Goal: Task Accomplishment & Management: Manage account settings

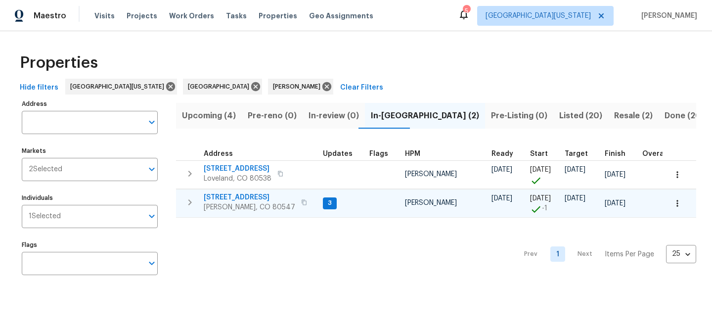
click at [234, 196] on span "5606 Calgary St" at bounding box center [250, 197] width 92 height 10
click at [469, 54] on div "Properties" at bounding box center [356, 63] width 681 height 32
drag, startPoint x: 439, startPoint y: 72, endPoint x: 432, endPoint y: 73, distance: 7.0
click at [439, 72] on div "Properties" at bounding box center [356, 63] width 681 height 32
click at [242, 197] on span "[STREET_ADDRESS]" at bounding box center [250, 197] width 92 height 10
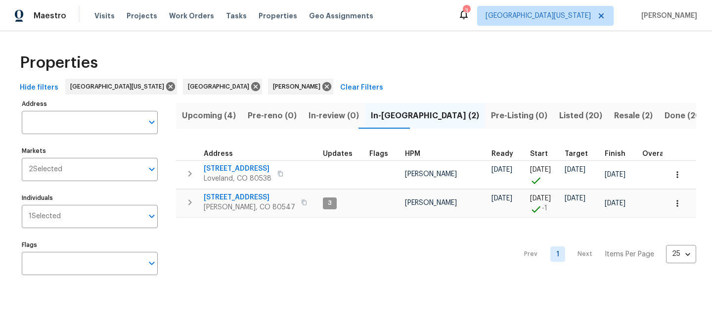
click at [480, 52] on div "Properties" at bounding box center [356, 63] width 681 height 32
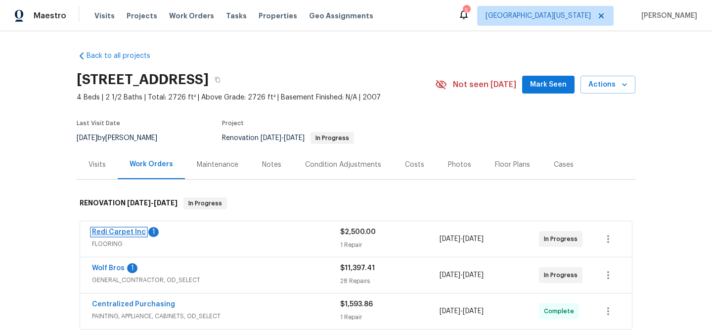
click at [137, 231] on link "Redi Carpet Inc" at bounding box center [119, 232] width 54 height 7
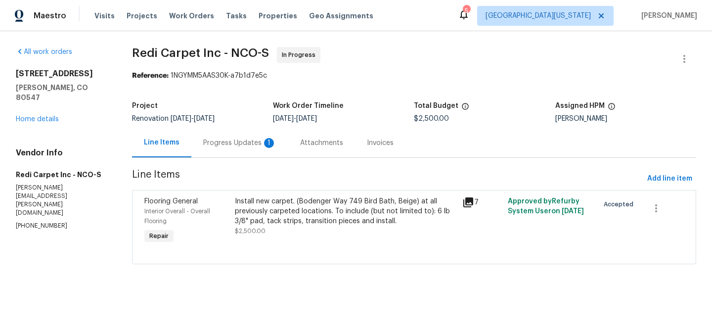
click at [303, 218] on div "Install new carpet. (Bodenger Way 749 Bird Bath, Beige) at all previously carpe…" at bounding box center [346, 211] width 222 height 30
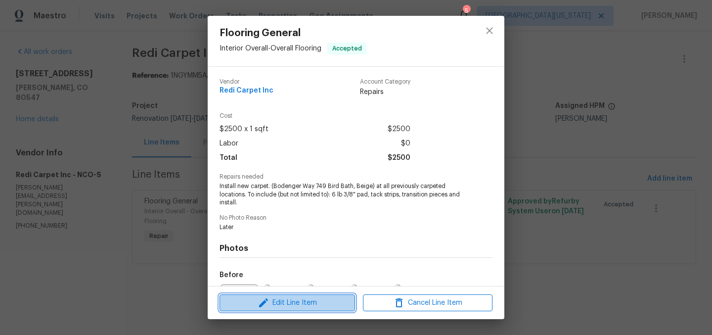
click at [305, 299] on span "Edit Line Item" at bounding box center [288, 303] width 130 height 12
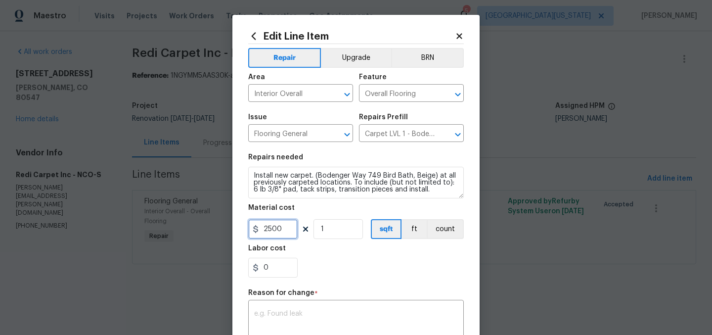
click at [277, 229] on input "2500" at bounding box center [272, 229] width 49 height 20
type input "3757.33"
click at [334, 259] on div "0" at bounding box center [356, 268] width 216 height 20
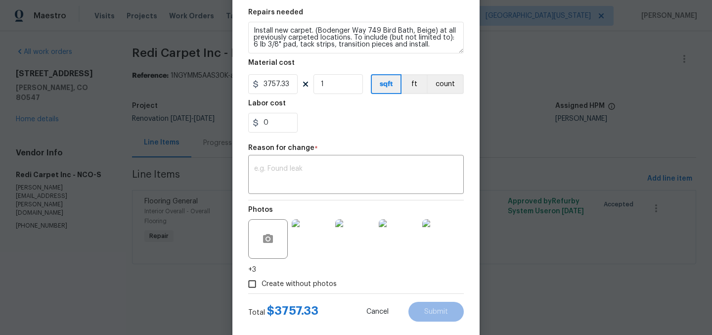
scroll to position [163, 0]
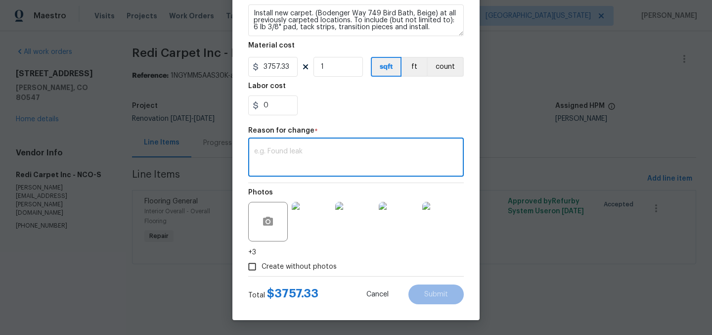
click at [365, 159] on textarea at bounding box center [356, 158] width 204 height 21
type textarea "Final pricing."
click at [428, 290] on button "Submit" at bounding box center [436, 294] width 55 height 20
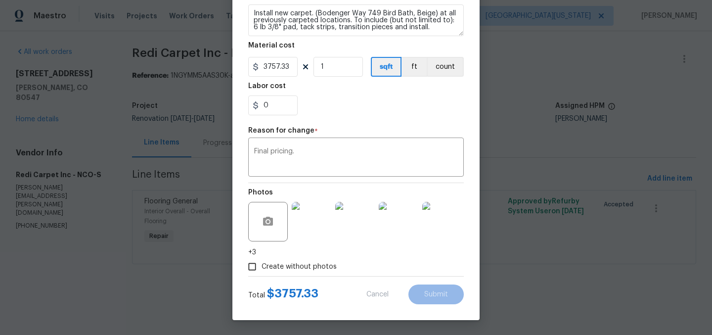
type input "2500"
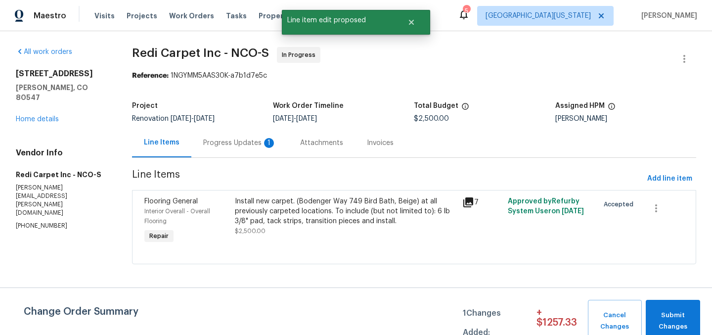
scroll to position [0, 0]
click at [673, 316] on span "Submit Changes" at bounding box center [673, 321] width 45 height 23
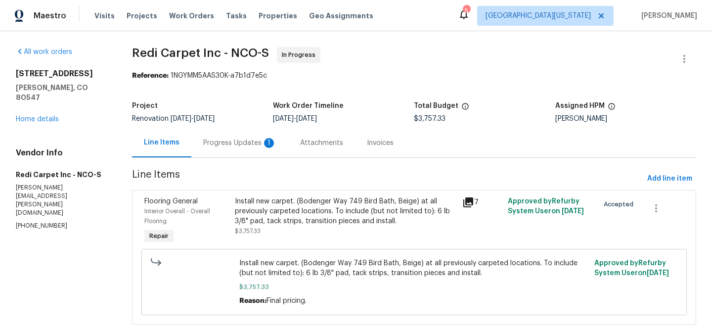
click at [236, 140] on div "Progress Updates 1" at bounding box center [239, 143] width 73 height 10
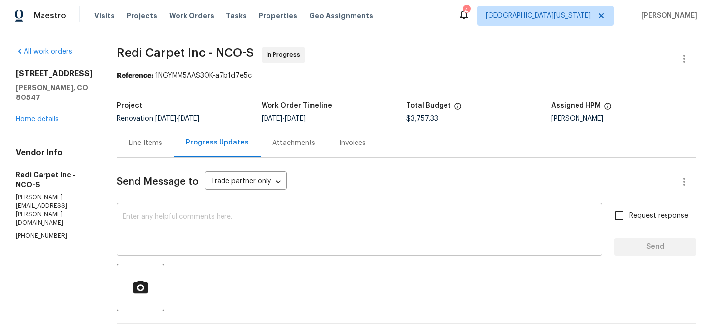
click at [321, 224] on textarea at bounding box center [360, 230] width 474 height 35
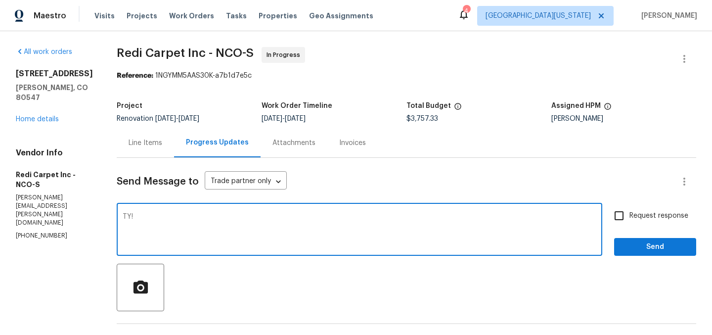
type textarea "TY!"
click at [658, 248] on span "Send" at bounding box center [655, 247] width 66 height 12
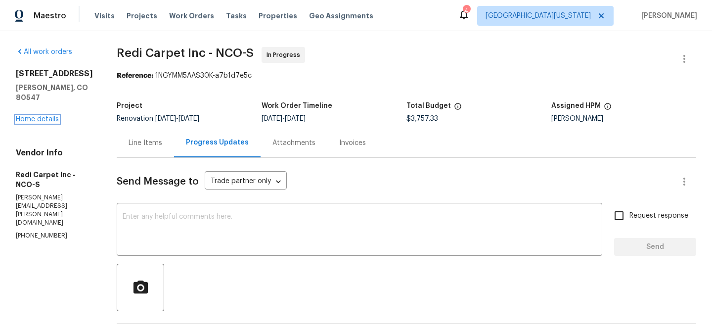
click at [56, 116] on link "Home details" at bounding box center [37, 119] width 43 height 7
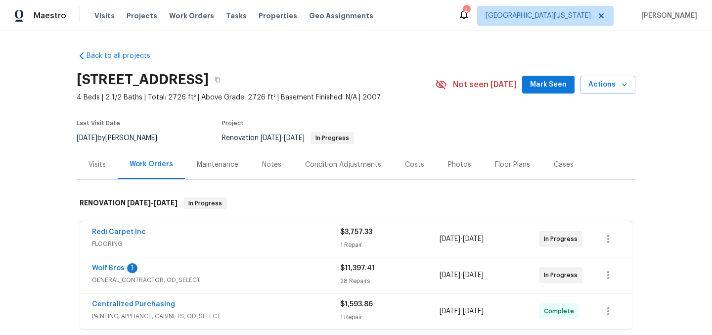
click at [414, 163] on div "Costs" at bounding box center [414, 165] width 19 height 10
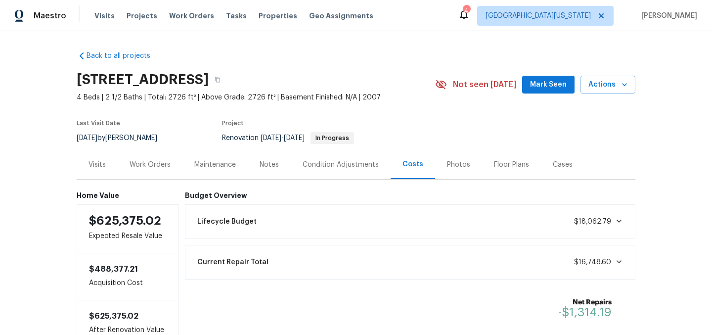
click at [160, 164] on div "Work Orders" at bounding box center [150, 165] width 41 height 10
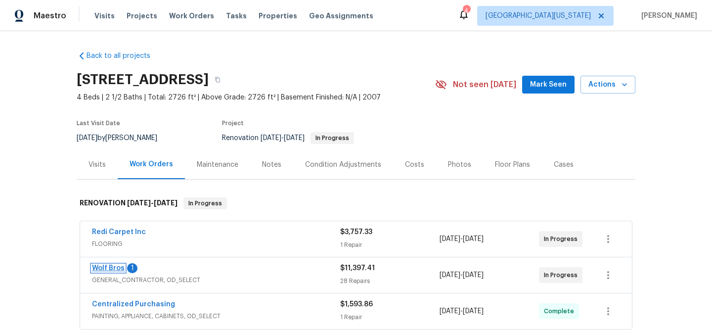
click at [107, 268] on link "Wolf Bros" at bounding box center [108, 268] width 33 height 7
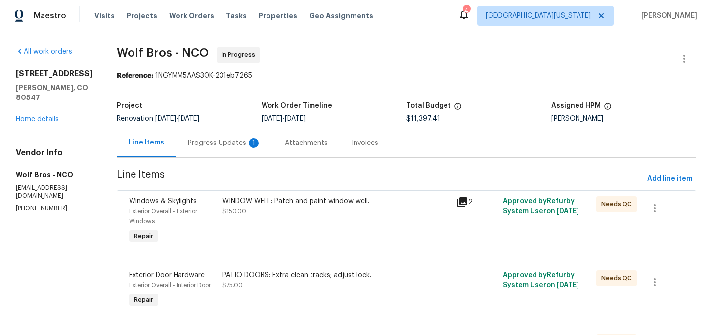
click at [202, 141] on div "Progress Updates 1" at bounding box center [224, 143] width 73 height 10
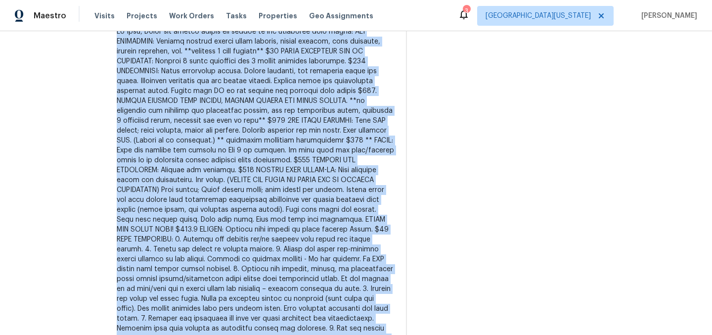
scroll to position [405, 0]
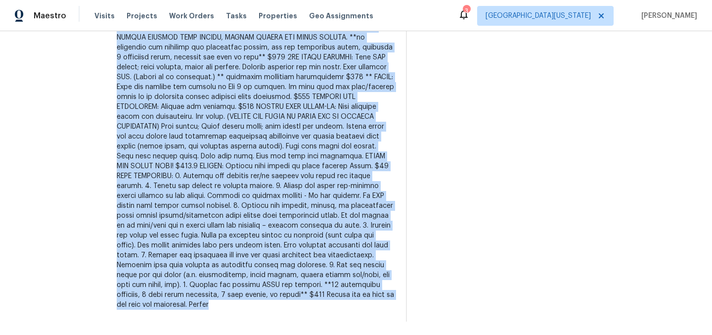
drag, startPoint x: 110, startPoint y: 110, endPoint x: 307, endPoint y: 330, distance: 295.6
click at [306, 331] on div "All work orders 5606 Calgary St Timnath, CO 80547 Home details Vendor Info Wolf…" at bounding box center [356, 183] width 712 height 304
copy div "Hi John, Could you please revise the prices of the following line items: ALL BA…"
click at [352, 213] on div at bounding box center [255, 136] width 277 height 346
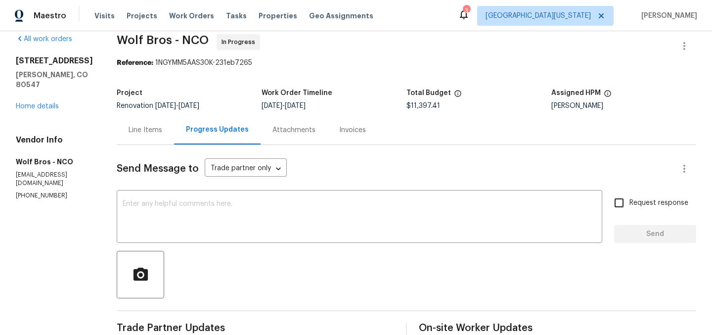
scroll to position [13, 0]
click at [244, 199] on div "x ​" at bounding box center [360, 217] width 486 height 50
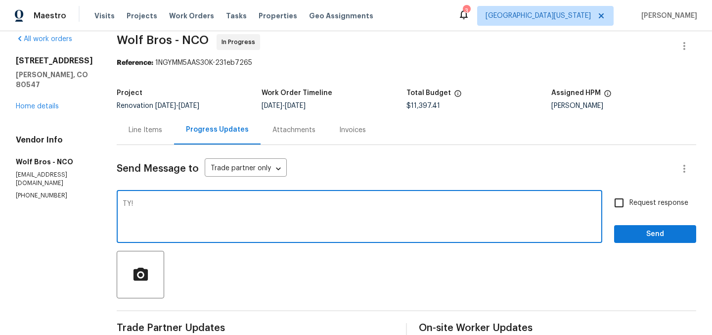
type textarea "TY!"
click at [611, 202] on input "Request response" at bounding box center [619, 202] width 21 height 21
checkbox input "true"
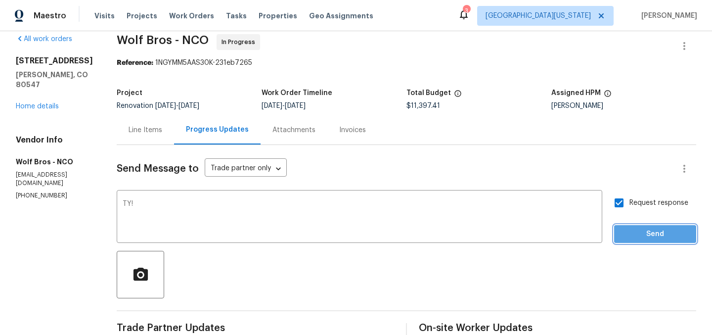
click at [633, 234] on span "Send" at bounding box center [655, 234] width 66 height 12
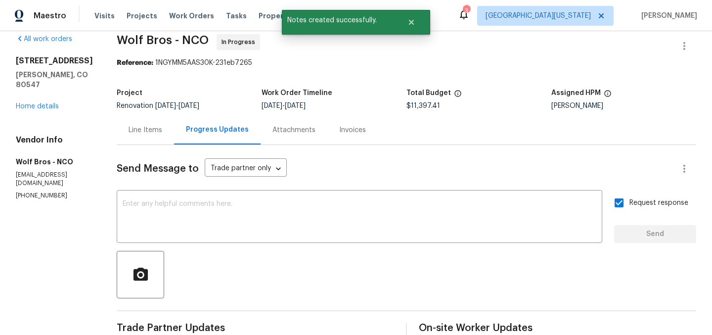
click at [511, 164] on div "Send Message to Trade partner only Trade partner only ​" at bounding box center [395, 169] width 556 height 24
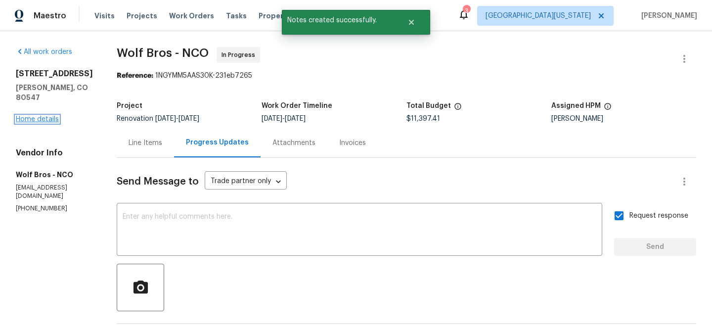
click at [38, 116] on link "Home details" at bounding box center [37, 119] width 43 height 7
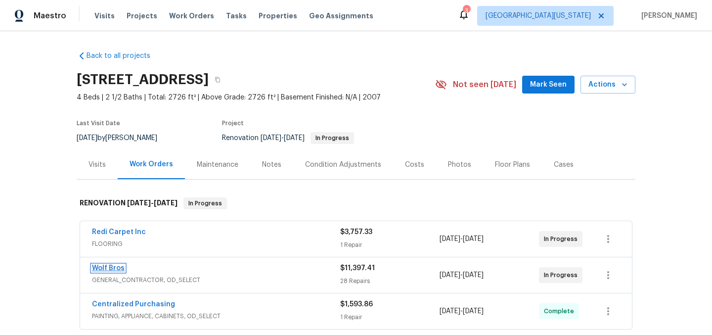
click at [112, 266] on link "Wolf Bros" at bounding box center [108, 268] width 33 height 7
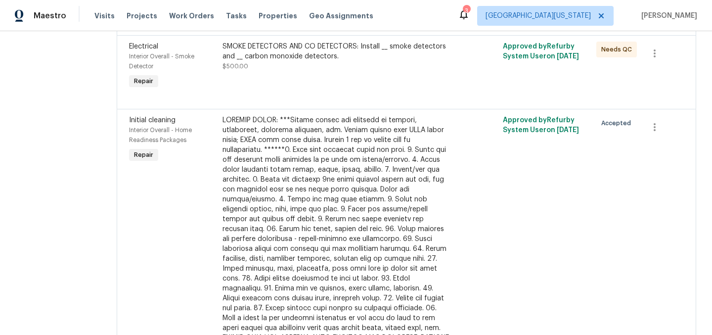
scroll to position [2417, 0]
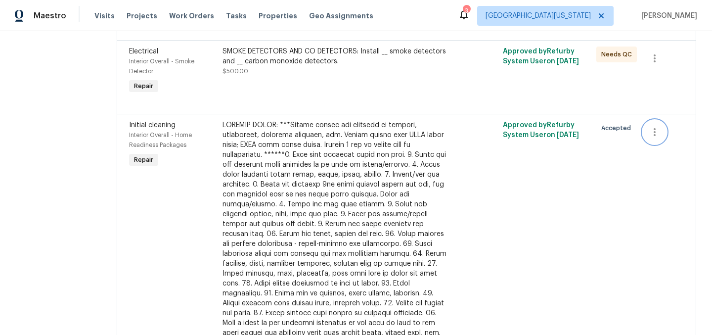
click at [654, 126] on button "button" at bounding box center [655, 132] width 24 height 24
click at [659, 130] on li "Cancel" at bounding box center [655, 131] width 38 height 16
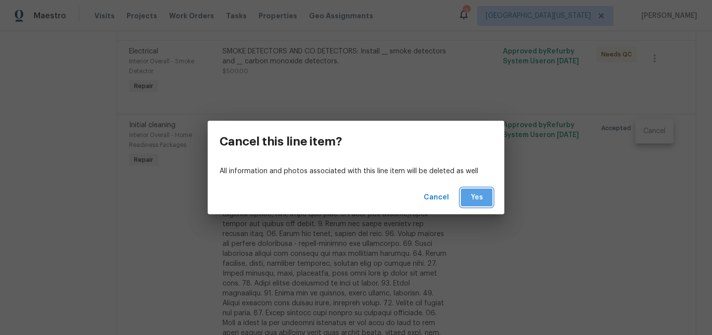
click at [467, 196] on button "Yes" at bounding box center [477, 197] width 32 height 18
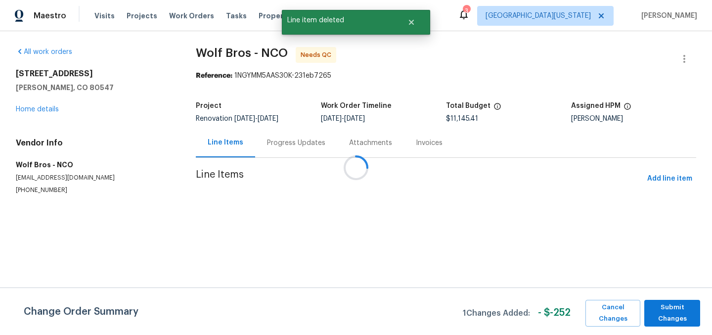
scroll to position [0, 0]
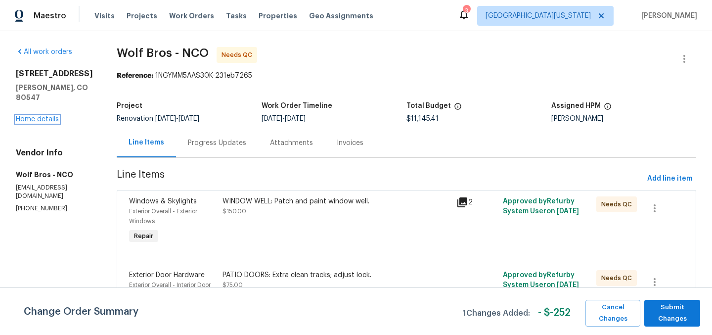
click at [42, 116] on link "Home details" at bounding box center [37, 119] width 43 height 7
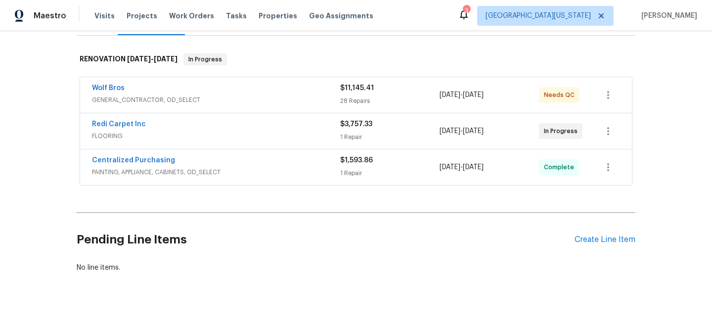
scroll to position [156, 0]
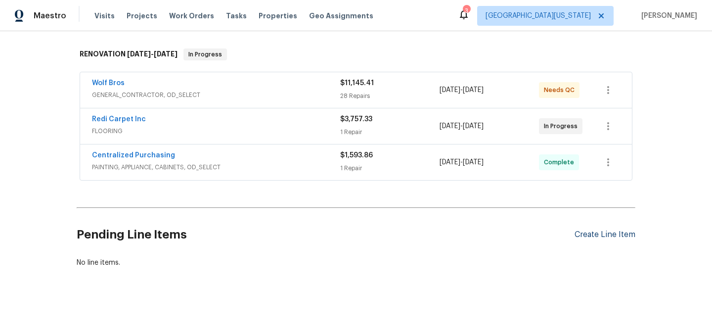
click at [591, 230] on div "Create Line Item" at bounding box center [605, 234] width 61 height 9
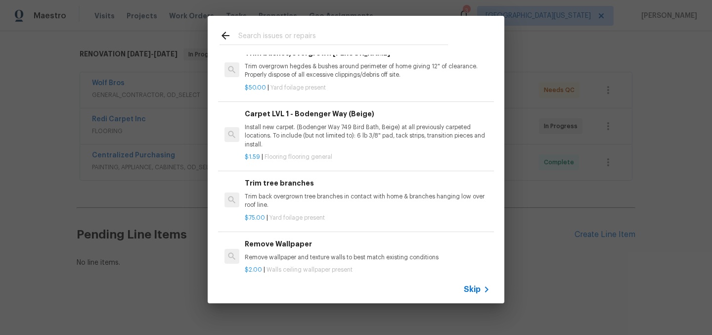
scroll to position [413, 0]
click at [308, 35] on input "text" at bounding box center [343, 37] width 210 height 15
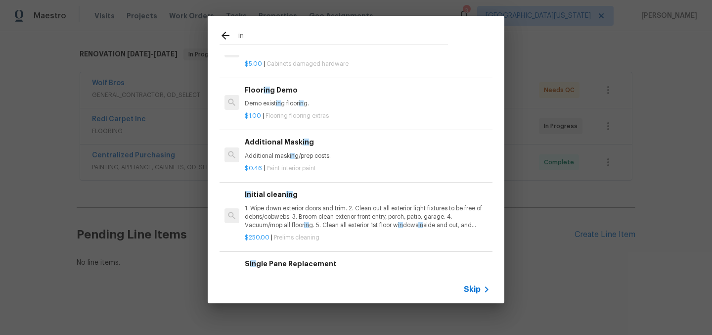
scroll to position [159, 0]
type input "in"
click at [472, 289] on span "Skip" at bounding box center [472, 289] width 17 height 10
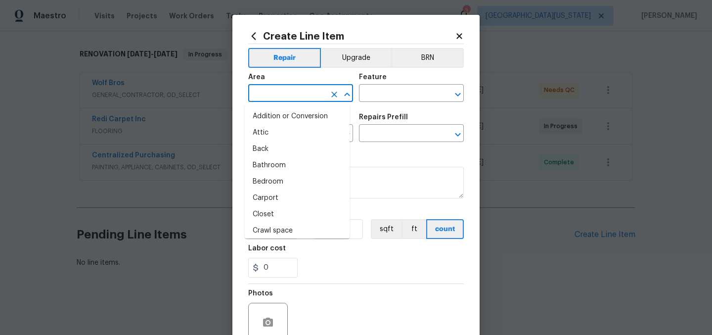
click at [289, 99] on input "text" at bounding box center [286, 94] width 77 height 15
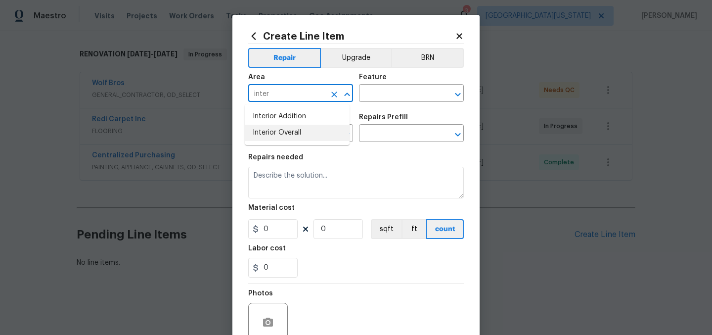
click at [296, 131] on li "Interior Overall" at bounding box center [297, 133] width 105 height 16
type input "Interior Overall"
click at [397, 94] on input "text" at bounding box center [397, 94] width 77 height 15
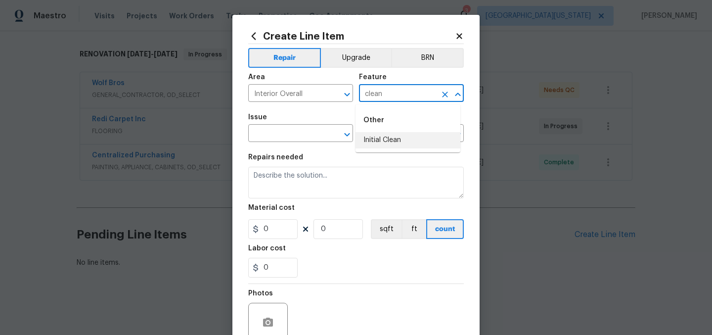
click at [398, 144] on li "Initial Clean" at bounding box center [408, 140] width 105 height 16
type input "Initial Clean"
click at [282, 133] on input "text" at bounding box center [286, 134] width 77 height 15
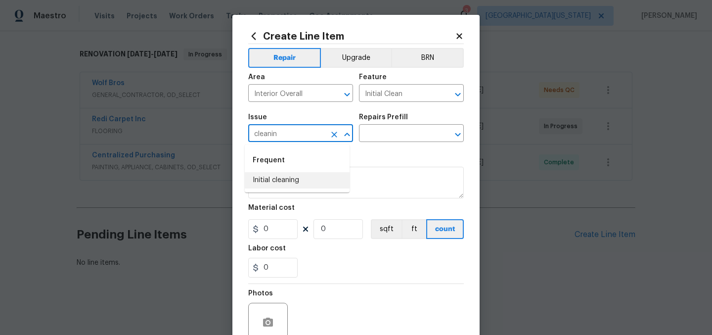
click at [268, 186] on li "Initial cleaning" at bounding box center [297, 180] width 105 height 16
type input "Initial cleaning"
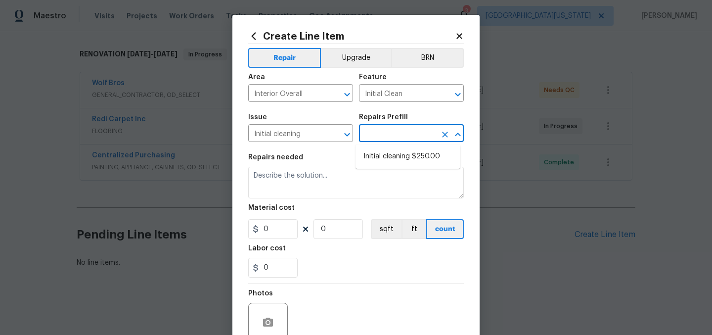
click at [388, 134] on input "text" at bounding box center [397, 134] width 77 height 15
click at [391, 156] on li "Initial cleaning $250.00" at bounding box center [408, 156] width 105 height 16
type input "Home Readiness Packages"
type input "Initial cleaning $250.00"
type textarea "1. Wipe down exterior doors and trim. 2. Clean out all exterior light fixtures …"
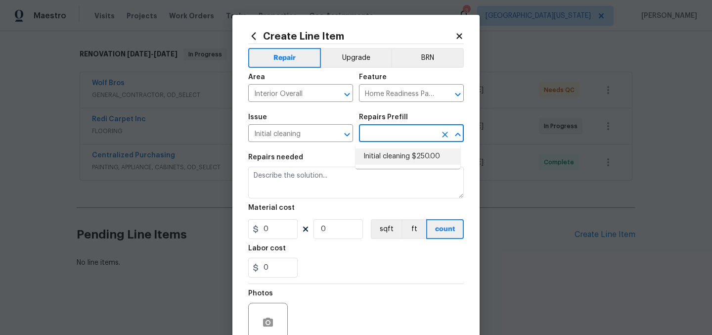
type input "250"
type input "1"
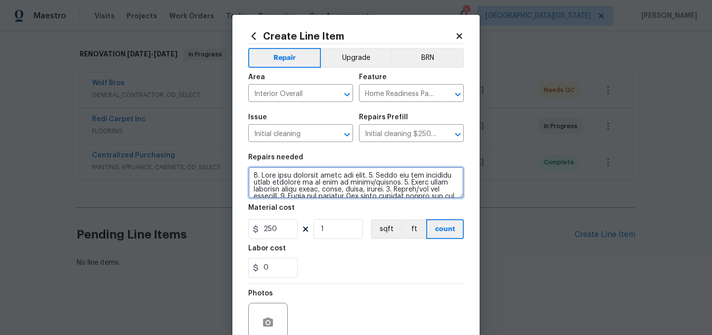
scroll to position [138, 0]
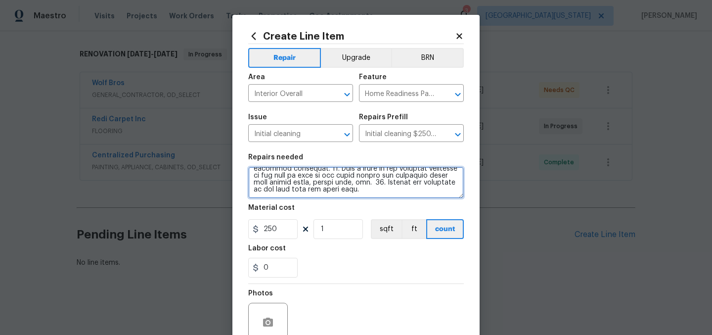
drag, startPoint x: 250, startPoint y: 176, endPoint x: 387, endPoint y: 264, distance: 162.4
click at [387, 264] on section "Repairs needed Material cost 250 1 sqft ft count Labor cost 0" at bounding box center [356, 216] width 216 height 136
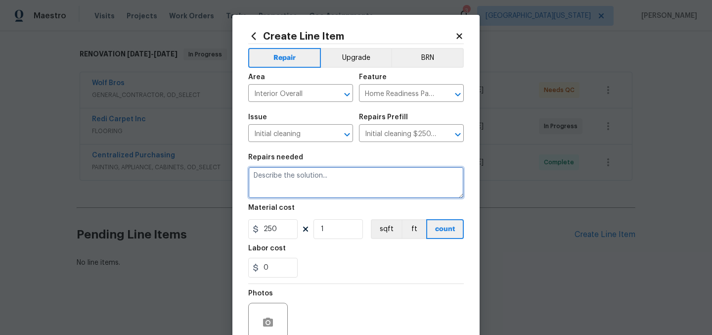
scroll to position [0, 0]
paste textarea "INITIAL CLEAN: ***Please remove all stickers on windows, appliances, bathroom f…"
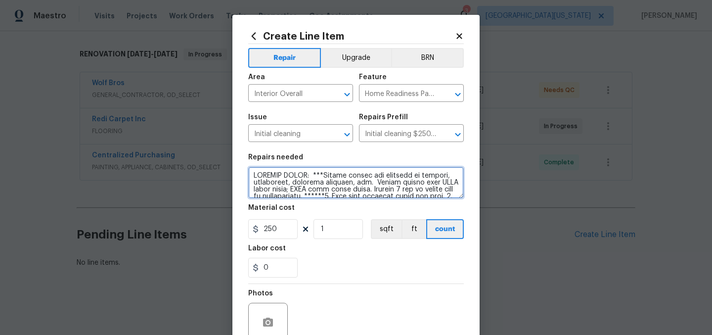
scroll to position [341, 0]
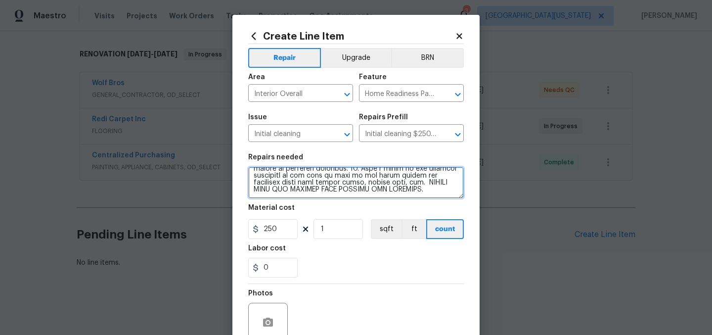
type textarea "INITIAL CLEAN: ***Please remove all stickers on windows, appliances, bathroom f…"
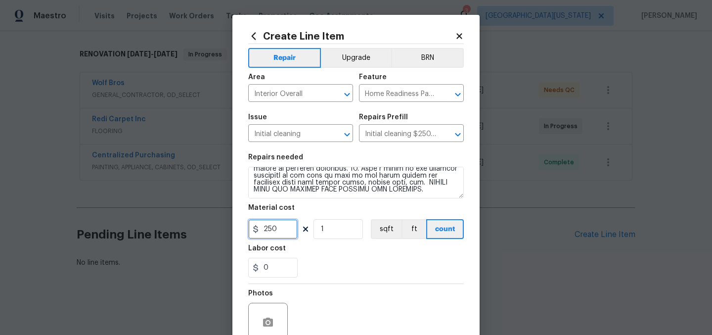
click at [283, 229] on input "250" at bounding box center [272, 229] width 49 height 20
type input "252"
click at [331, 268] on div "0" at bounding box center [356, 268] width 216 height 20
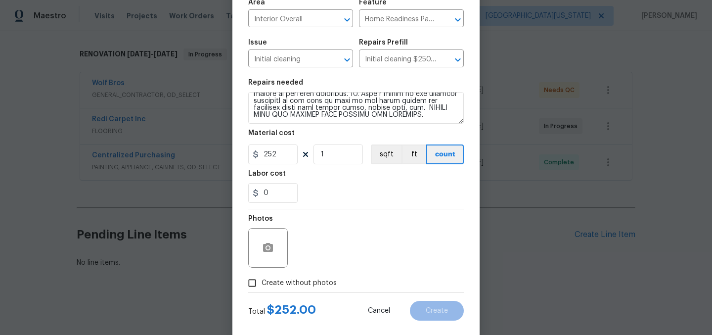
scroll to position [92, 0]
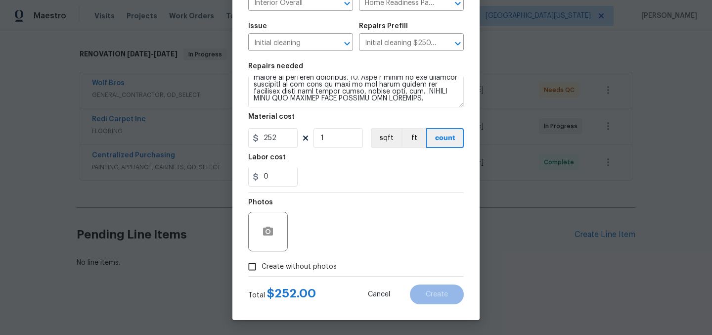
click at [307, 263] on span "Create without photos" at bounding box center [299, 267] width 75 height 10
click at [262, 263] on input "Create without photos" at bounding box center [252, 266] width 19 height 19
checkbox input "true"
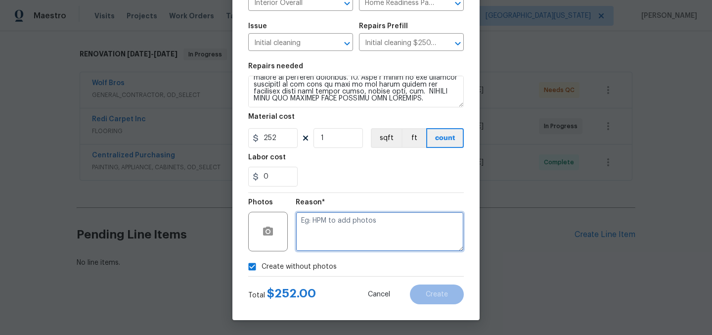
click at [361, 240] on textarea at bounding box center [380, 232] width 168 height 40
type textarea "Later"
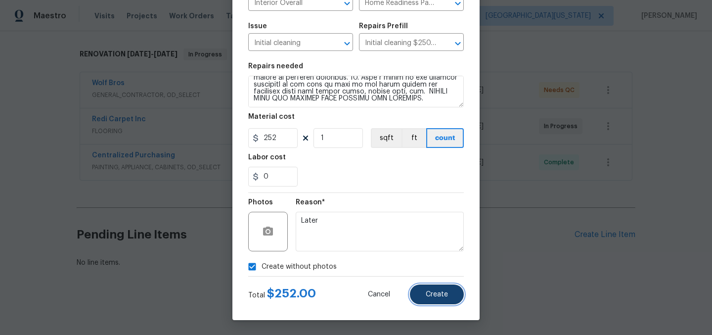
click at [439, 297] on span "Create" at bounding box center [437, 294] width 22 height 7
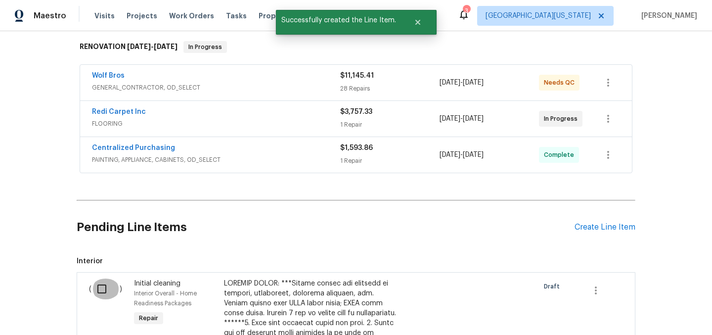
click at [92, 286] on input "checkbox" at bounding box center [106, 288] width 28 height 21
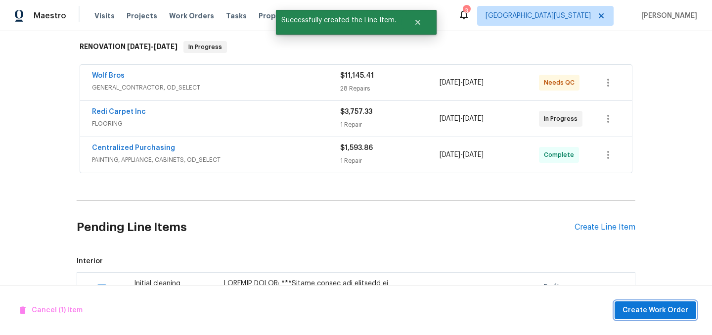
click at [652, 312] on span "Create Work Order" at bounding box center [656, 310] width 66 height 12
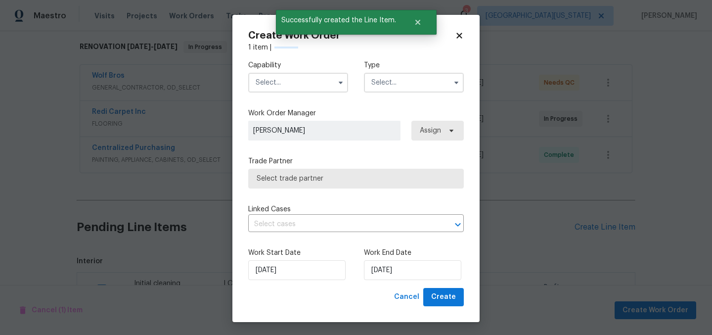
checkbox input "false"
click at [278, 87] on input "text" at bounding box center [298, 83] width 100 height 20
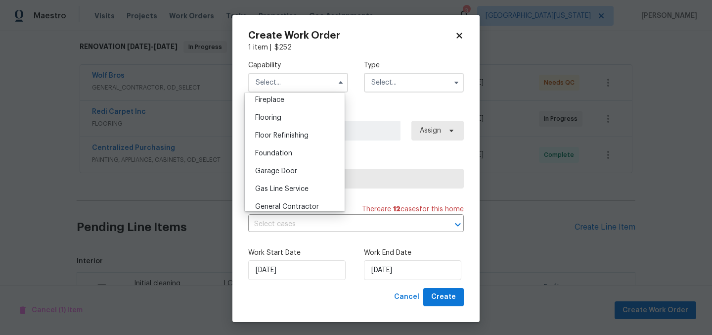
scroll to position [407, 0]
click at [299, 173] on span "General Contractor" at bounding box center [287, 169] width 64 height 7
type input "General Contractor"
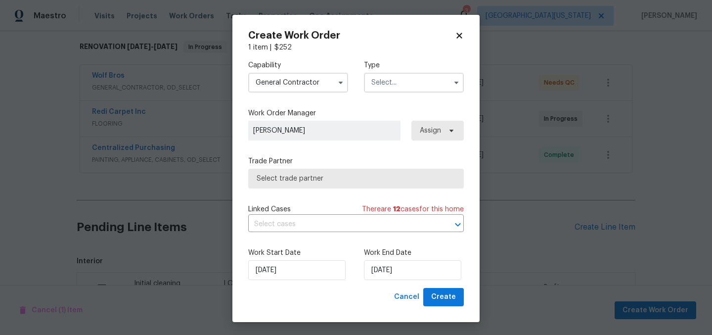
click at [402, 83] on input "text" at bounding box center [414, 83] width 100 height 20
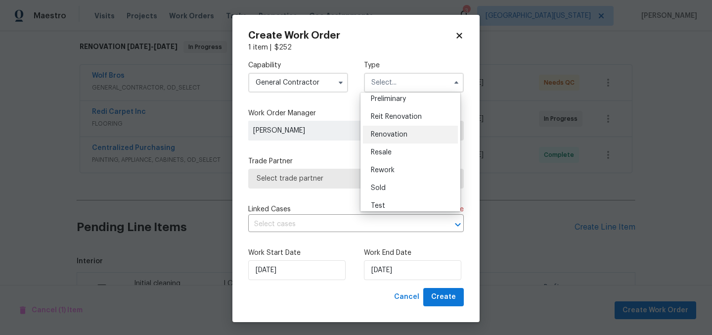
scroll to position [225, 0]
click at [400, 121] on div "Renovation" at bounding box center [410, 129] width 95 height 18
type input "Renovation"
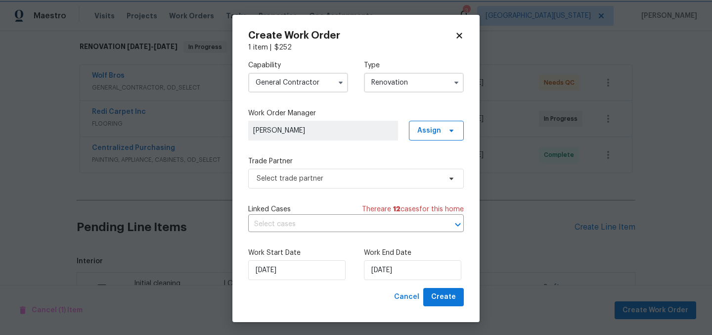
scroll to position [0, 0]
click at [310, 177] on span "Select trade partner" at bounding box center [349, 179] width 184 height 10
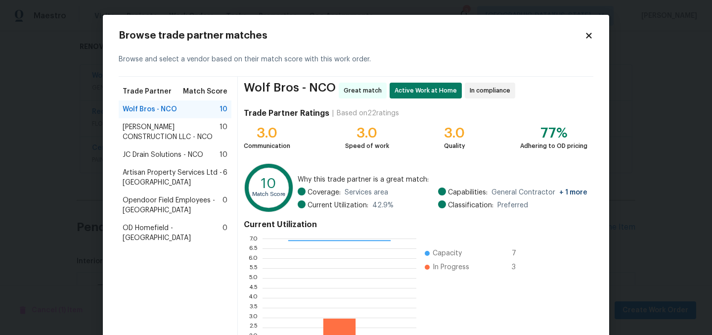
scroll to position [101, 0]
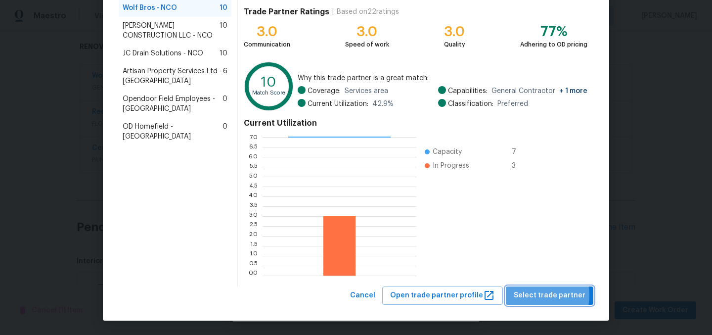
click at [533, 295] on span "Select trade partner" at bounding box center [550, 295] width 72 height 12
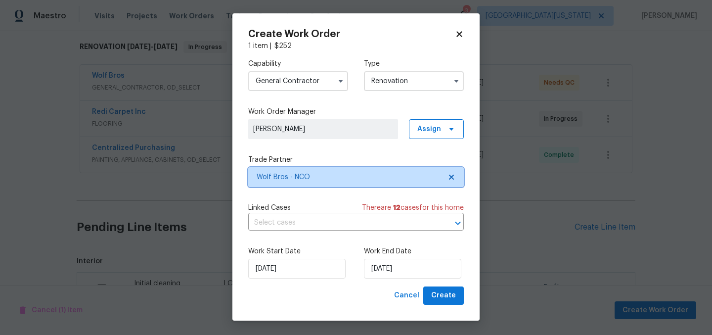
scroll to position [2, 0]
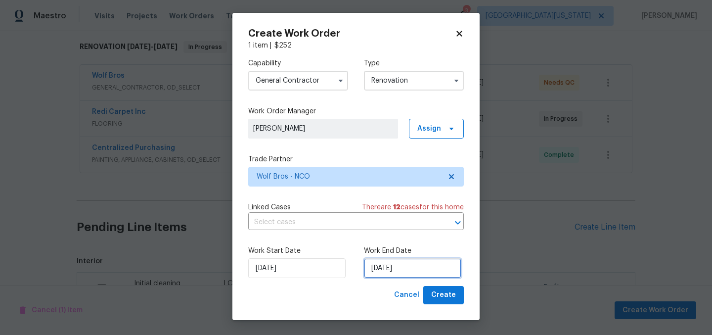
click at [413, 268] on input "[DATE]" at bounding box center [412, 268] width 97 height 20
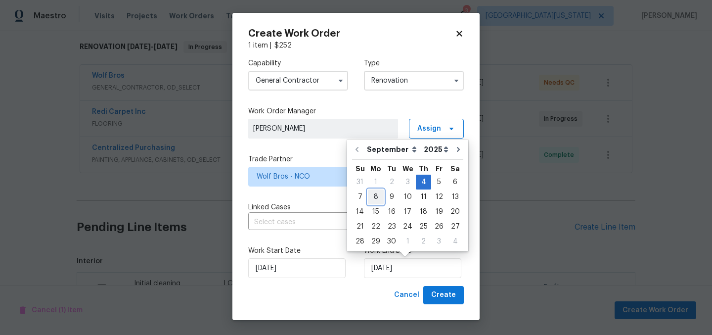
click at [377, 197] on div "8" at bounding box center [376, 197] width 16 height 14
type input "[DATE]"
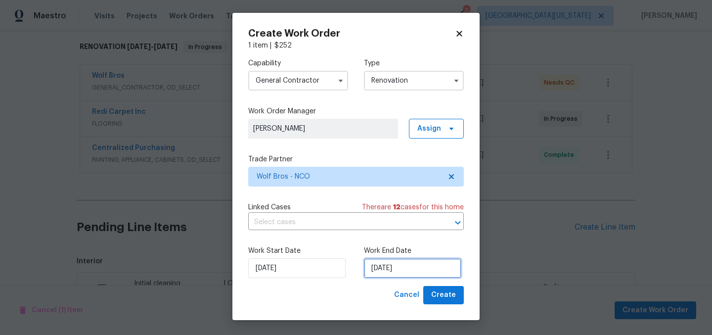
click at [433, 263] on input "[DATE]" at bounding box center [412, 268] width 97 height 20
click at [440, 292] on span "Create" at bounding box center [443, 295] width 25 height 12
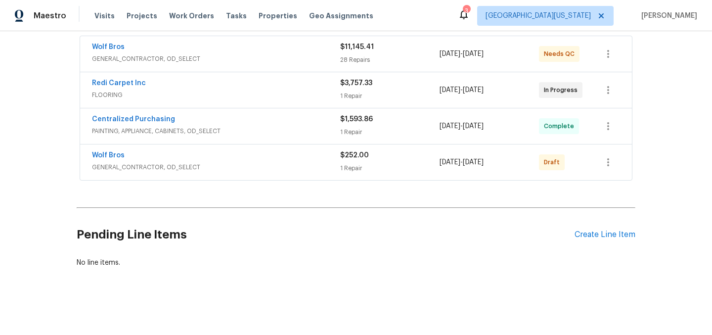
scroll to position [192, 0]
click at [102, 152] on link "Wolf Bros" at bounding box center [108, 155] width 33 height 7
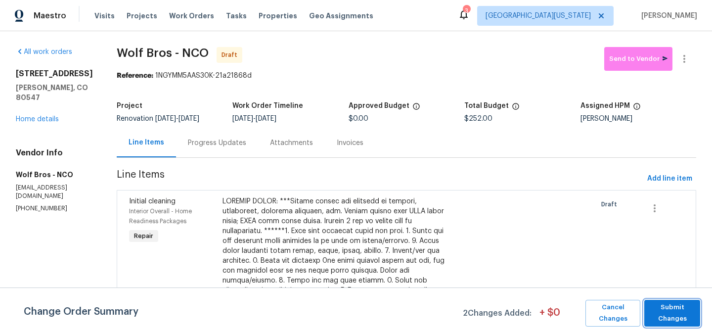
click at [670, 304] on span "Submit Changes" at bounding box center [672, 313] width 46 height 23
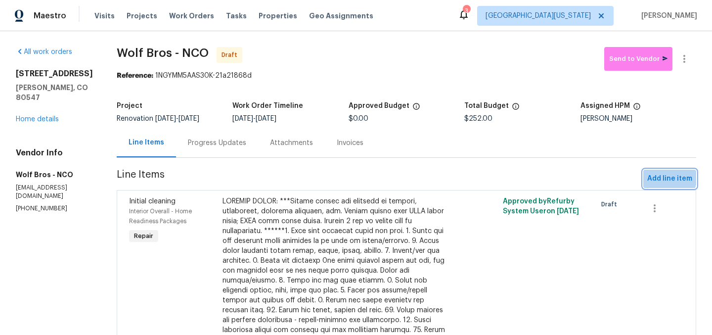
click at [659, 177] on span "Add line item" at bounding box center [669, 179] width 45 height 12
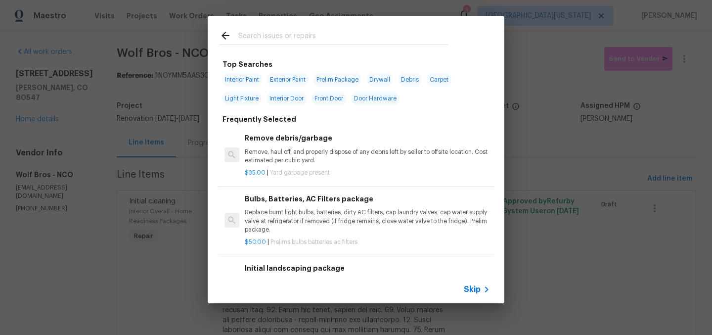
click at [472, 289] on span "Skip" at bounding box center [472, 289] width 17 height 10
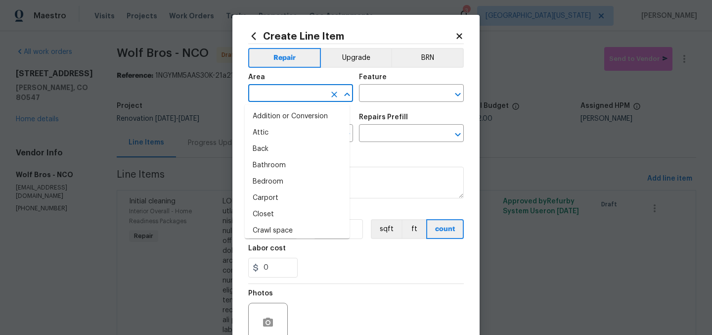
click at [293, 95] on input "text" at bounding box center [286, 94] width 77 height 15
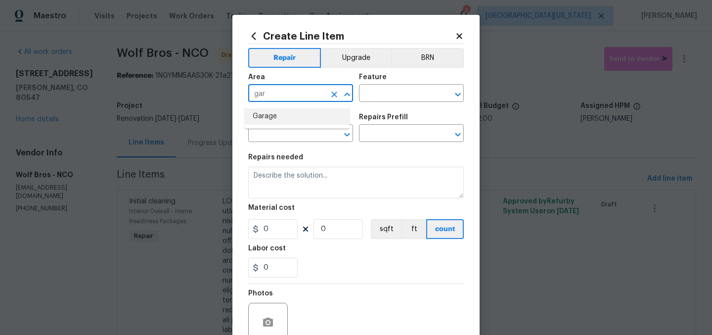
drag, startPoint x: 297, startPoint y: 121, endPoint x: 339, endPoint y: 104, distance: 45.5
click at [297, 121] on li "Garage" at bounding box center [297, 116] width 105 height 16
type input "Garage"
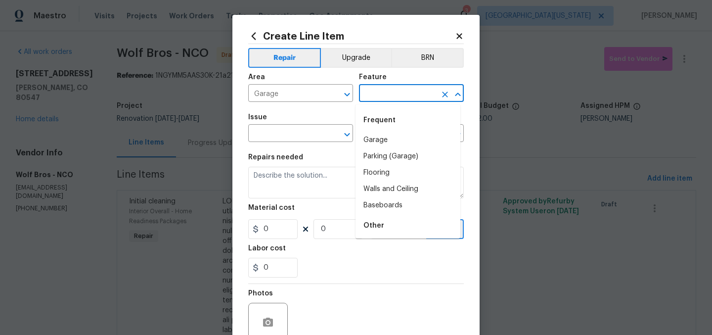
click at [383, 91] on input "text" at bounding box center [397, 94] width 77 height 15
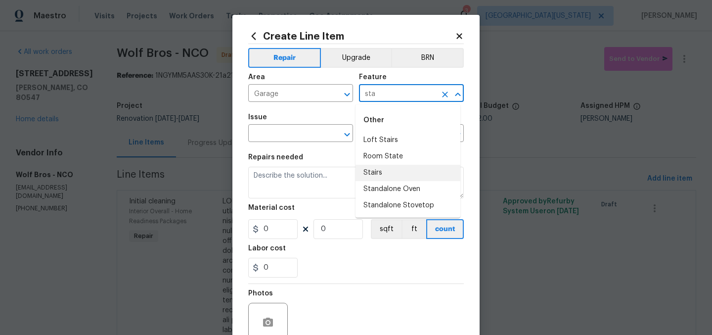
click at [388, 176] on li "Stairs" at bounding box center [408, 173] width 105 height 16
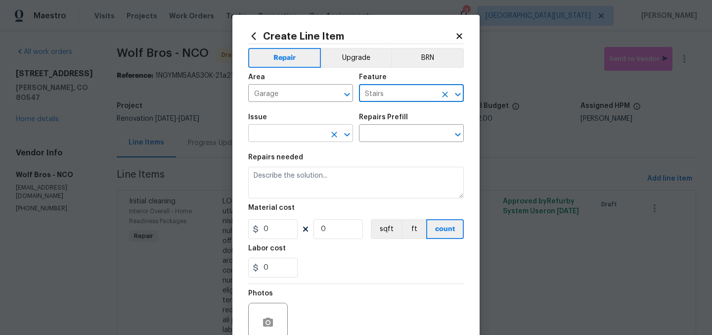
type input "Stairs"
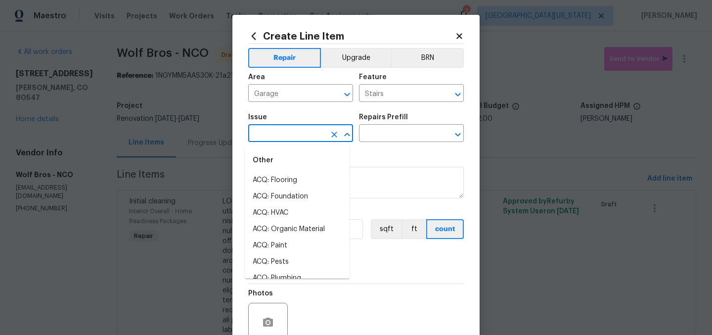
click at [301, 137] on input "text" at bounding box center [286, 134] width 77 height 15
type input "s"
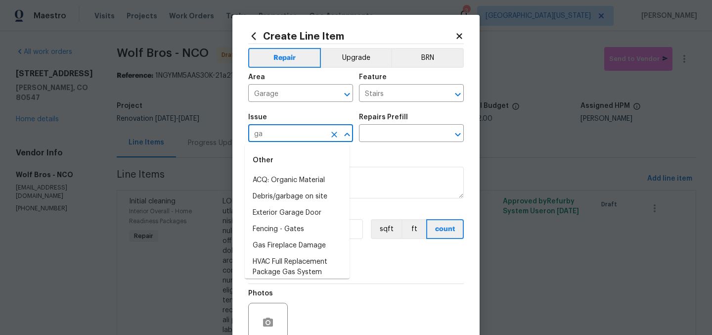
type input "g"
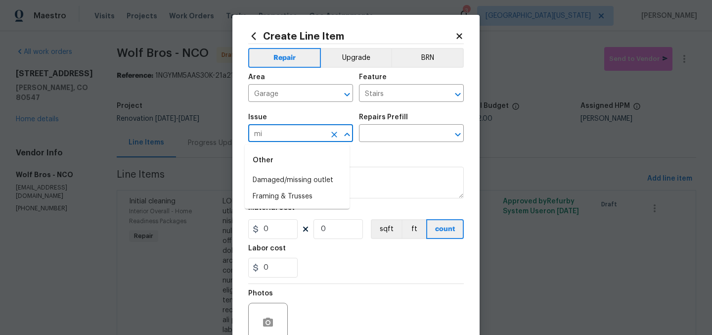
type input "m"
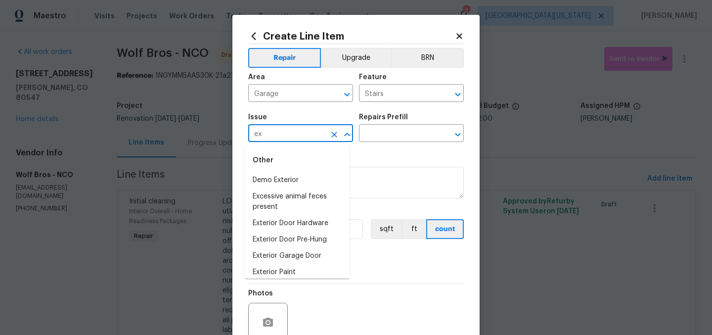
type input "e"
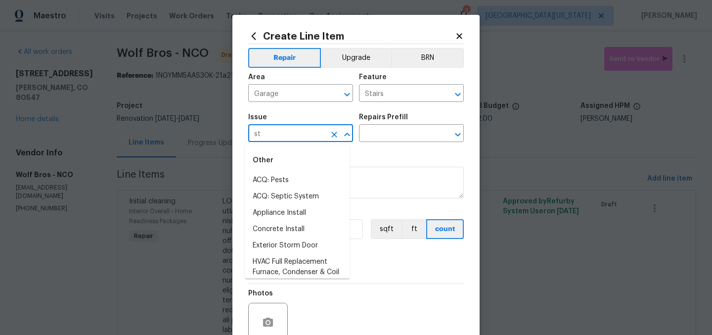
type input "s"
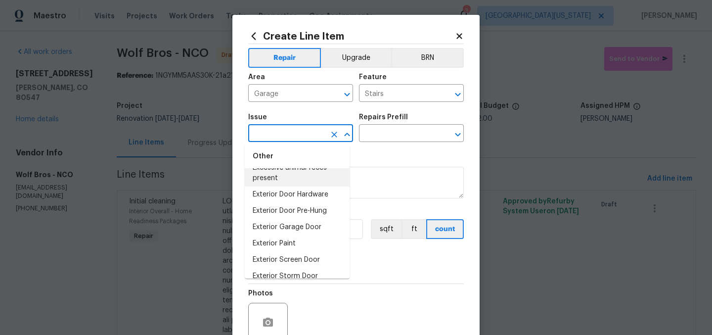
scroll to position [577, 0]
click at [318, 202] on li "Exterior Door Hardware" at bounding box center [297, 195] width 105 height 16
type input "Exterior Door Hardware"
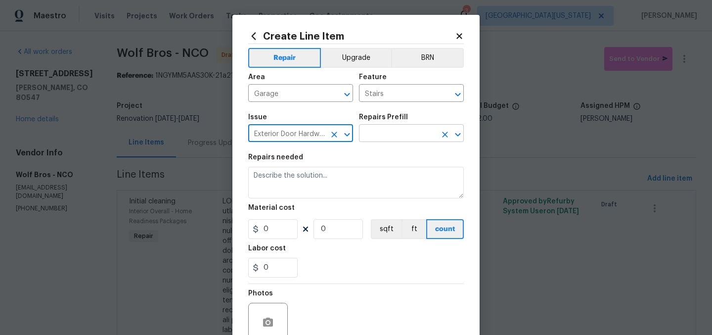
click at [391, 134] on input "text" at bounding box center [397, 134] width 77 height 15
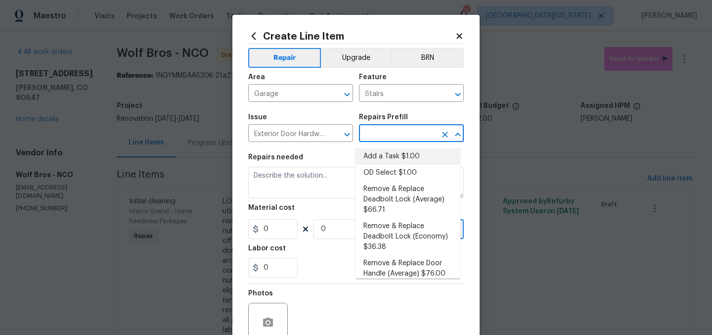
click at [386, 157] on li "Add a Task $1.00" at bounding box center [408, 156] width 105 height 16
type input "Interior Door"
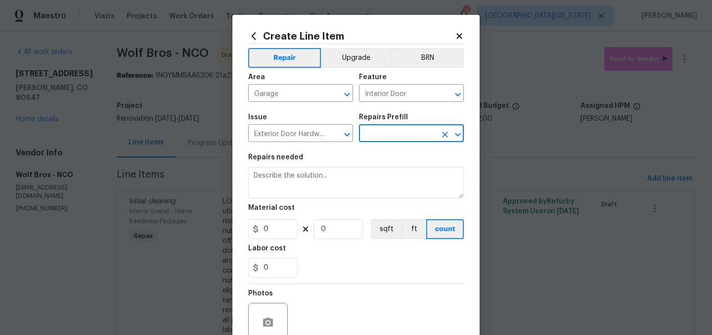
type input "Add a Task $1.00"
type textarea "HPM to detail"
type input "1"
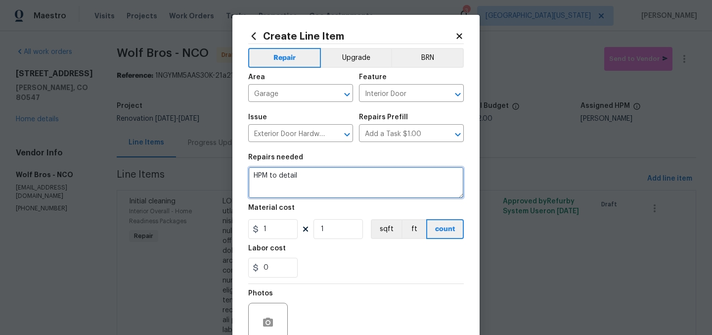
click at [351, 175] on textarea "HPM to detail" at bounding box center [356, 183] width 216 height 32
type textarea "GARAGE STAIRS FROM BEDROOM CLOSET: Demo existing stairs and install new stairs …"
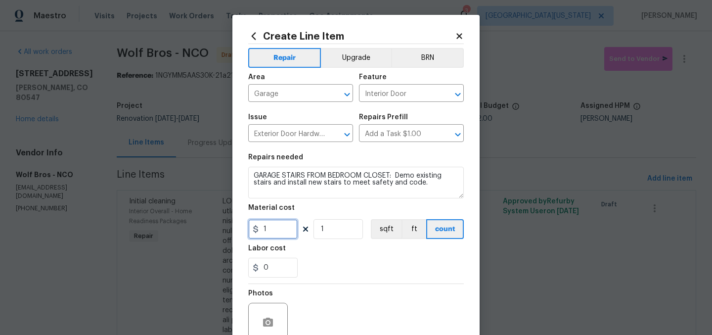
click at [275, 229] on input "1" at bounding box center [272, 229] width 49 height 20
type input "250"
click at [410, 279] on section "Repairs needed GARAGE STAIRS FROM BEDROOM CLOSET: Demo existing stairs and inst…" at bounding box center [356, 216] width 216 height 136
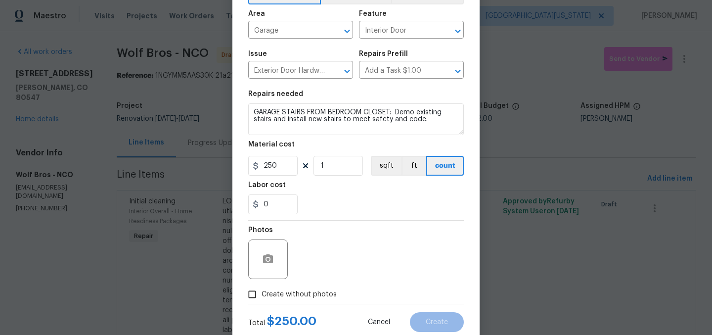
scroll to position [64, 0]
click at [293, 294] on span "Create without photos" at bounding box center [299, 293] width 75 height 10
click at [262, 294] on input "Create without photos" at bounding box center [252, 293] width 19 height 19
checkbox input "true"
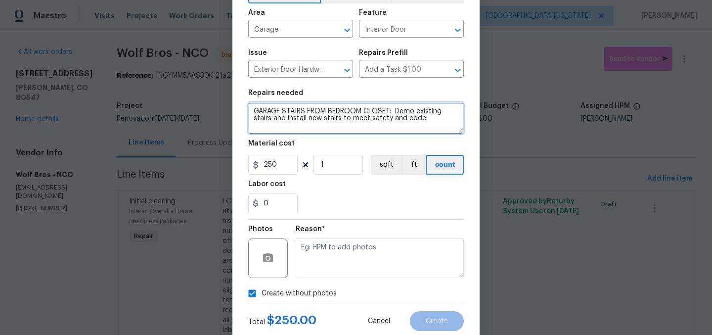
click at [418, 117] on textarea "GARAGE STAIRS FROM BEDROOM CLOSET: Demo existing stairs and install new stairs …" at bounding box center [356, 118] width 216 height 32
type textarea "GARAGE STAIRS FROM BEDROOM CLOSET: Demo existing stairs and install new stairs …"
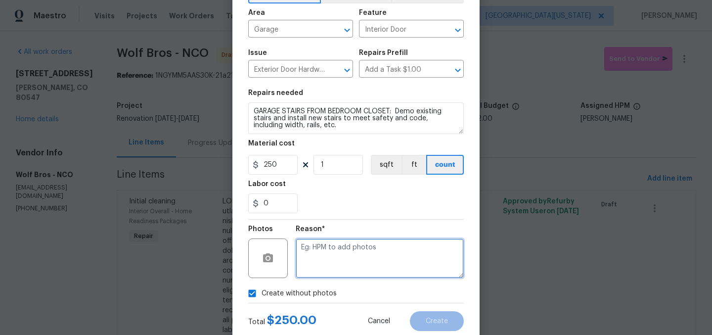
click at [375, 263] on textarea at bounding box center [380, 258] width 168 height 40
type textarea "Later"
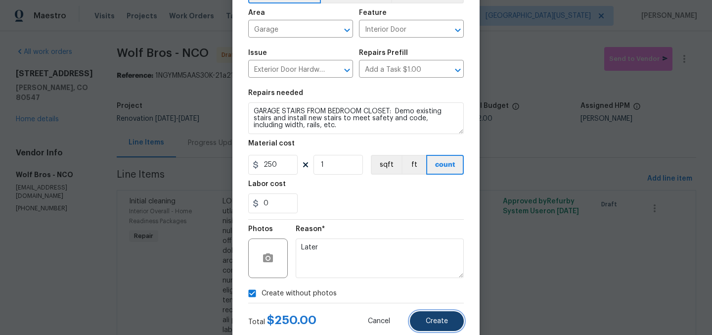
click at [428, 317] on button "Create" at bounding box center [437, 321] width 54 height 20
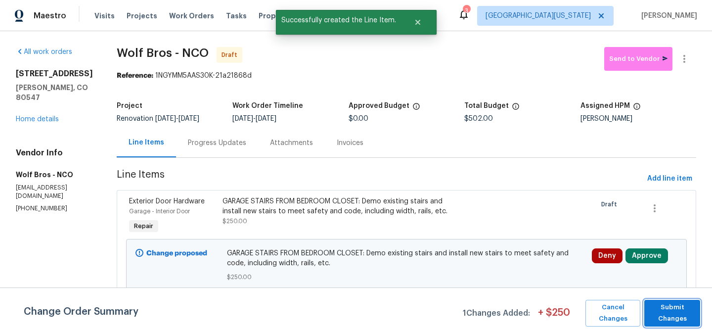
click at [677, 310] on span "Submit Changes" at bounding box center [672, 313] width 46 height 23
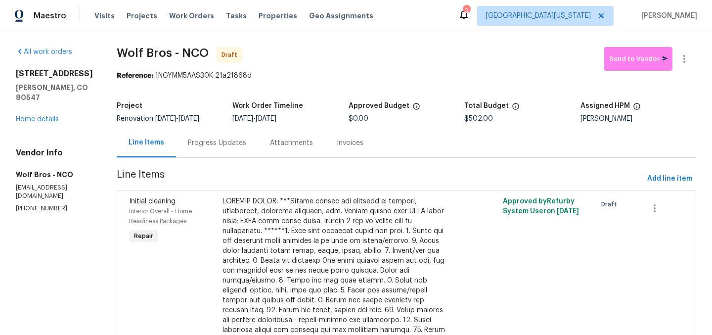
scroll to position [0, 0]
click at [679, 63] on icon "button" at bounding box center [685, 59] width 12 height 12
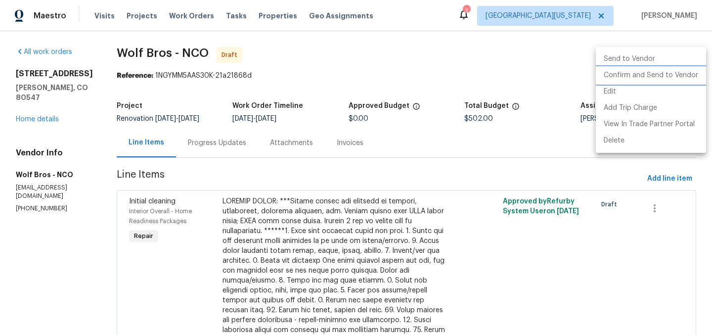
click at [677, 75] on li "Confirm and Send to Vendor" at bounding box center [651, 75] width 110 height 16
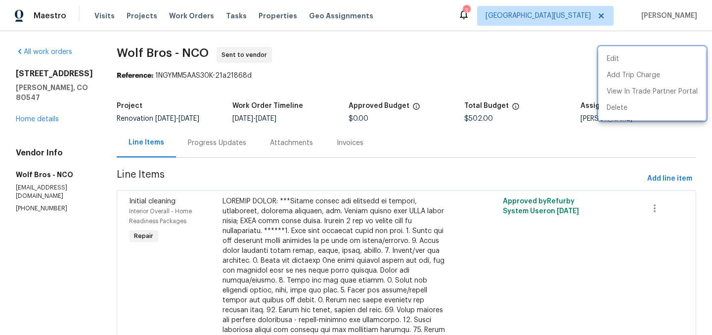
click at [38, 110] on div at bounding box center [356, 167] width 712 height 335
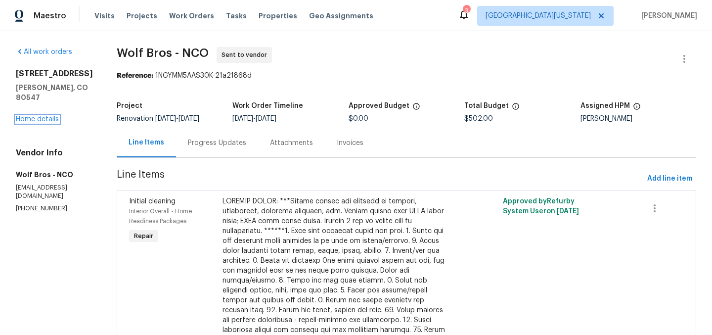
click at [39, 116] on link "Home details" at bounding box center [37, 119] width 43 height 7
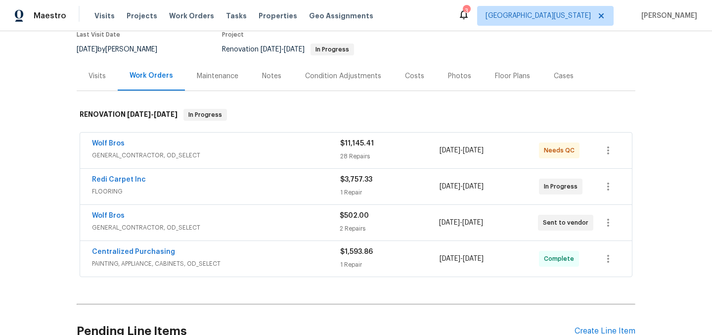
scroll to position [94, 0]
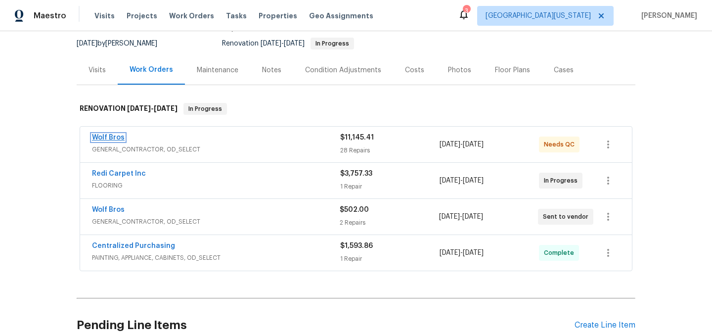
click at [110, 137] on link "Wolf Bros" at bounding box center [108, 137] width 33 height 7
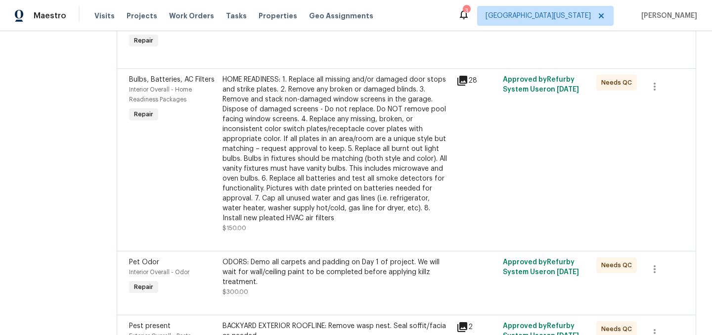
scroll to position [2231, 0]
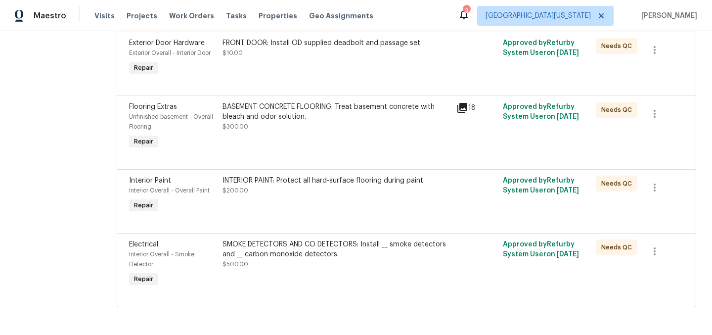
click at [292, 243] on div "SMOKE DETECTORS AND CO DETECTORS: Install __ smoke detectors and __ carbon mono…" at bounding box center [337, 249] width 228 height 20
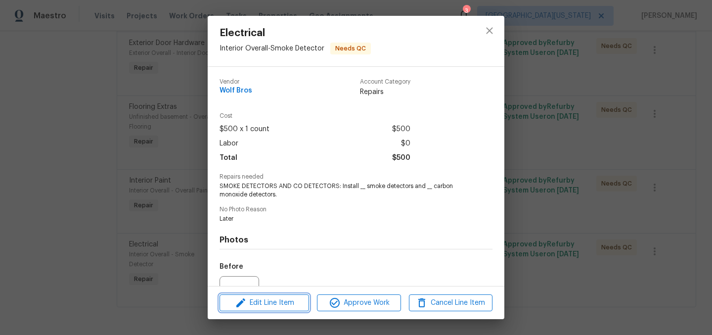
click at [298, 301] on span "Edit Line Item" at bounding box center [265, 303] width 84 height 12
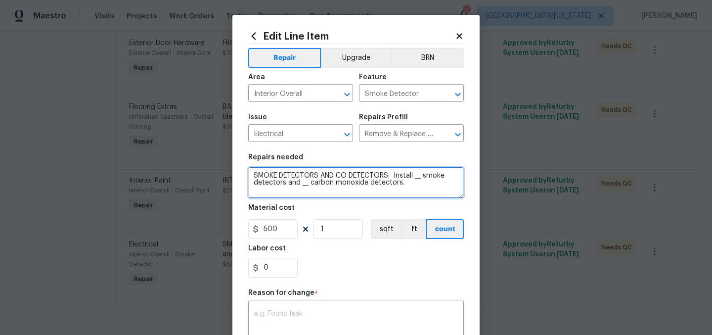
click at [385, 179] on textarea "SMOKE DETECTORS AND CO DETECTORS: Install __ smoke detectors and __ carbon mono…" at bounding box center [356, 183] width 216 height 32
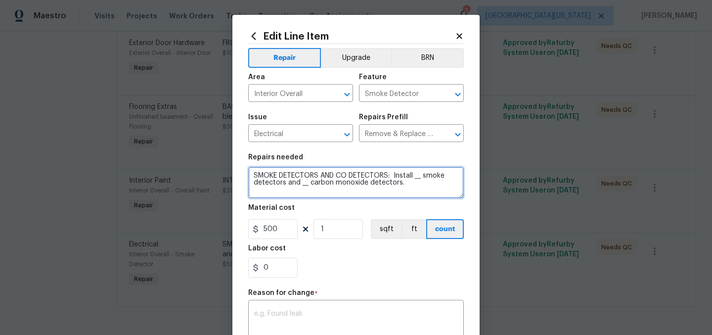
paste textarea "Install 7 smoke detectors and 3 carbon monoxide detectors. $550"
type textarea "SMOKE DETECTORS AND CO DETECTORS: Install 7 smoke detectors and 3 carbon monoxi…"
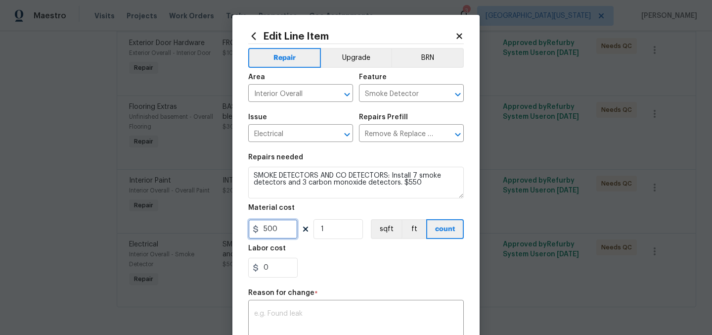
click at [279, 230] on input "500" at bounding box center [272, 229] width 49 height 20
type input "55"
click at [342, 233] on input "1" at bounding box center [338, 229] width 49 height 20
type input "10"
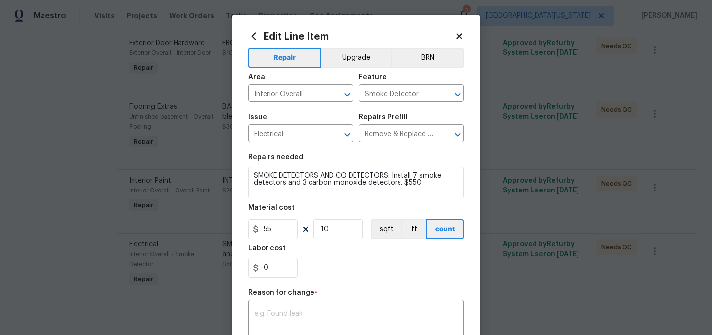
click at [402, 281] on section "Repairs needed SMOKE DETECTORS AND CO DETECTORS: Install 7 smoke detectors and …" at bounding box center [356, 216] width 216 height 136
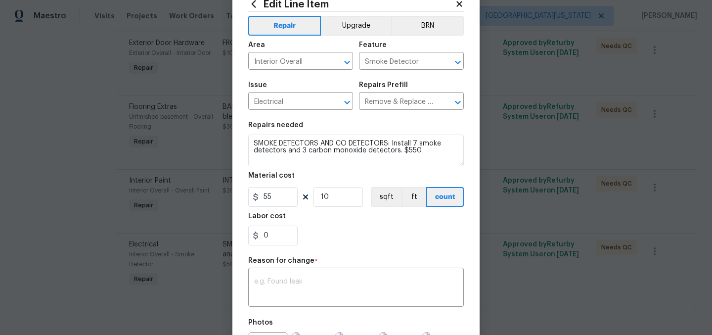
scroll to position [33, 0]
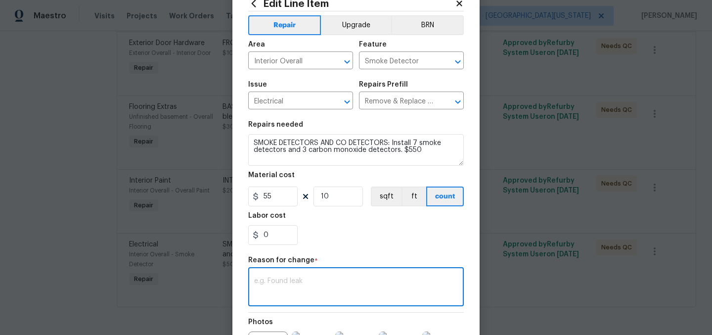
click at [405, 279] on textarea at bounding box center [356, 287] width 204 height 21
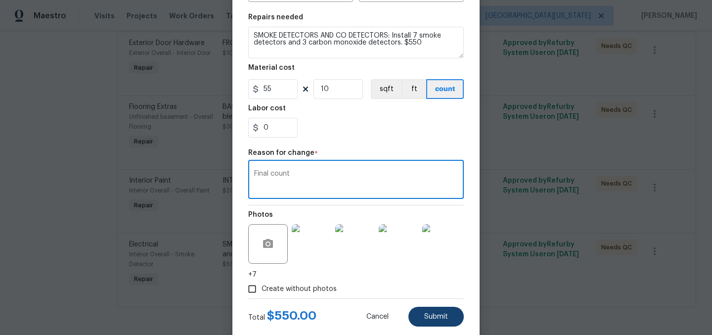
scroll to position [161, 0]
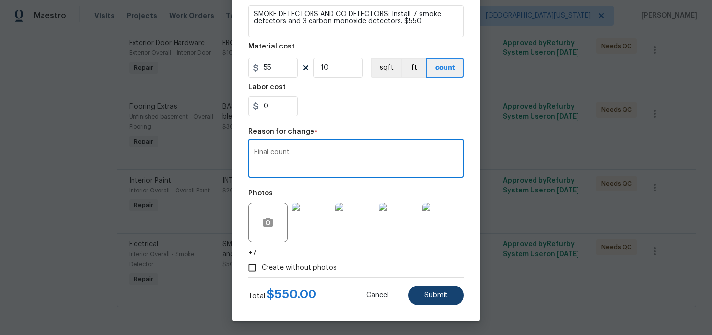
type textarea "Final count"
click at [430, 299] on span "Submit" at bounding box center [436, 295] width 24 height 7
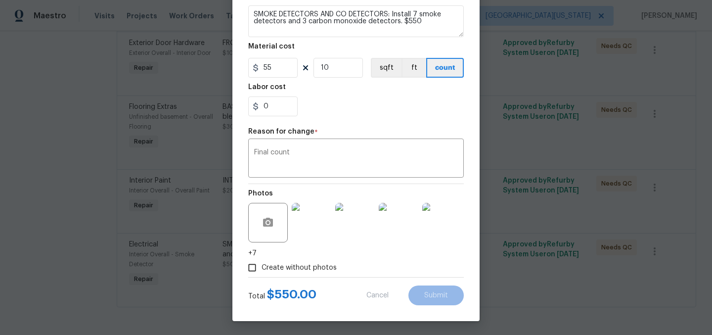
type textarea "SMOKE DETECTORS AND CO DETECTORS: Install __ smoke detectors and __ carbon mono…"
type input "1"
type input "500"
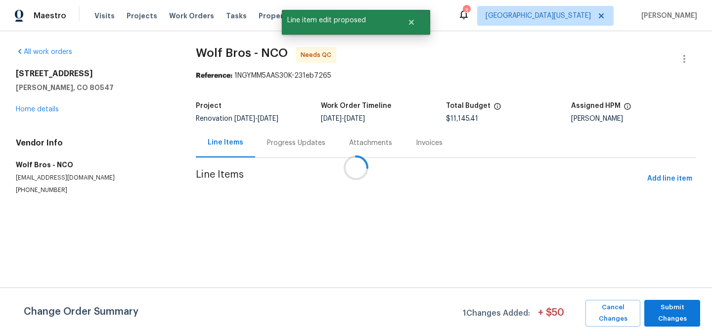
scroll to position [0, 0]
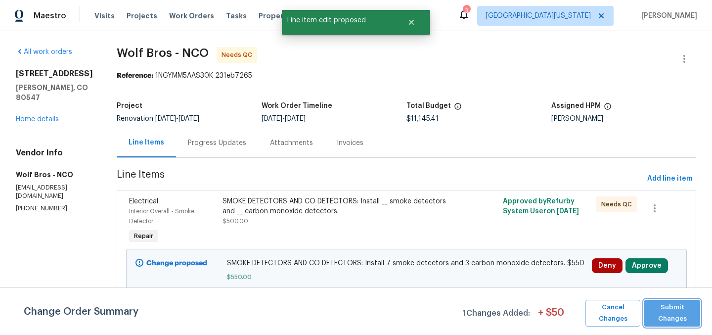
click at [688, 308] on span "Submit Changes" at bounding box center [672, 313] width 46 height 23
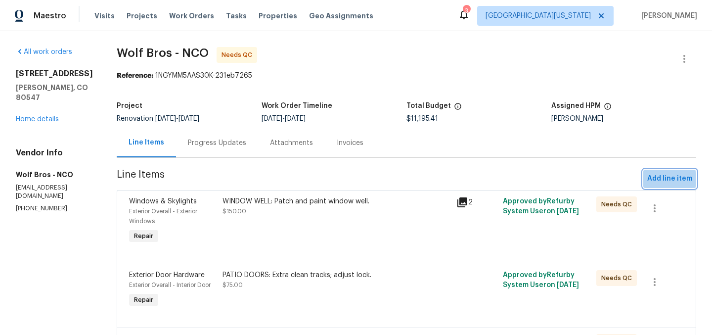
click at [658, 179] on span "Add line item" at bounding box center [669, 179] width 45 height 12
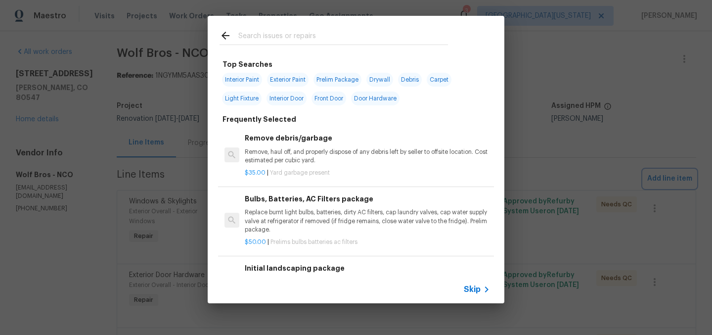
click at [643, 92] on div "Top Searches Interior Paint Exterior Paint Prelim Package Drywall Debris Carpet…" at bounding box center [356, 159] width 712 height 319
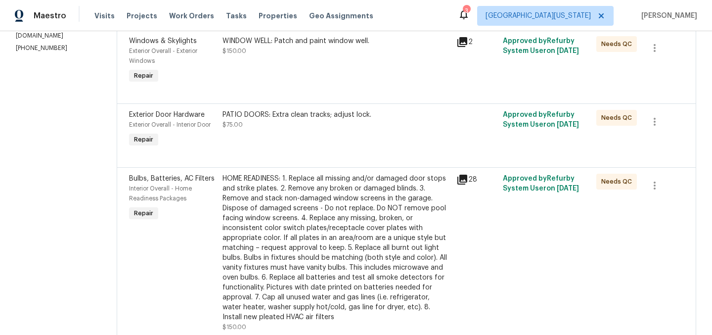
scroll to position [962, 0]
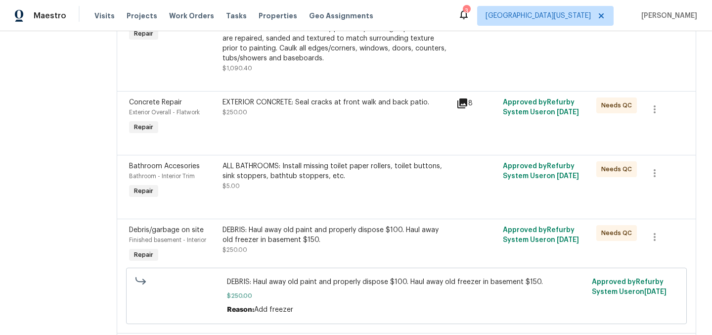
click at [294, 163] on div "ALL BATHROOMS: Install missing toilet paper rollers, toilet buttons, sink stopp…" at bounding box center [337, 181] width 234 height 46
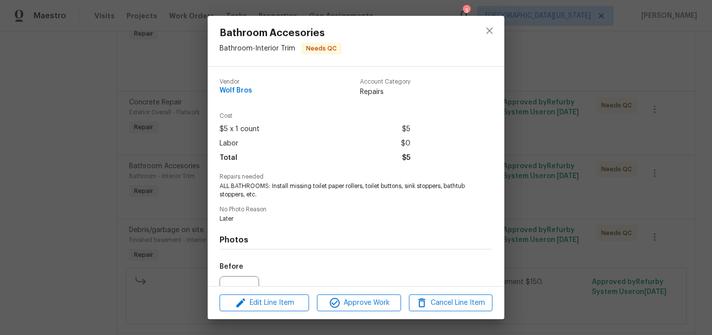
click at [272, 311] on div "Edit Line Item Approve Work Cancel Line Item" at bounding box center [356, 302] width 297 height 33
click at [277, 309] on button "Edit Line Item" at bounding box center [265, 302] width 90 height 17
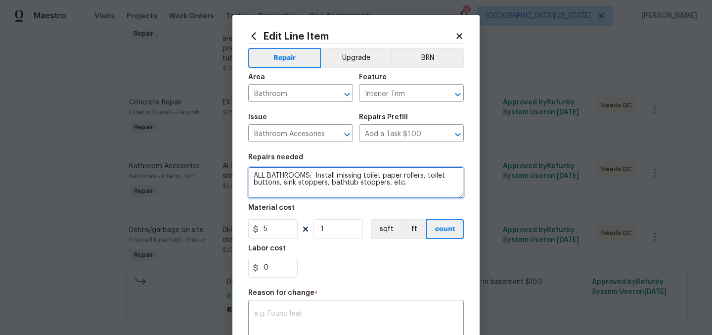
drag, startPoint x: 410, startPoint y: 189, endPoint x: 263, endPoint y: 169, distance: 148.3
click at [368, 177] on textarea "ALL BATHROOMS: Install missing toilet paper rollers, toilet buttons, sink stopp…" at bounding box center [356, 183] width 216 height 32
drag, startPoint x: 263, startPoint y: 169, endPoint x: 234, endPoint y: 171, distance: 28.3
click at [234, 171] on div "Edit Line Item Repair Upgrade BRN Area Bathroom ​ Feature Interior Trim ​ Issue…" at bounding box center [355, 244] width 247 height 458
click at [249, 175] on textarea "ALL BATHROOMS: Install missing toilet paper rollers, toilet buttons, sink stopp…" at bounding box center [356, 183] width 216 height 32
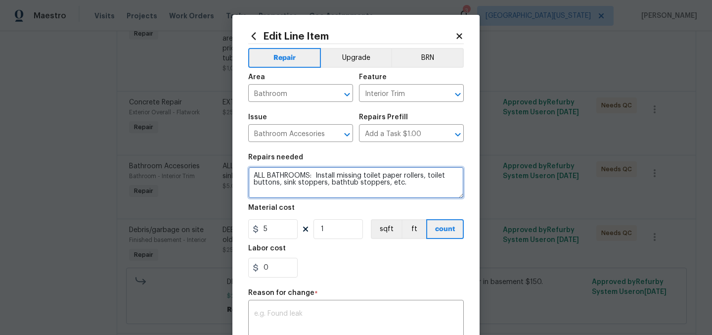
drag, startPoint x: 266, startPoint y: 177, endPoint x: 428, endPoint y: 193, distance: 163.1
click at [428, 193] on textarea "ALL BATHROOMS: Install missing toilet paper rollers, toilet buttons, sink stopp…" at bounding box center [356, 183] width 216 height 32
type textarea "A"
paste textarea "ALL BATHROOMS: Install missing toilet paper rollers, toilet buttons, sink stopp…"
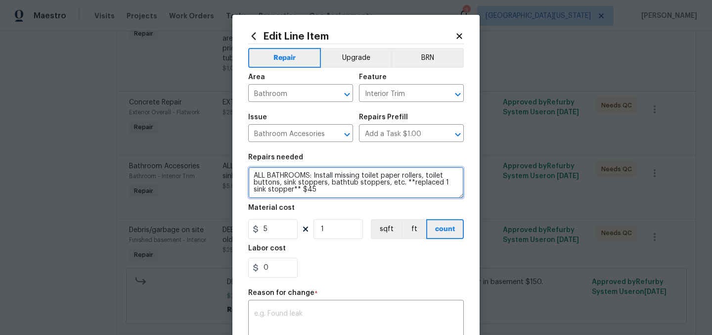
type textarea "ALL BATHROOMS: Install missing toilet paper rollers, toilet buttons, sink stopp…"
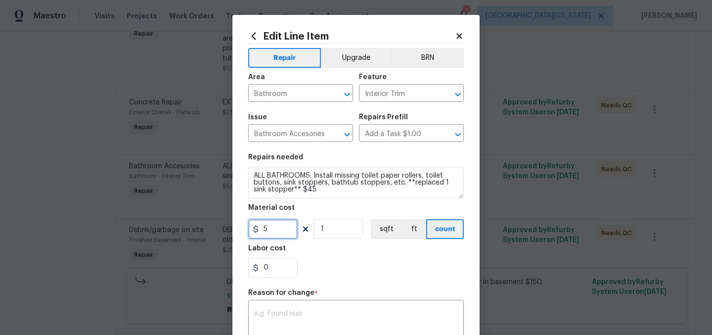
click at [266, 233] on input "5" at bounding box center [272, 229] width 49 height 20
type input "45"
click at [439, 275] on div "0" at bounding box center [356, 268] width 216 height 20
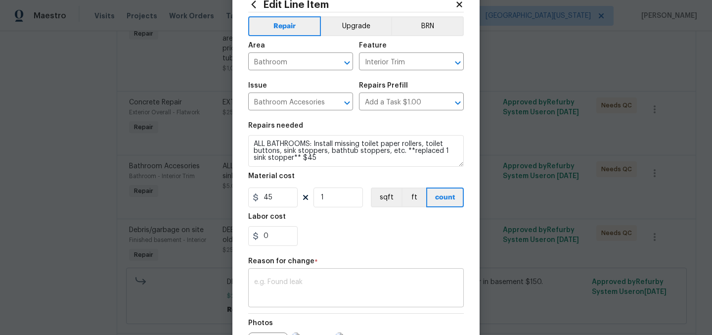
scroll to position [32, 0]
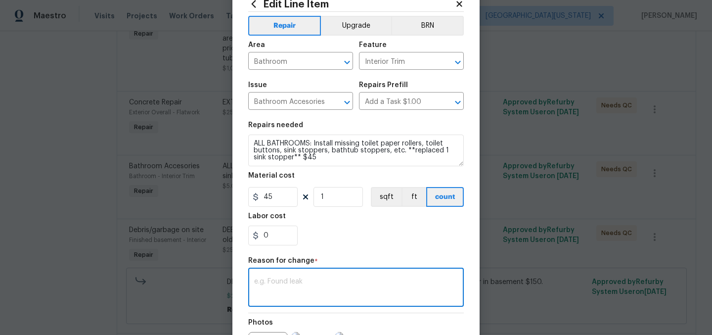
click at [413, 288] on textarea at bounding box center [356, 288] width 204 height 21
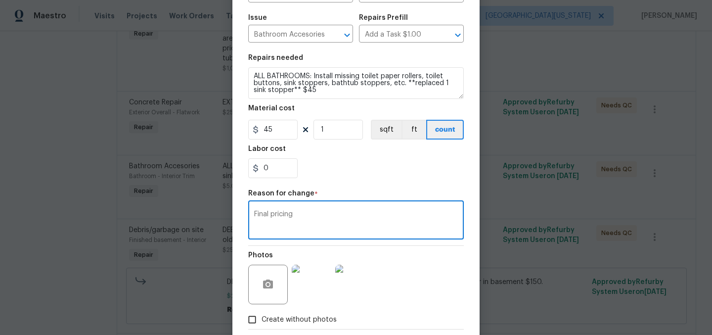
scroll to position [134, 0]
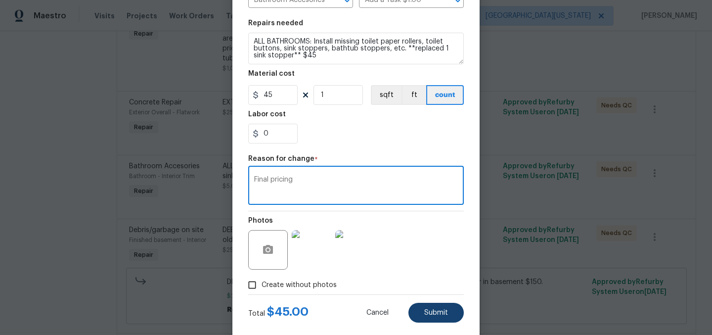
type textarea "Final pricing"
click at [431, 309] on button "Submit" at bounding box center [436, 313] width 55 height 20
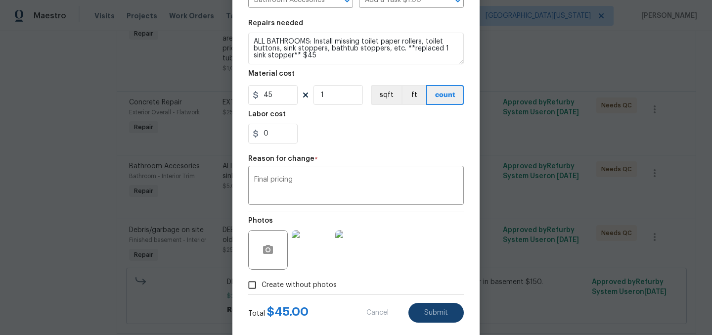
type textarea "ALL BATHROOMS: Install missing toilet paper rollers, toilet buttons, sink stopp…"
type input "5"
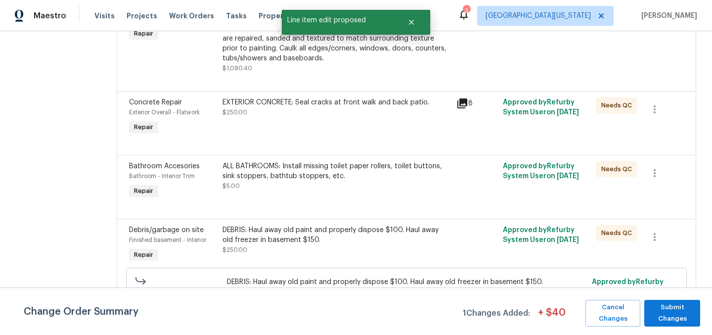
scroll to position [0, 0]
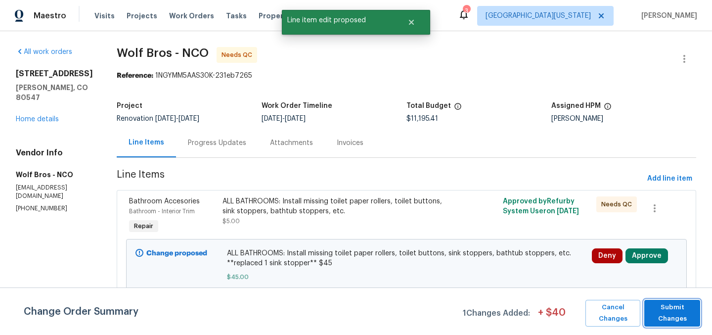
click at [679, 312] on span "Submit Changes" at bounding box center [672, 313] width 46 height 23
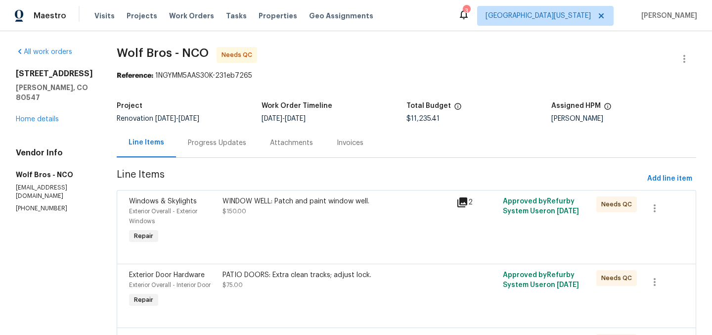
scroll to position [1256, 0]
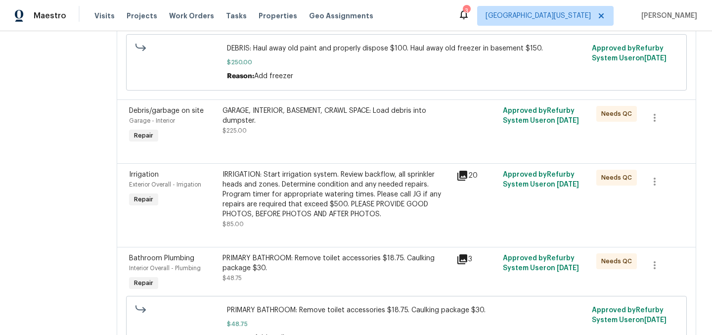
click at [306, 205] on div "IRRIGATION: Start irrigation system. Review backflow, all sprinkler heads and z…" at bounding box center [337, 194] width 228 height 49
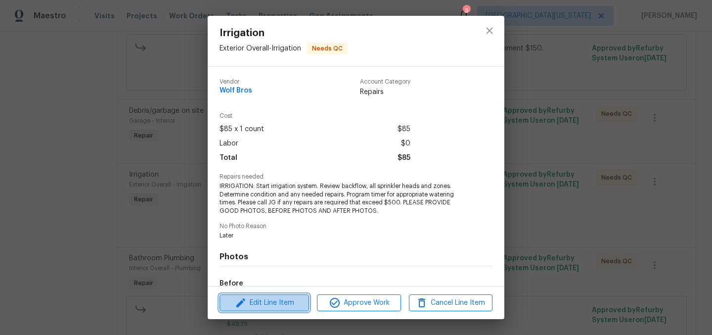
click at [282, 305] on span "Edit Line Item" at bounding box center [265, 303] width 84 height 12
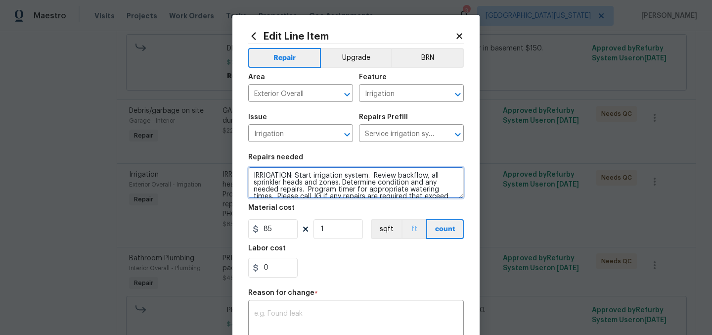
scroll to position [21, 0]
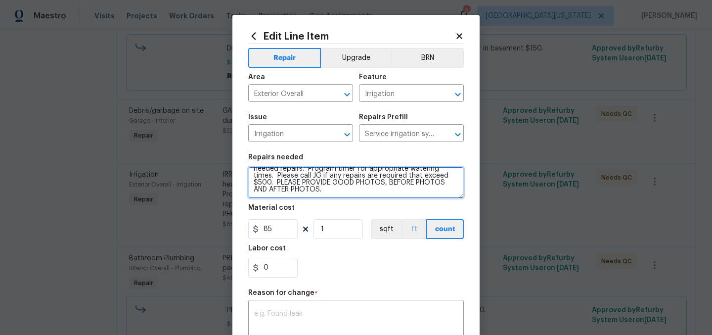
drag, startPoint x: 250, startPoint y: 176, endPoint x: 409, endPoint y: 234, distance: 169.2
click at [409, 234] on section "Repairs needed IRRIGATION: Start irrigation system. Review backflow, all sprink…" at bounding box center [356, 216] width 216 height 136
paste textarea "Review backflow, all sprinkler heads and zones. Determine condition and any nee…"
type textarea "IRRIGATION: Start irrigation system. Review backflow, all sprinkler heads and z…"
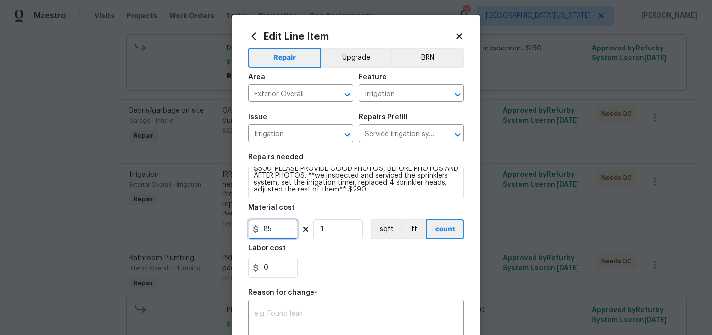
click at [272, 233] on input "85" at bounding box center [272, 229] width 49 height 20
type input "290"
click at [344, 273] on div "0" at bounding box center [356, 268] width 216 height 20
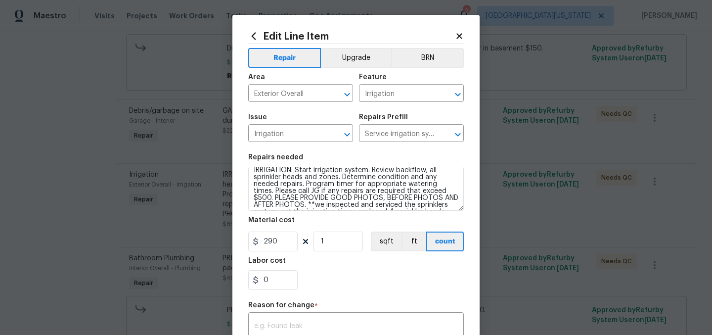
scroll to position [0, 0]
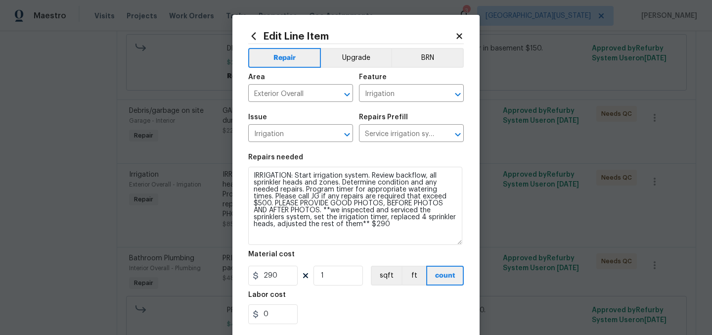
drag, startPoint x: 458, startPoint y: 196, endPoint x: 457, endPoint y: 243, distance: 47.0
click at [457, 243] on textarea "IRRIGATION: Start irrigation system. Review backflow, all sprinkler heads and z…" at bounding box center [355, 206] width 214 height 78
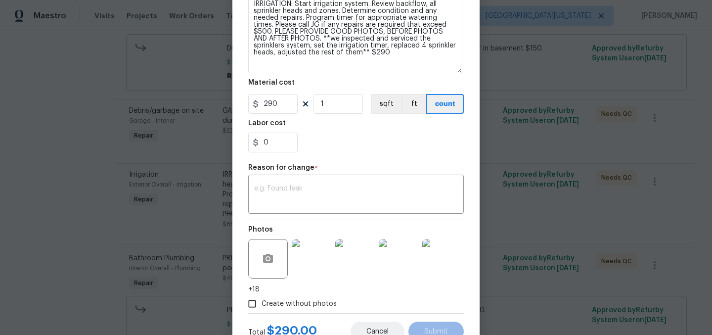
scroll to position [209, 0]
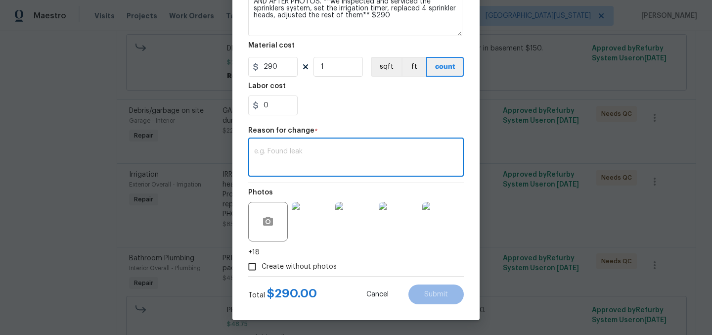
click at [327, 157] on textarea at bounding box center [356, 158] width 204 height 21
click at [559, 177] on body "Maestro Visits Projects Work Orders Tasks Properties Geo Assignments 3 Northern…" at bounding box center [356, 167] width 712 height 335
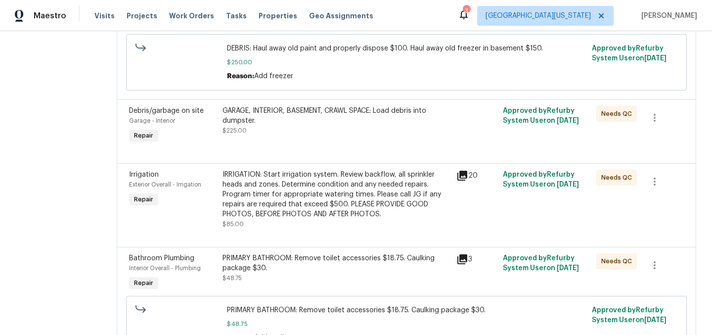
scroll to position [0, 0]
click at [302, 210] on div "IRRIGATION: Start irrigation system. Review backflow, all sprinkler heads and z…" at bounding box center [337, 194] width 228 height 49
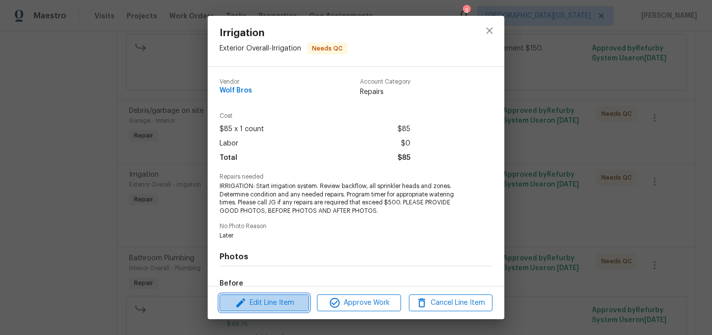
click at [275, 307] on span "Edit Line Item" at bounding box center [265, 303] width 84 height 12
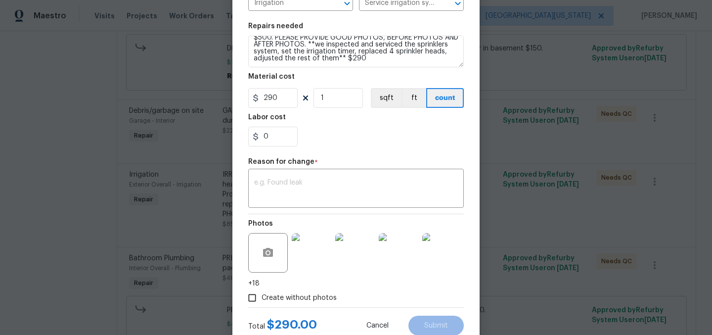
scroll to position [163, 0]
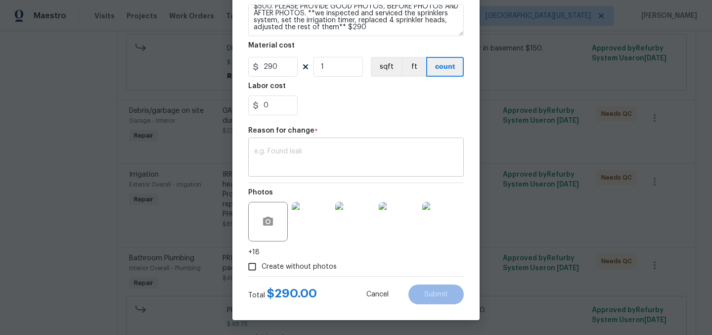
click at [323, 159] on textarea at bounding box center [356, 158] width 204 height 21
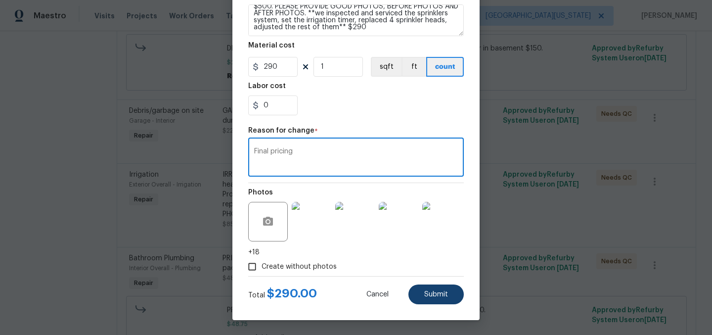
type textarea "Final pricing"
drag, startPoint x: 419, startPoint y: 299, endPoint x: 425, endPoint y: 296, distance: 6.9
click at [419, 299] on button "Submit" at bounding box center [436, 294] width 55 height 20
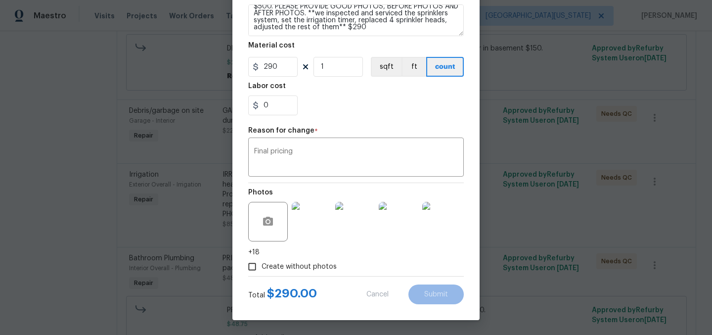
type textarea "IRRIGATION: Start irrigation system. Review backflow, all sprinkler heads and z…"
type input "85"
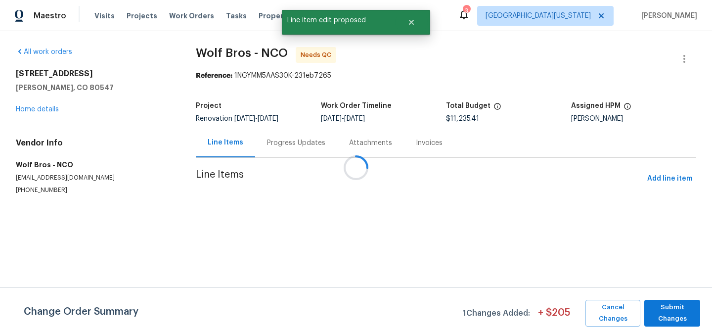
scroll to position [0, 0]
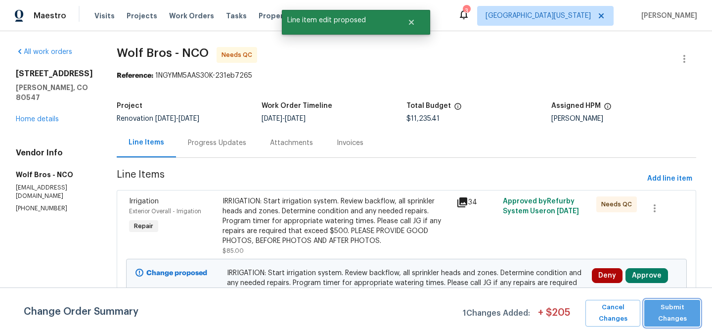
click at [680, 316] on span "Submit Changes" at bounding box center [672, 313] width 46 height 23
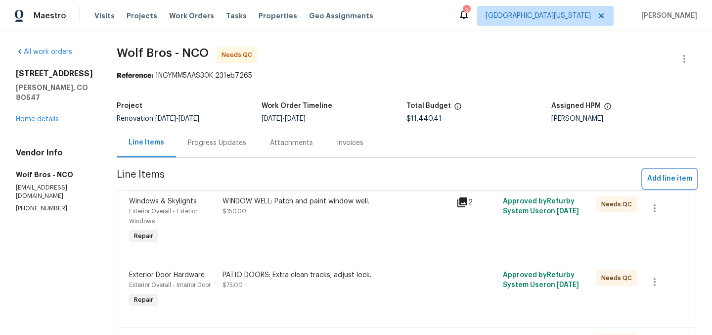
click at [657, 176] on span "Add line item" at bounding box center [669, 179] width 45 height 12
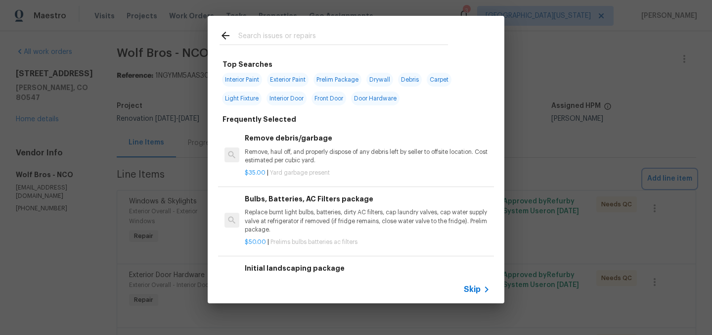
click at [577, 106] on div "Top Searches Interior Paint Exterior Paint Prelim Package Drywall Debris Carpet…" at bounding box center [356, 159] width 712 height 319
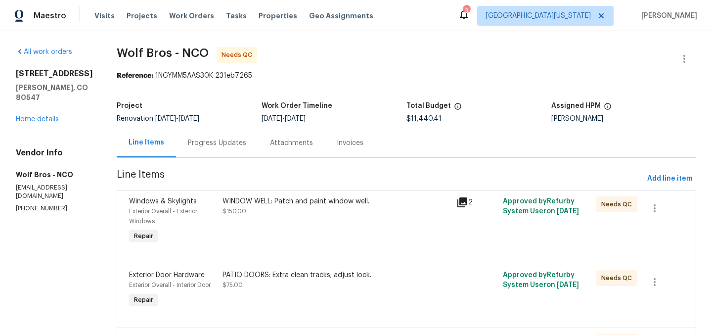
scroll to position [670, 0]
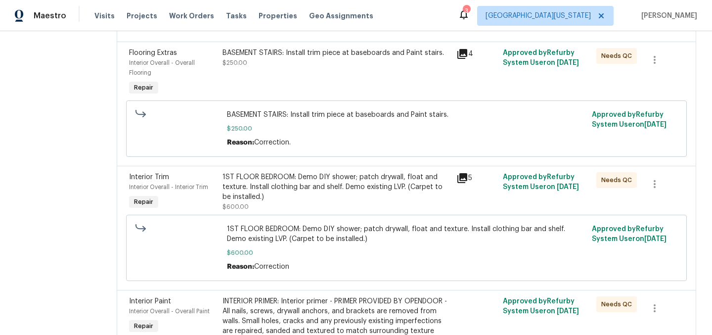
click at [335, 196] on div "1ST FLOOR BEDROOM: Demo DIY shower; patch drywall, float and texture. Install c…" at bounding box center [337, 187] width 228 height 30
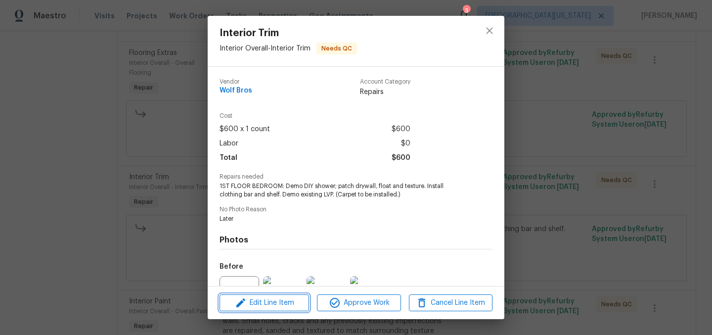
click at [286, 304] on span "Edit Line Item" at bounding box center [265, 303] width 84 height 12
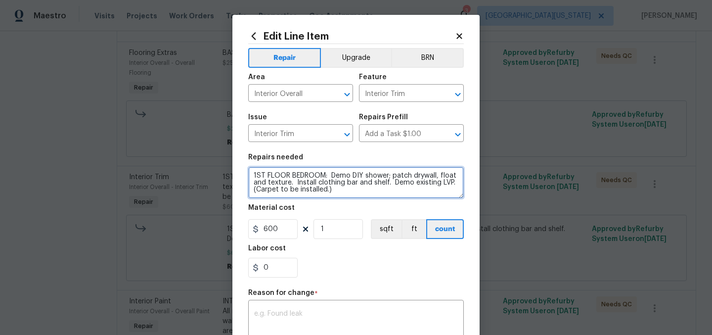
click at [350, 194] on textarea "1ST FLOOR BEDROOM: Demo DIY shower; patch drywall, float and texture. Install c…" at bounding box center [356, 183] width 216 height 32
drag, startPoint x: 243, startPoint y: 180, endPoint x: 200, endPoint y: 177, distance: 43.1
click at [200, 177] on div "Edit Line Item Repair Upgrade BRN Area Interior Overall ​ Feature Interior Trim…" at bounding box center [356, 167] width 712 height 335
paste textarea "Demo DIY shower; patch drywall, float and texture. Install clothing bar and she…"
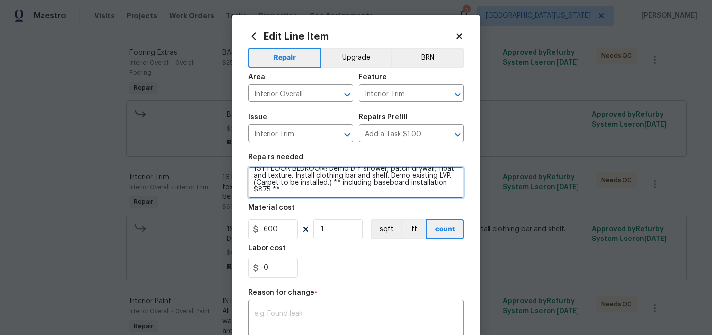
type textarea "1ST FLOOR BEDROOM: Demo DIY shower; patch drywall, float and texture. Install c…"
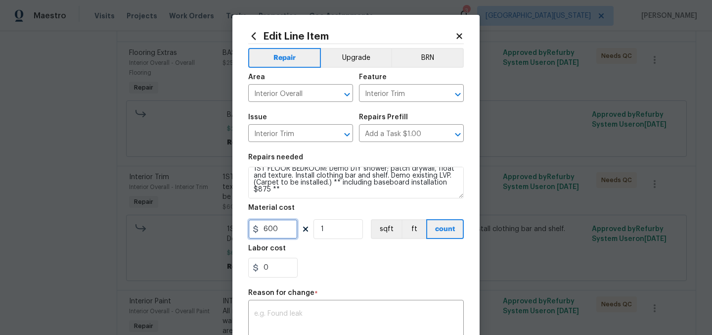
click at [277, 232] on input "600" at bounding box center [272, 229] width 49 height 20
click at [276, 232] on input "600" at bounding box center [272, 229] width 49 height 20
type input "875"
click at [345, 278] on section "Repairs needed 1ST FLOOR BEDROOM: Demo DIY shower; patch drywall, float and tex…" at bounding box center [356, 216] width 216 height 136
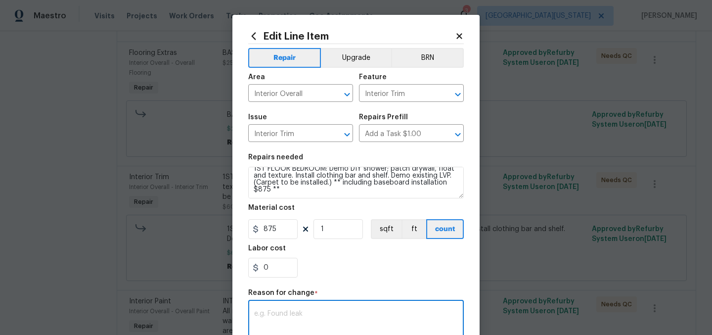
click at [345, 315] on textarea at bounding box center [356, 320] width 204 height 21
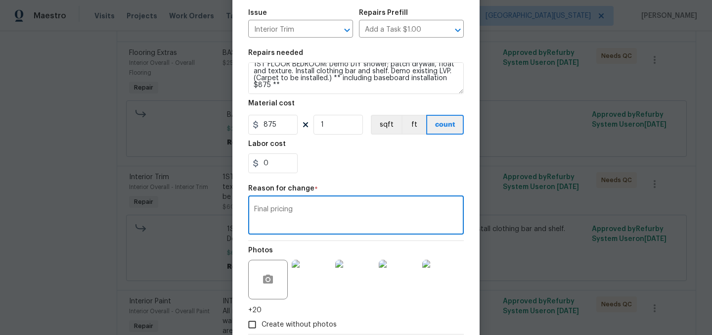
scroll to position [163, 0]
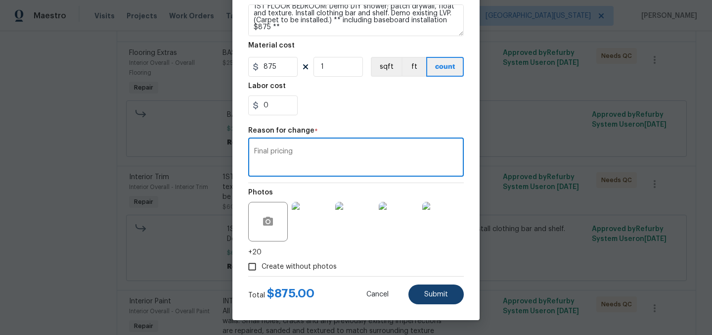
type textarea "Final pricing"
click at [446, 295] on button "Submit" at bounding box center [436, 294] width 55 height 20
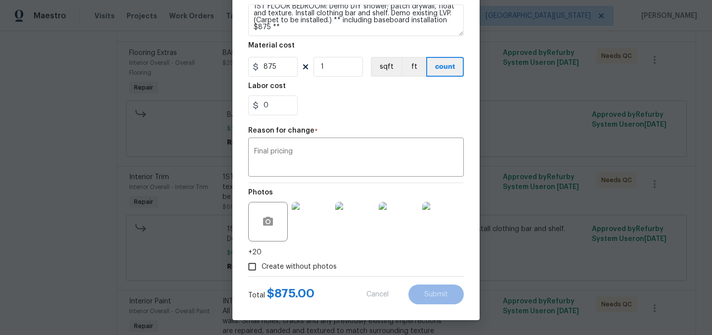
type textarea "1ST FLOOR BEDROOM: Demo DIY shower; patch drywall, float and texture. Install c…"
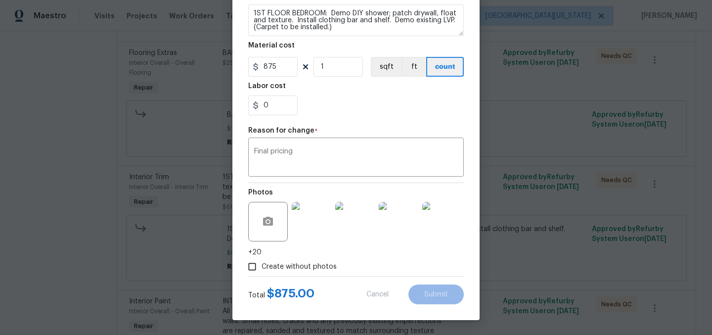
type input "600"
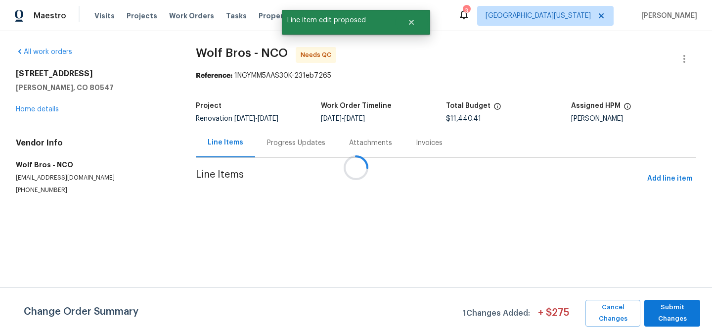
scroll to position [0, 0]
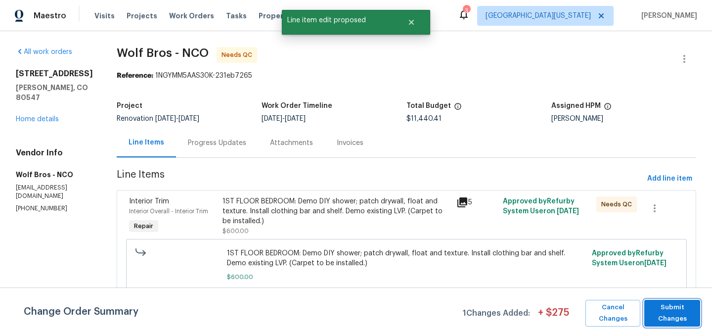
click at [672, 321] on span "Submit Changes" at bounding box center [672, 313] width 46 height 23
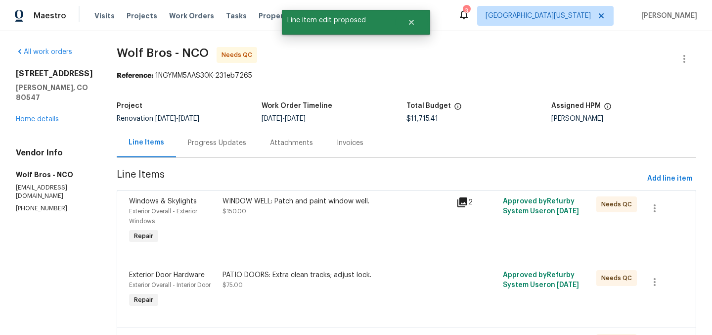
scroll to position [670, 0]
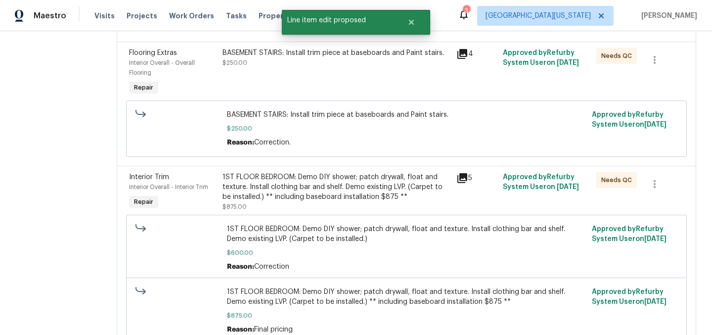
click at [273, 177] on div "1ST FLOOR BEDROOM: Demo DIY shower; patch drywall, float and texture. Install c…" at bounding box center [337, 187] width 228 height 30
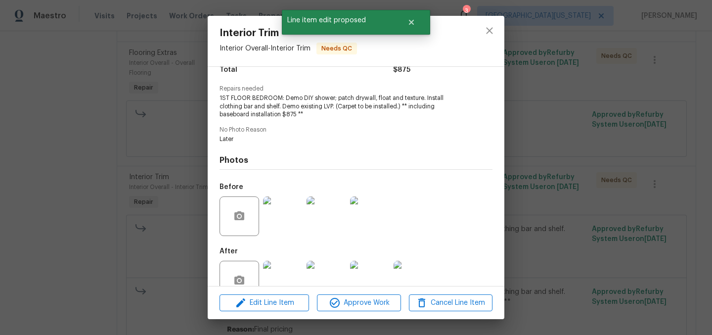
scroll to position [112, 0]
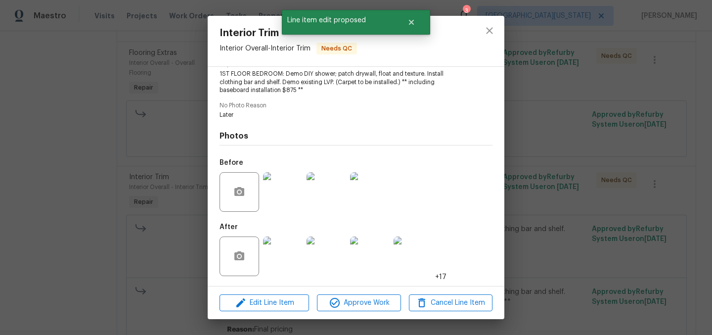
click at [275, 194] on img at bounding box center [283, 192] width 40 height 40
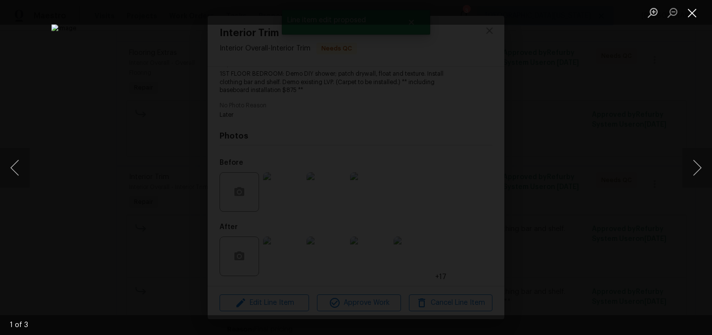
click at [690, 11] on button "Close lightbox" at bounding box center [693, 12] width 20 height 17
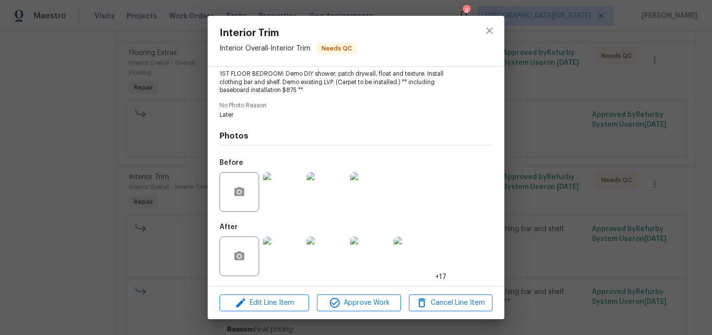
click at [286, 256] on img at bounding box center [283, 256] width 40 height 40
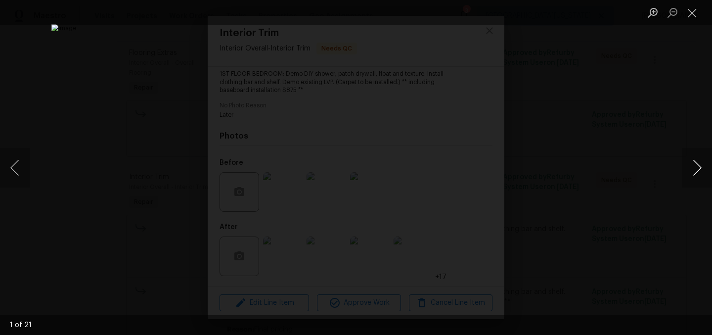
click at [700, 174] on button "Next image" at bounding box center [698, 168] width 30 height 40
click at [698, 168] on button "Next image" at bounding box center [698, 168] width 30 height 40
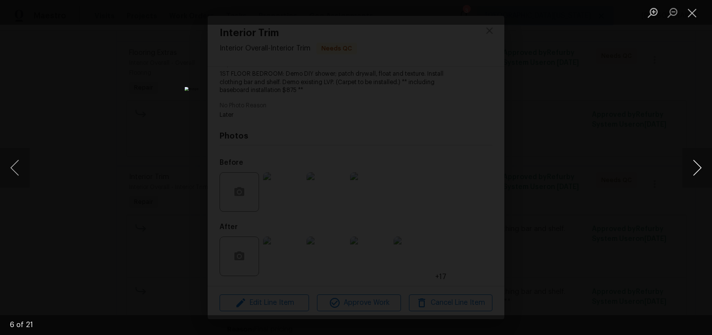
click at [698, 168] on button "Next image" at bounding box center [698, 168] width 30 height 40
click at [691, 16] on button "Close lightbox" at bounding box center [693, 12] width 20 height 17
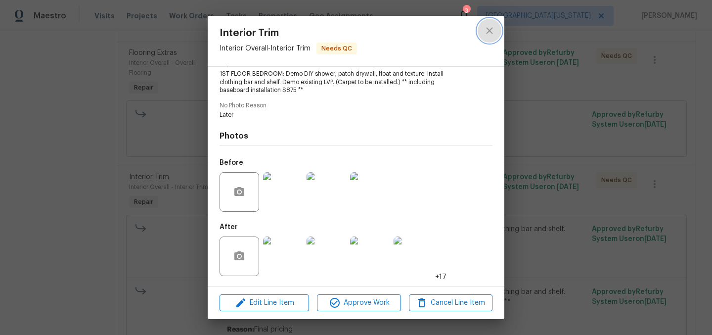
click at [490, 32] on icon "close" at bounding box center [490, 31] width 12 height 12
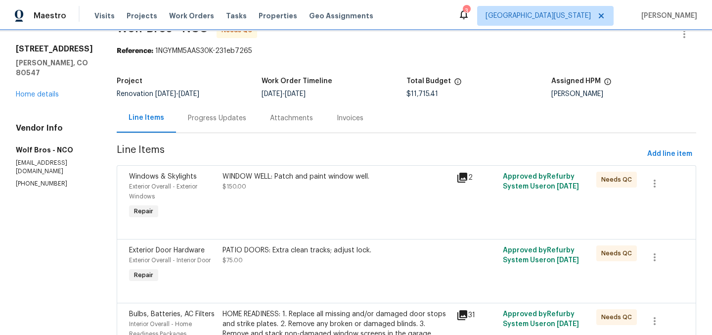
scroll to position [0, 0]
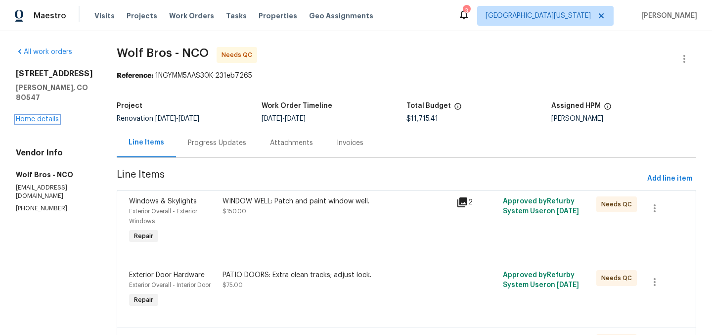
click at [48, 116] on link "Home details" at bounding box center [37, 119] width 43 height 7
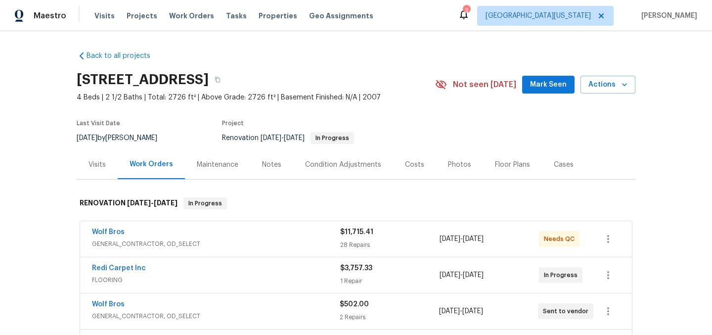
click at [408, 164] on div "Costs" at bounding box center [414, 165] width 19 height 10
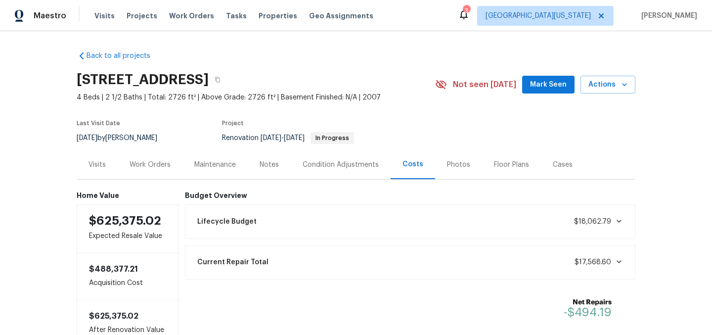
click at [336, 167] on div "Condition Adjustments" at bounding box center [341, 165] width 76 height 10
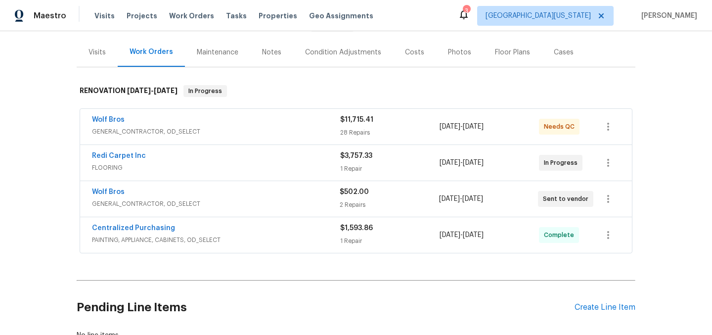
scroll to position [109, 0]
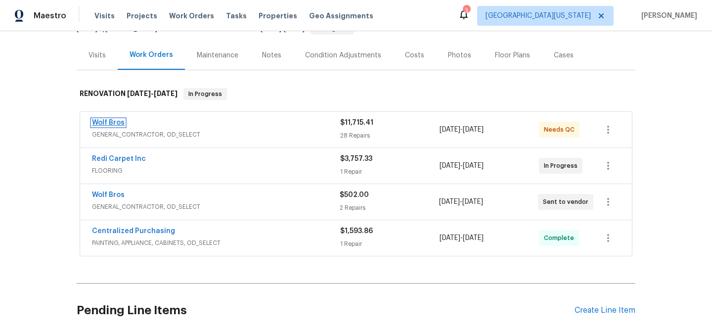
click at [110, 122] on link "Wolf Bros" at bounding box center [108, 122] width 33 height 7
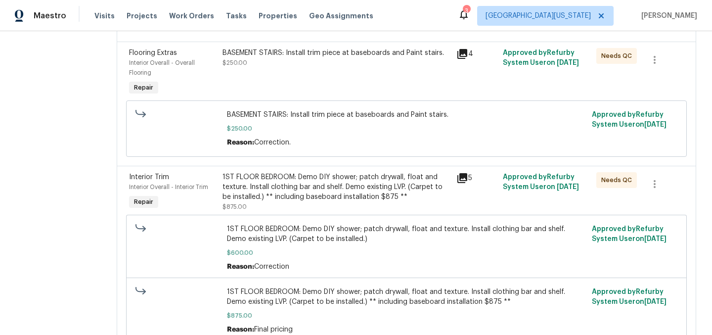
scroll to position [343, 0]
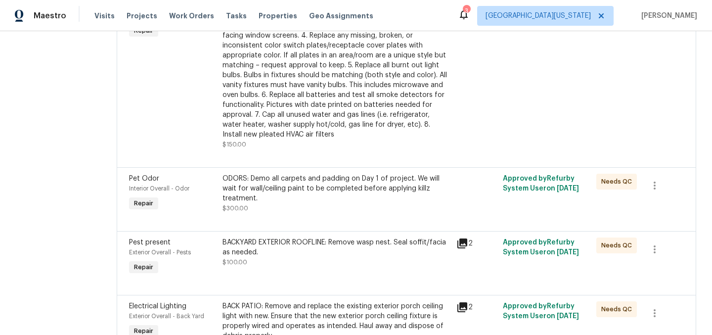
click at [356, 193] on div "ODORS: Demo all carpets and padding on Day 1 of project. We will wait for wall/…" at bounding box center [337, 189] width 228 height 30
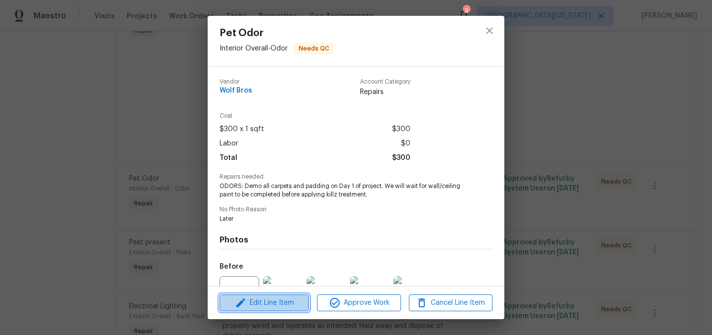
click at [283, 302] on span "Edit Line Item" at bounding box center [265, 303] width 84 height 12
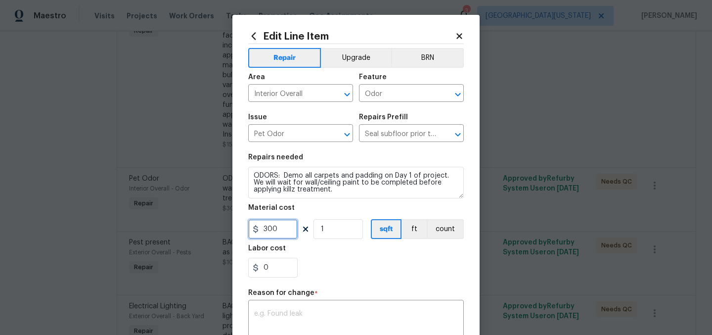
click at [276, 233] on input "300" at bounding box center [272, 229] width 49 height 20
click at [276, 232] on input "300" at bounding box center [272, 229] width 49 height 20
type input "375"
click at [365, 273] on div "0" at bounding box center [356, 268] width 216 height 20
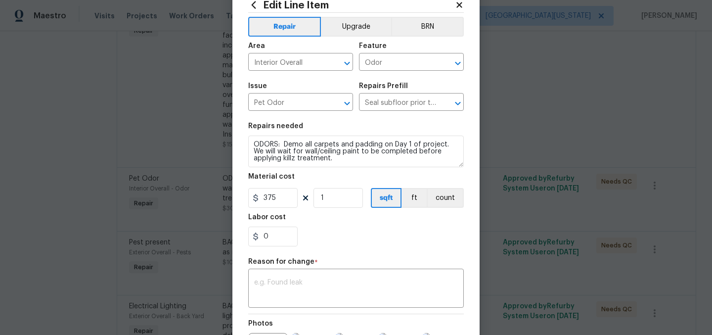
scroll to position [33, 0]
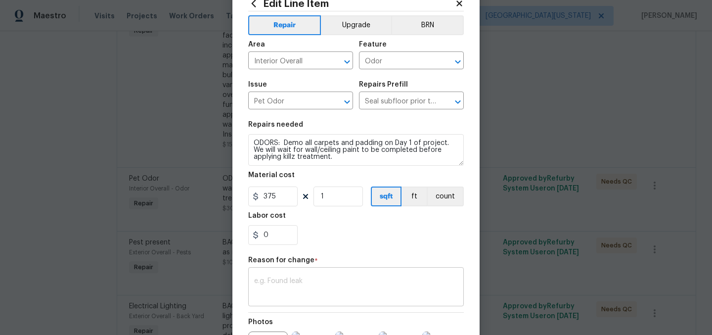
click at [361, 286] on textarea at bounding box center [356, 287] width 204 height 21
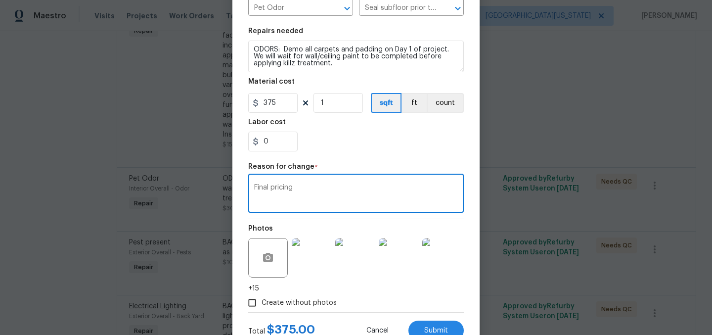
scroll to position [141, 0]
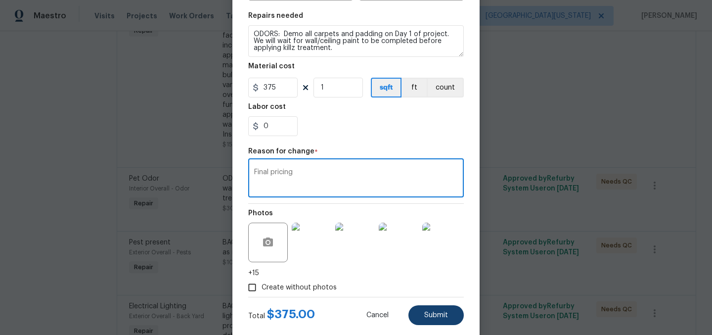
type textarea "Final pricing"
click at [429, 315] on span "Submit" at bounding box center [436, 315] width 24 height 7
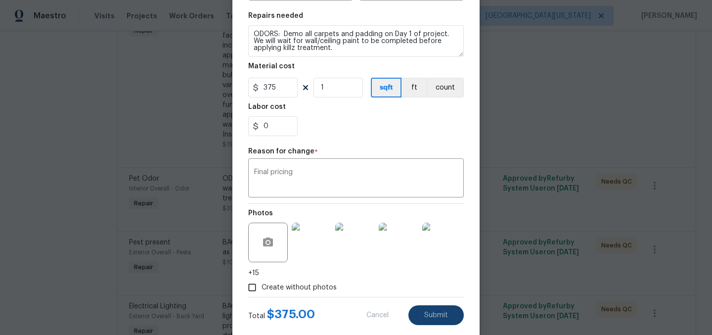
type input "300"
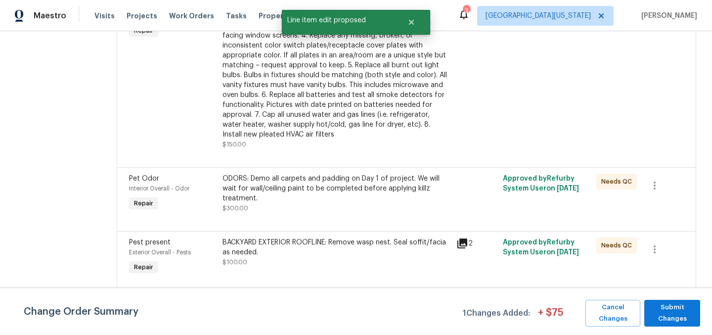
scroll to position [0, 0]
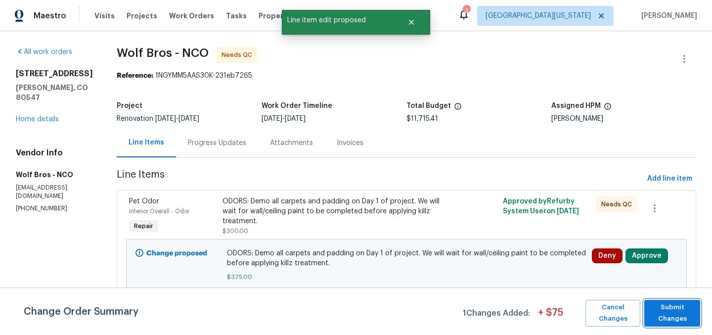
click at [681, 312] on span "Submit Changes" at bounding box center [672, 313] width 46 height 23
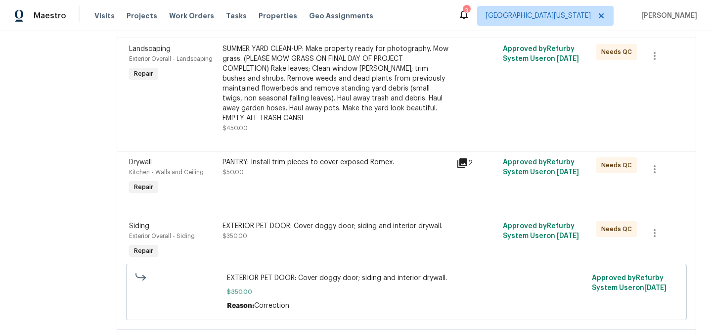
scroll to position [2109, 0]
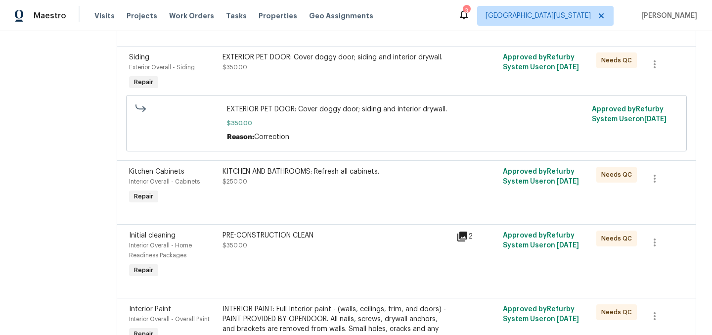
click at [264, 185] on div "KITCHEN AND BATHROOMS: Refresh all cabinets. $250.00" at bounding box center [337, 177] width 228 height 20
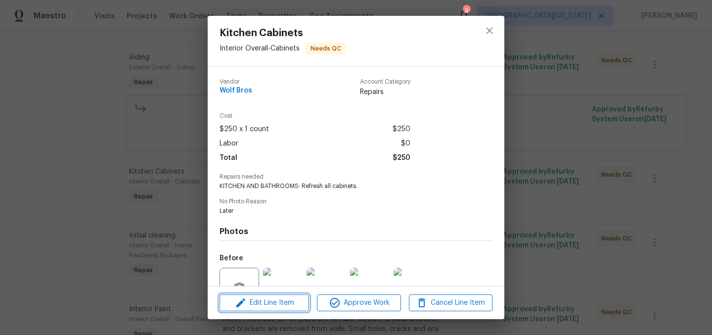
click at [288, 308] on button "Edit Line Item" at bounding box center [265, 302] width 90 height 17
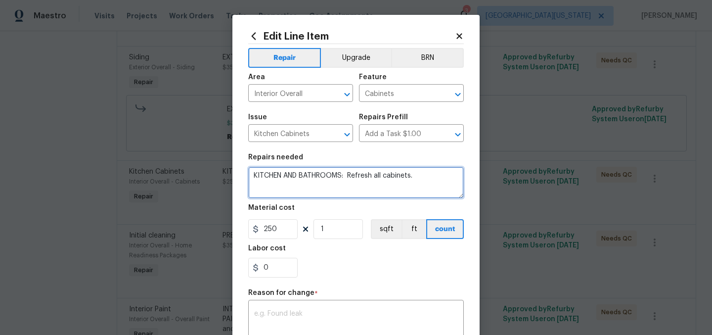
drag, startPoint x: 420, startPoint y: 177, endPoint x: 265, endPoint y: 175, distance: 155.3
click at [248, 179] on textarea "KITCHEN AND BATHROOMS: Refresh all cabinets." at bounding box center [356, 183] width 216 height 32
click at [293, 175] on textarea "KITCHEN AND BATHROOMS: Refresh all cabinets." at bounding box center [356, 183] width 216 height 32
click at [294, 176] on textarea "KITCHEN AND BATHROOMS: Refresh all cabinets." at bounding box center [356, 183] width 216 height 32
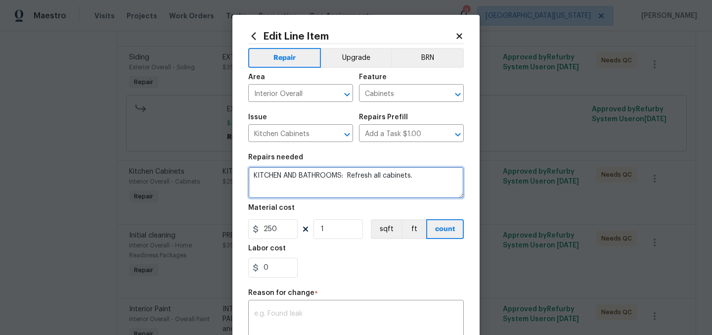
click at [294, 176] on textarea "KITCHEN AND BATHROOMS: Refresh all cabinets." at bounding box center [356, 183] width 216 height 32
paste textarea "Refresh all cabinets. $300"
type textarea "KITCHEN AND BATHROOMS: Refresh all cabinets. $300"
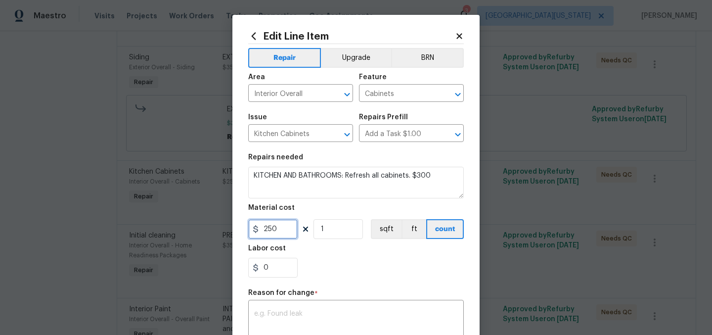
click at [268, 229] on input "250" at bounding box center [272, 229] width 49 height 20
type input "300"
click at [367, 277] on div "0" at bounding box center [356, 268] width 216 height 20
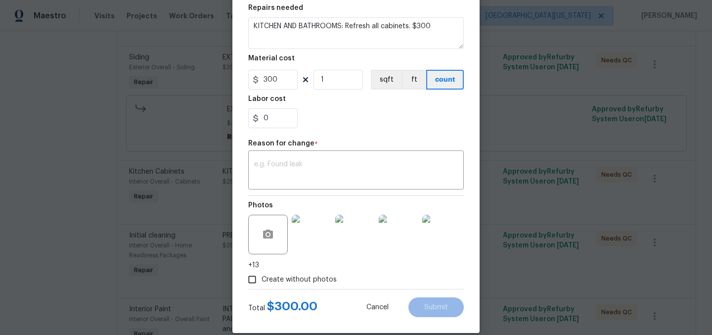
scroll to position [163, 0]
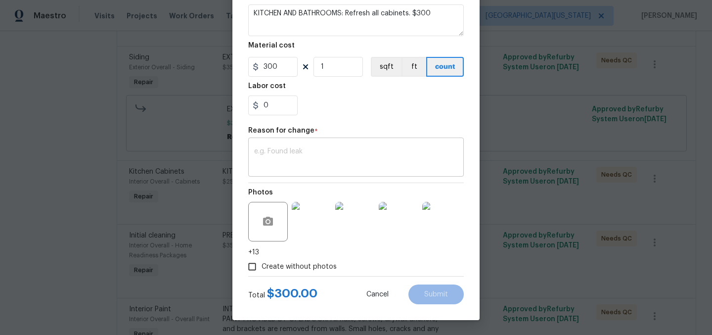
click at [416, 157] on textarea at bounding box center [356, 158] width 204 height 21
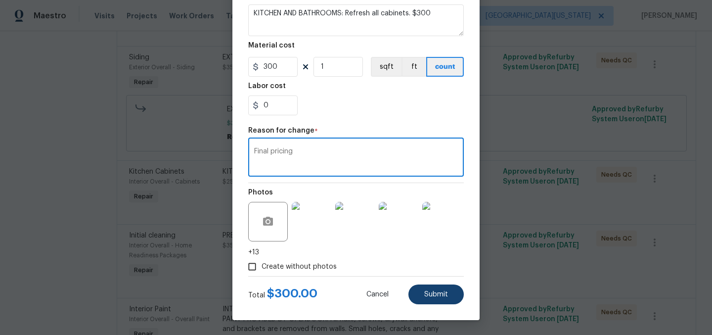
type textarea "Final pricing"
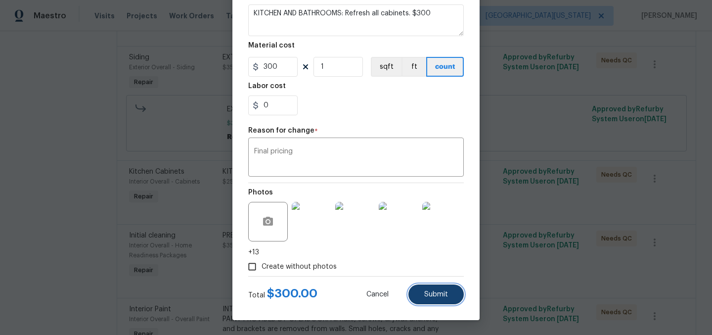
click at [425, 291] on span "Submit" at bounding box center [436, 294] width 24 height 7
type textarea "KITCHEN AND BATHROOMS: Refresh all cabinets."
type input "250"
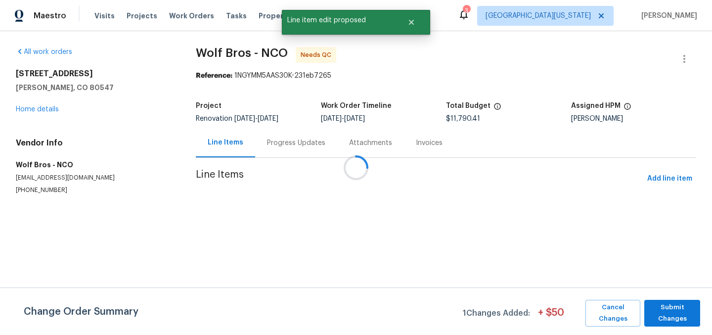
scroll to position [0, 0]
click at [675, 311] on span "Submit Changes" at bounding box center [672, 313] width 46 height 23
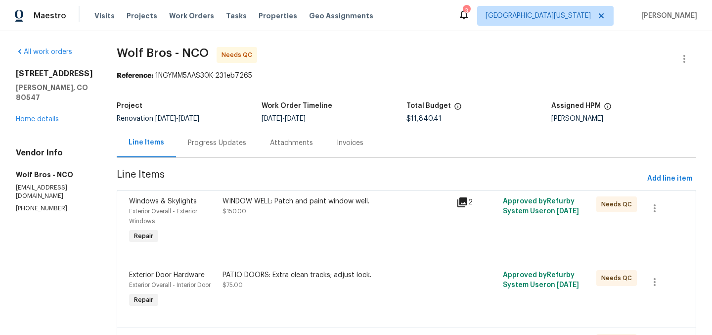
scroll to position [1816, 0]
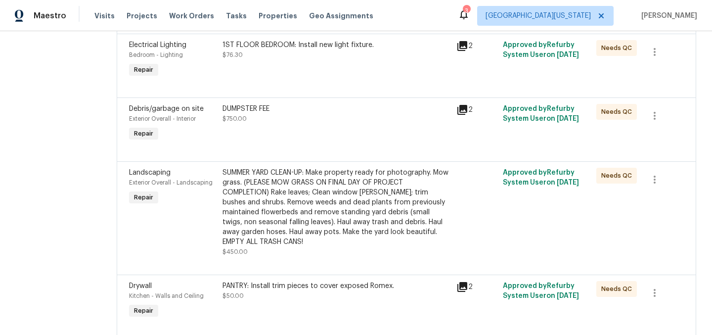
click at [305, 209] on div "SUMMER YARD CLEAN-UP: Make property ready for photography. Mow grass. (PLEASE M…" at bounding box center [337, 207] width 228 height 79
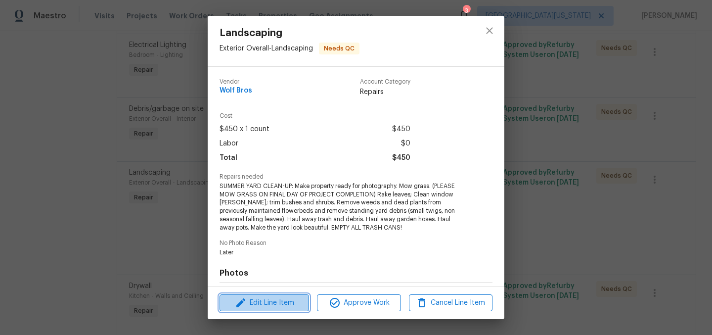
click at [278, 305] on span "Edit Line Item" at bounding box center [265, 303] width 84 height 12
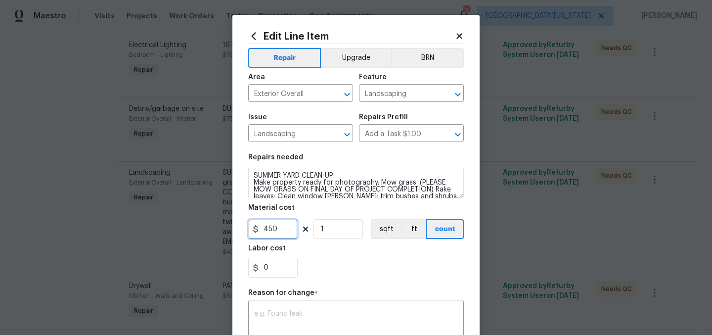
click at [277, 224] on input "450" at bounding box center [272, 229] width 49 height 20
type input "637.5"
click at [397, 267] on div "0" at bounding box center [356, 268] width 216 height 20
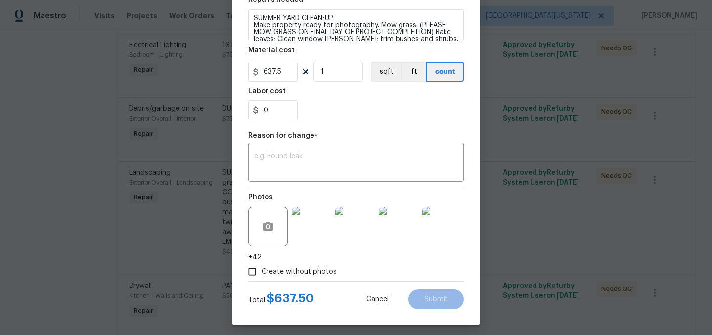
scroll to position [163, 0]
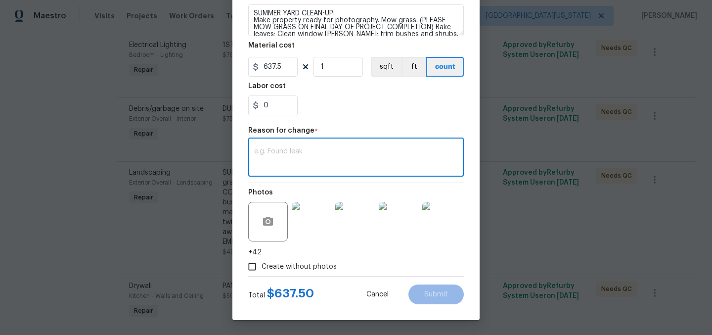
click at [414, 162] on textarea at bounding box center [356, 158] width 204 height 21
type textarea "Final pricing"
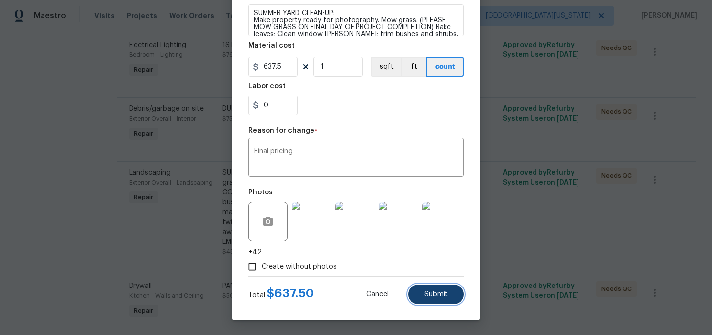
click at [434, 292] on span "Submit" at bounding box center [436, 294] width 24 height 7
type input "450"
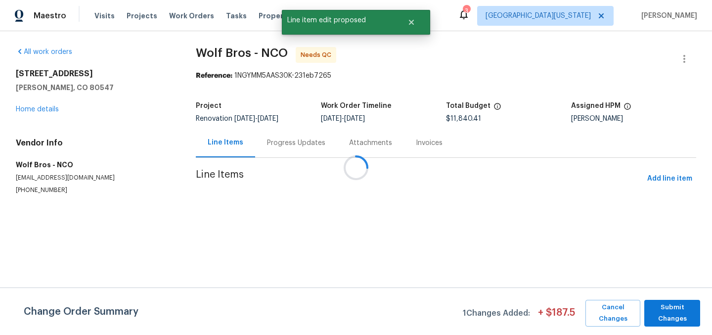
scroll to position [0, 0]
click at [680, 313] on span "Submit Changes" at bounding box center [672, 313] width 46 height 23
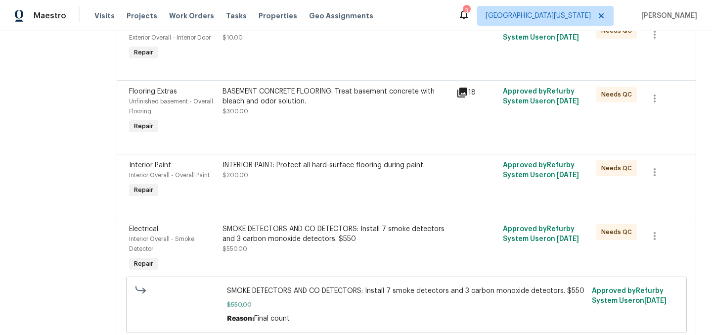
scroll to position [2659, 0]
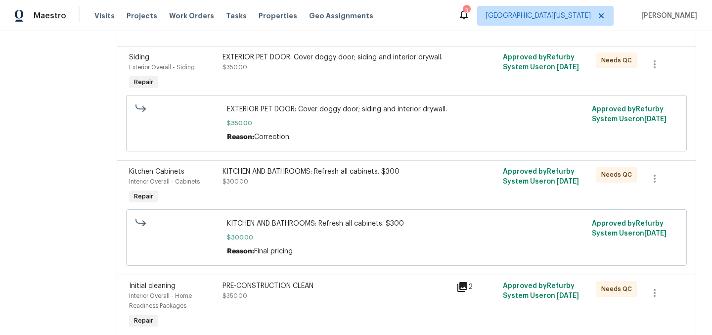
scroll to position [2020, 0]
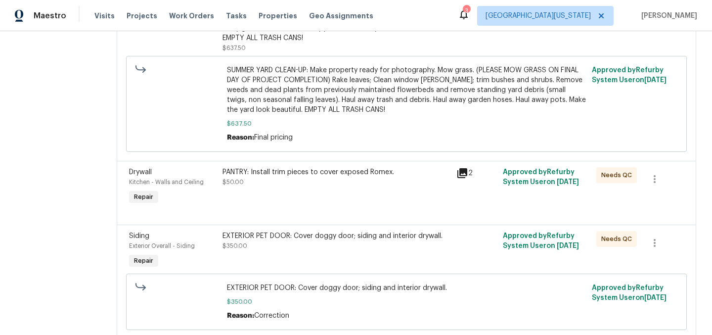
click at [296, 184] on div "PANTRY: Install trim pieces to cover exposed Romex. $50.00" at bounding box center [337, 177] width 228 height 20
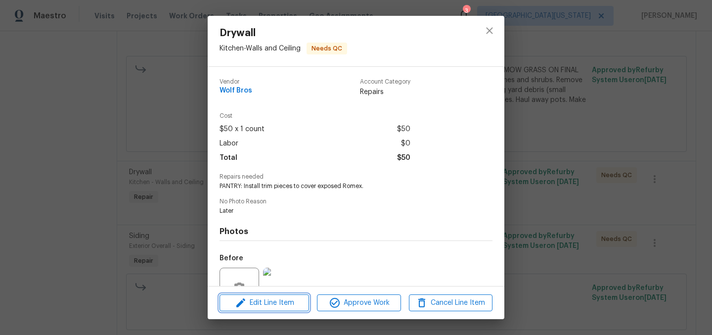
click at [276, 302] on span "Edit Line Item" at bounding box center [265, 303] width 84 height 12
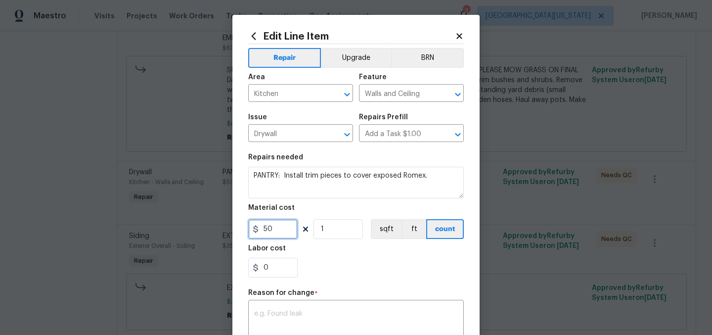
click at [269, 234] on input "50" at bounding box center [272, 229] width 49 height 20
type input "75"
click at [367, 262] on div "0" at bounding box center [356, 268] width 216 height 20
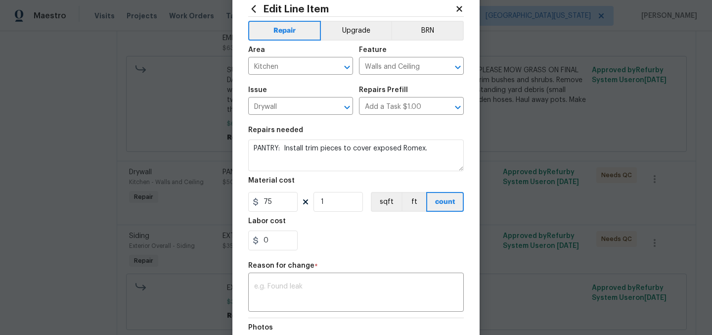
scroll to position [70, 0]
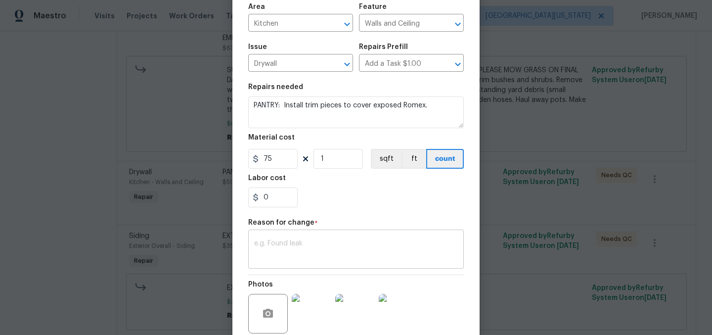
click at [364, 251] on textarea at bounding box center [356, 250] width 204 height 21
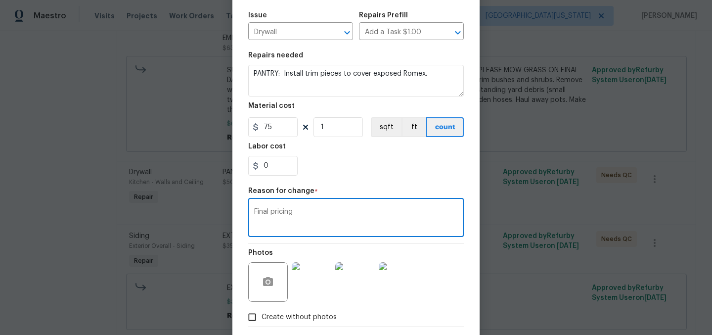
scroll to position [153, 0]
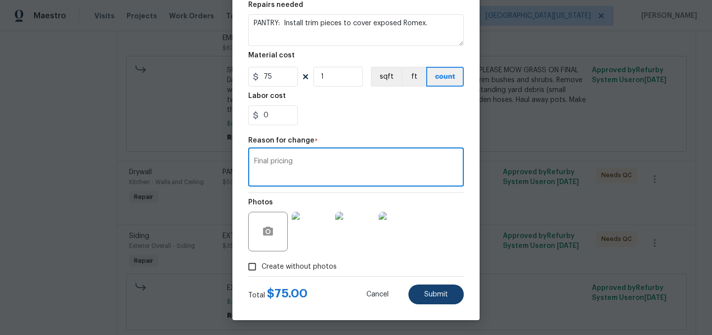
type textarea "Final pricing"
click at [430, 293] on span "Submit" at bounding box center [436, 294] width 24 height 7
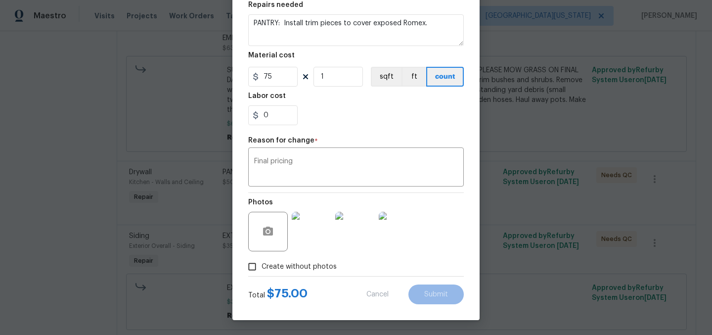
type input "50"
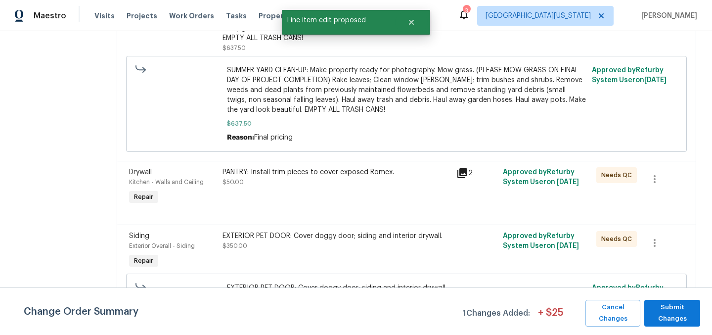
scroll to position [0, 0]
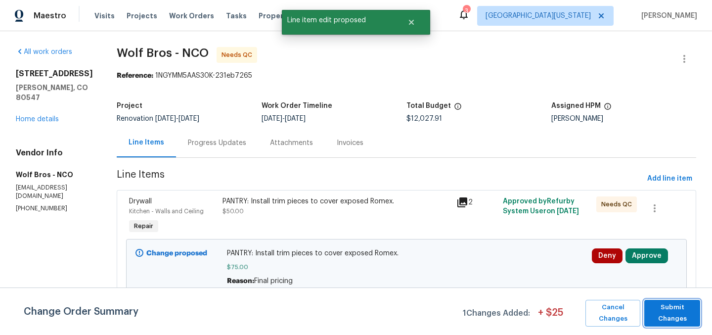
click at [685, 311] on span "Submit Changes" at bounding box center [672, 313] width 46 height 23
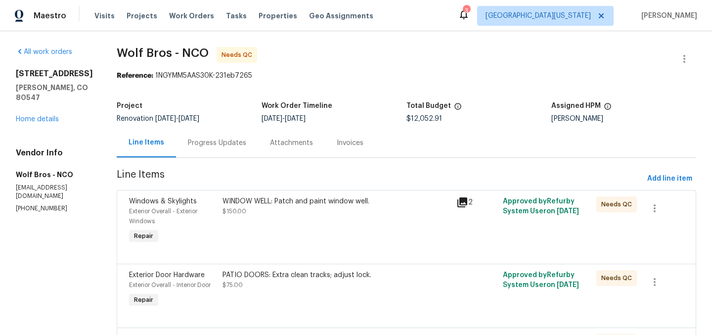
scroll to position [2020, 0]
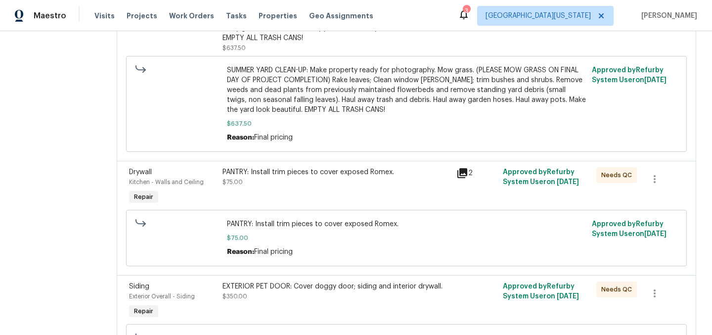
click at [321, 177] on div "PANTRY: Install trim pieces to cover exposed Romex." at bounding box center [337, 172] width 228 height 10
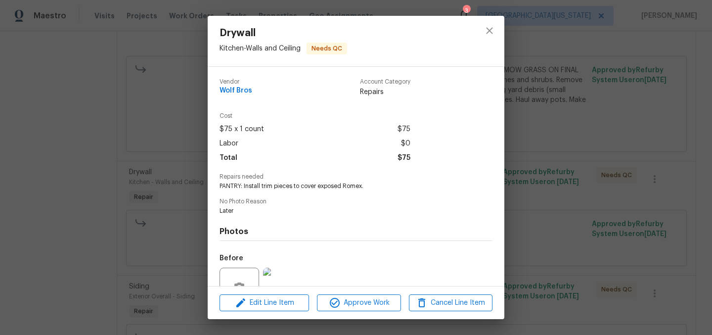
scroll to position [95, 0]
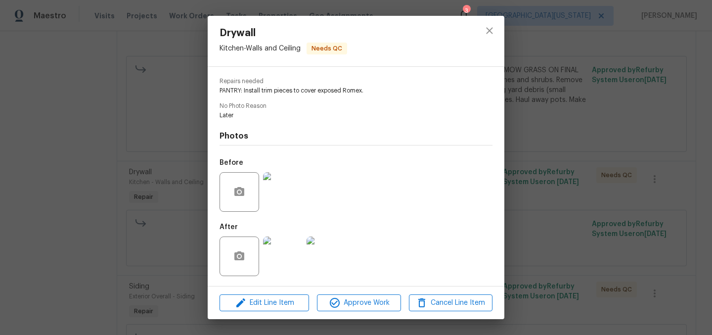
click at [278, 264] on img at bounding box center [283, 256] width 40 height 40
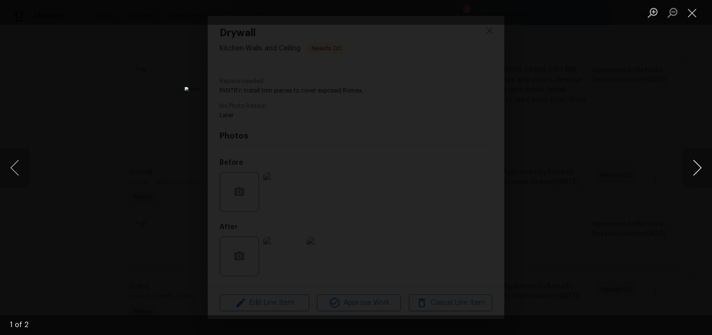
click at [692, 175] on button "Next image" at bounding box center [698, 168] width 30 height 40
click at [695, 15] on button "Close lightbox" at bounding box center [693, 12] width 20 height 17
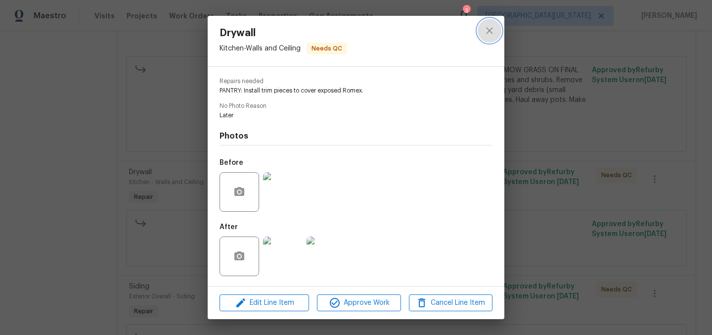
click at [491, 31] on icon "close" at bounding box center [489, 30] width 6 height 6
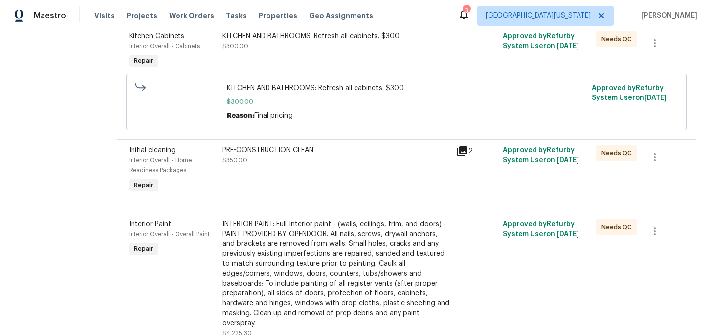
scroll to position [181, 0]
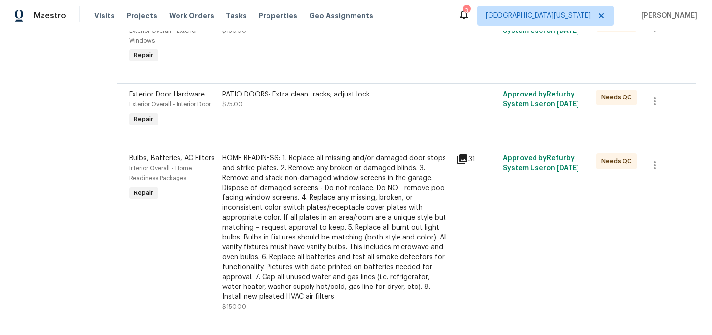
click at [323, 207] on div "HOME READINESS: 1. Replace all missing and/or damaged door stops and strike pla…" at bounding box center [337, 227] width 228 height 148
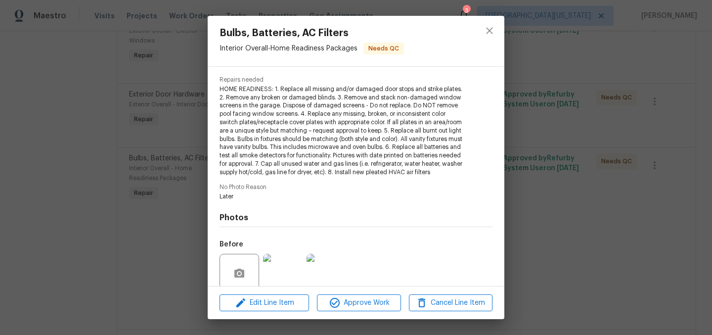
scroll to position [187, 0]
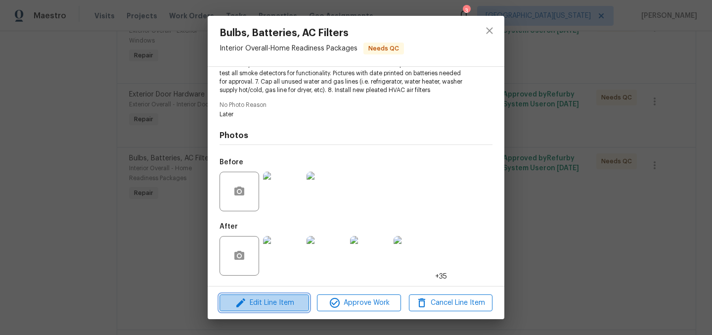
click at [269, 302] on span "Edit Line Item" at bounding box center [265, 303] width 84 height 12
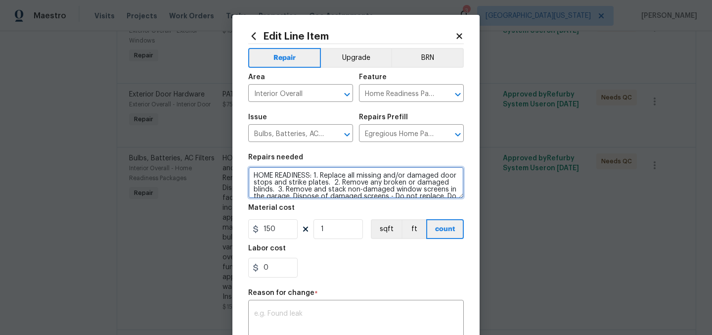
click at [248, 175] on textarea "HOME READINESS: 1. Replace all missing and/or damaged door stops and strike pla…" at bounding box center [356, 183] width 216 height 32
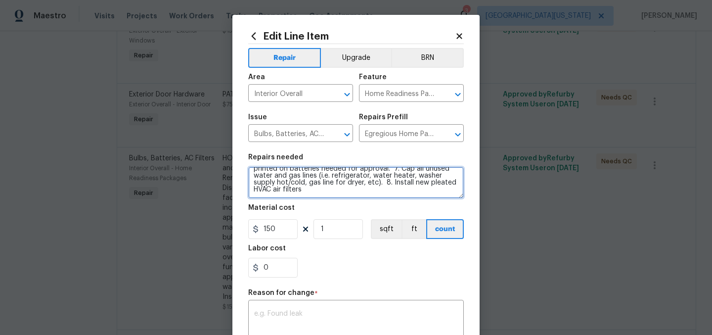
drag, startPoint x: 284, startPoint y: 201, endPoint x: 376, endPoint y: 261, distance: 110.0
click at [376, 261] on section "Repairs needed HOME READINESS: 1. Replace all missing and/or damaged door stops…" at bounding box center [356, 216] width 216 height 136
type textarea "HOME READINESS: 1. Replace all missing and/or damaged door stops and strike pla…"
drag, startPoint x: 438, startPoint y: 184, endPoint x: 294, endPoint y: 142, distance: 149.9
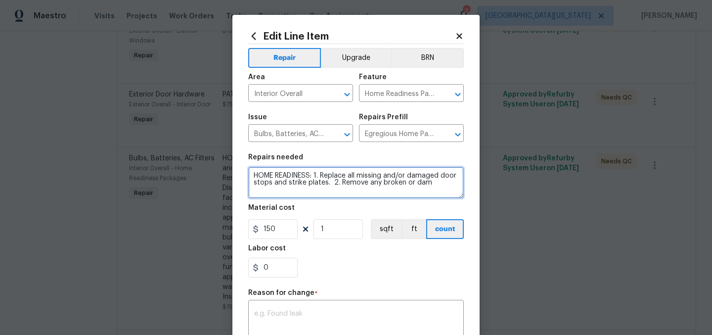
click at [294, 142] on div "Repair Upgrade BRN Area Interior Overall ​ Feature Home Readiness Packages ​ Is…" at bounding box center [356, 241] width 216 height 394
paste textarea "HOME READINESS: 1. Replace all missing and/or damaged door stops and strike pla…"
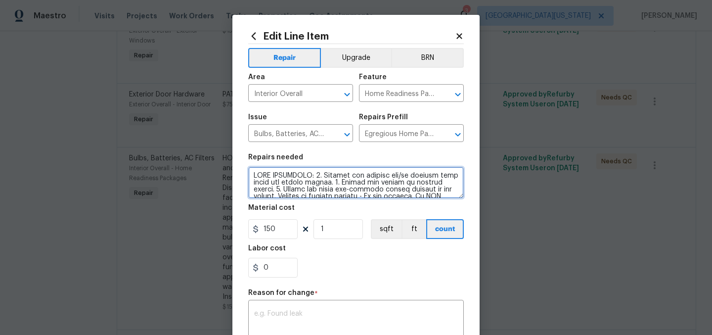
scroll to position [113, 0]
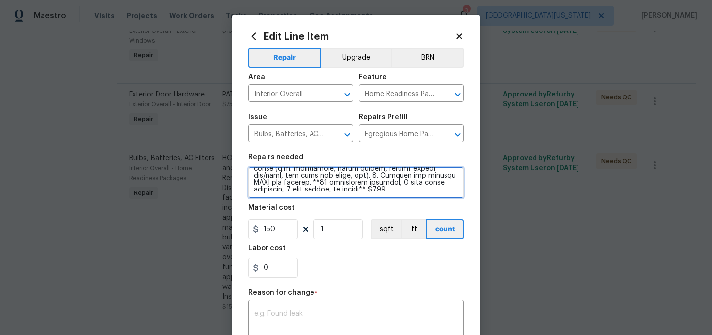
type textarea "HOME READINESS: 1. Replace all missing and/or damaged door stops and strike pla…"
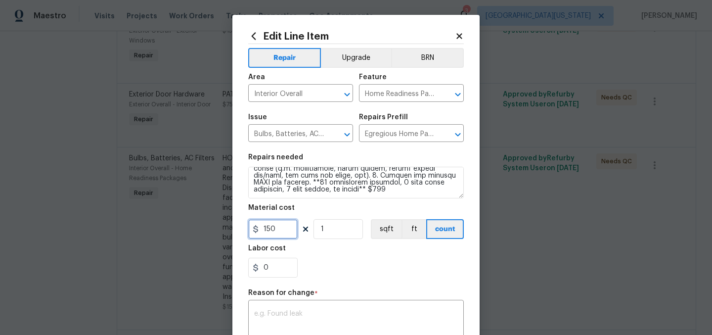
click at [280, 231] on input "150" at bounding box center [272, 229] width 49 height 20
type input "406"
click at [336, 271] on div "0" at bounding box center [356, 268] width 216 height 20
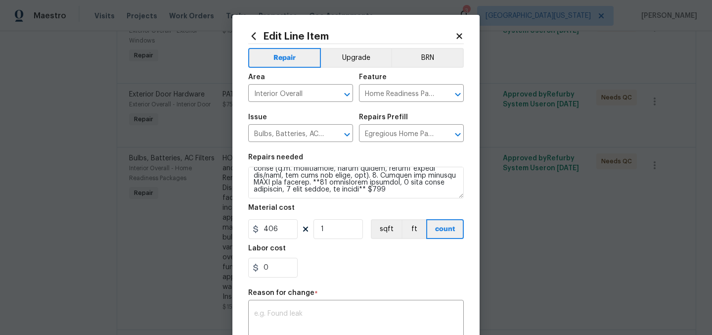
scroll to position [39, 0]
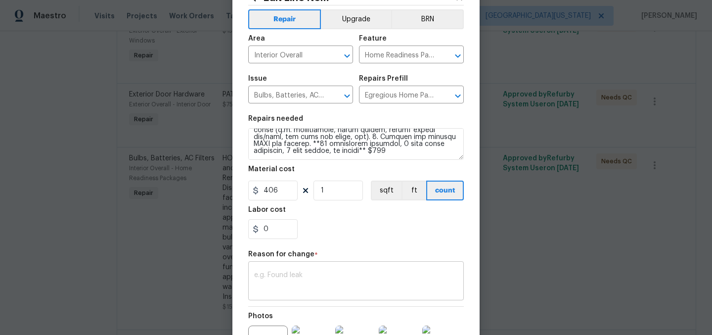
click at [339, 269] on div "x ​" at bounding box center [356, 282] width 216 height 37
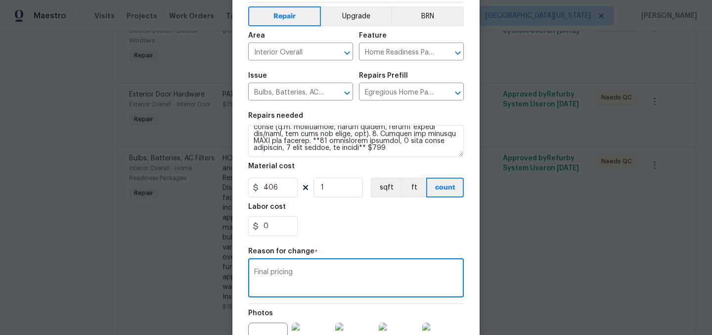
scroll to position [163, 0]
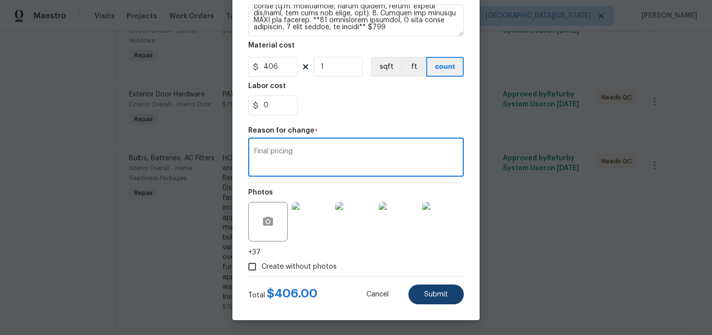
type textarea "Final pricing"
click at [438, 288] on button "Submit" at bounding box center [436, 294] width 55 height 20
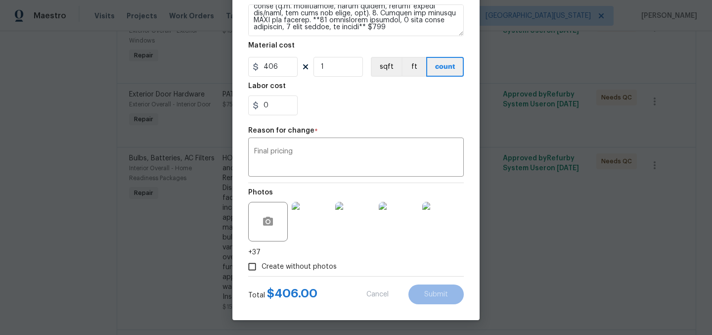
type textarea "HOME READINESS: 1. Replace all missing and/or damaged door stops and strike pla…"
type input "150"
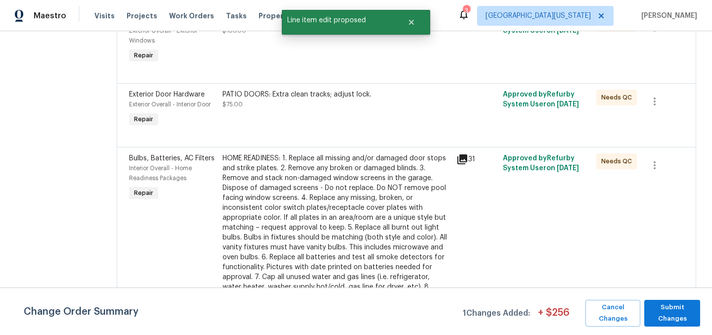
scroll to position [0, 0]
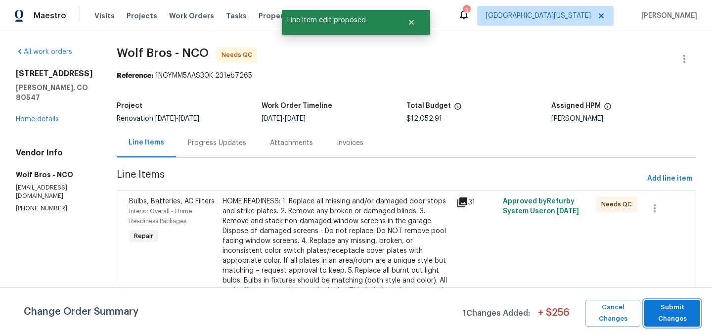
click at [669, 308] on span "Submit Changes" at bounding box center [672, 313] width 46 height 23
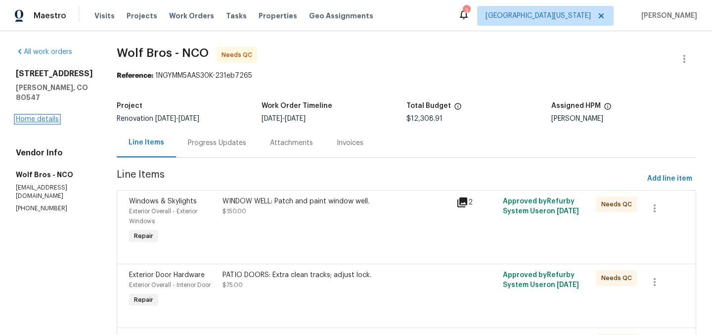
click at [31, 116] on link "Home details" at bounding box center [37, 119] width 43 height 7
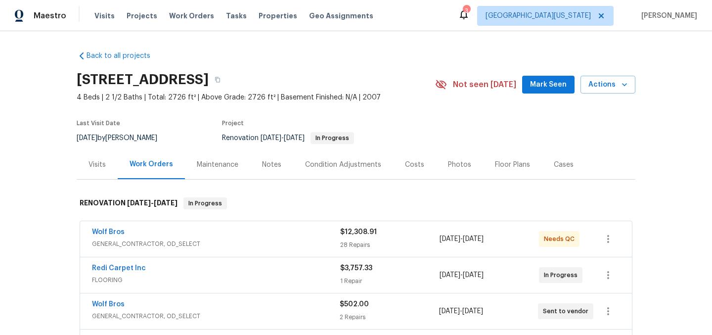
click at [405, 164] on div "Costs" at bounding box center [414, 165] width 19 height 10
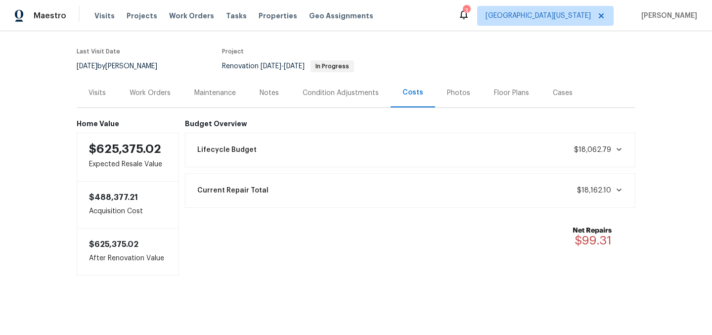
scroll to position [80, 0]
click at [429, 51] on section "5606 Calgary St, Timnath, CO 80547 4 Beds | 2 1/2 Baths | Total: 2726 ft² | Abo…" at bounding box center [356, 36] width 559 height 83
click at [153, 88] on div "Work Orders" at bounding box center [150, 93] width 41 height 10
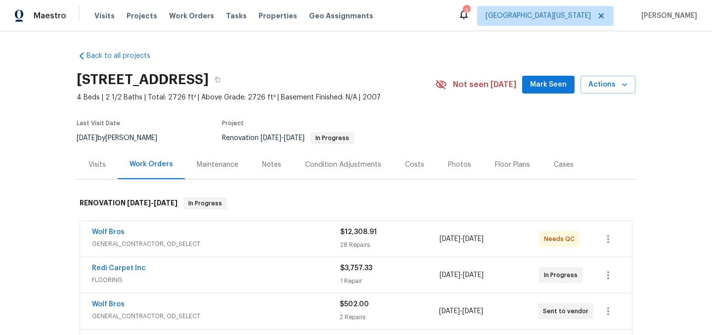
click at [405, 164] on div "Costs" at bounding box center [414, 165] width 19 height 10
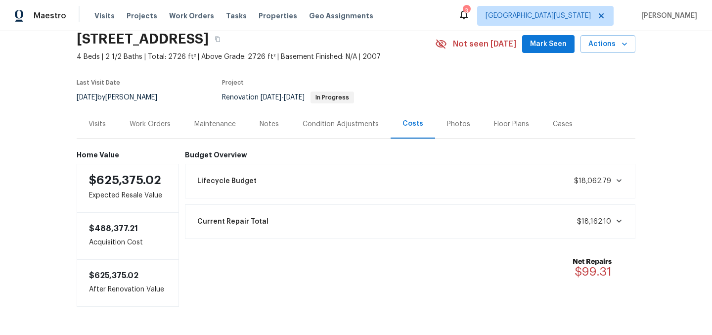
scroll to position [80, 0]
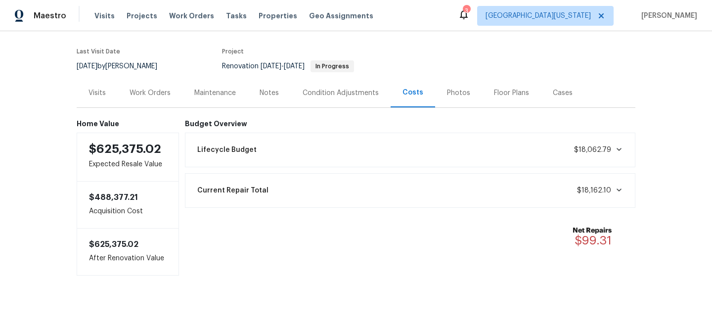
click at [146, 88] on div "Work Orders" at bounding box center [150, 93] width 41 height 10
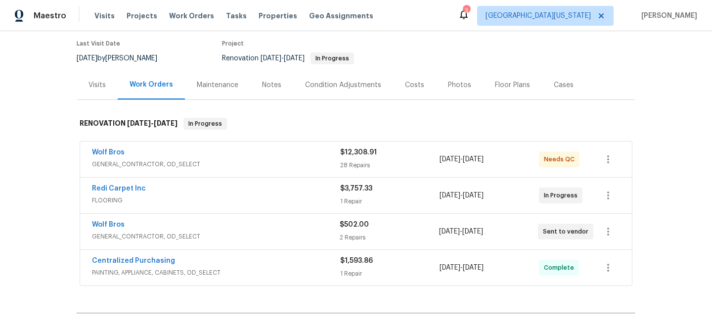
click at [432, 62] on section "5606 Calgary St, Timnath, CO 80547 4 Beds | 2 1/2 Baths | Total: 2726 ft² | Abo…" at bounding box center [356, 28] width 559 height 83
click at [113, 154] on link "Wolf Bros" at bounding box center [108, 152] width 33 height 7
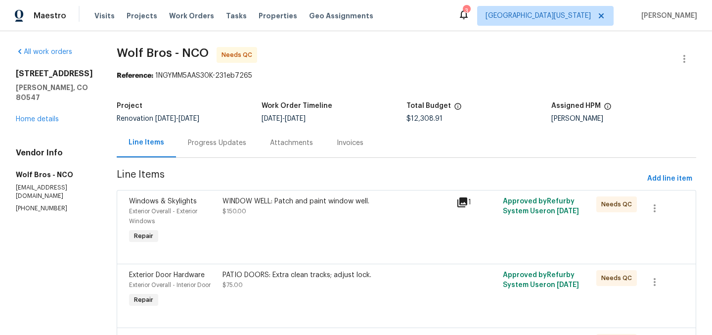
click at [312, 210] on div "WINDOW WELL: Patch and paint window well. $150.00" at bounding box center [337, 206] width 228 height 20
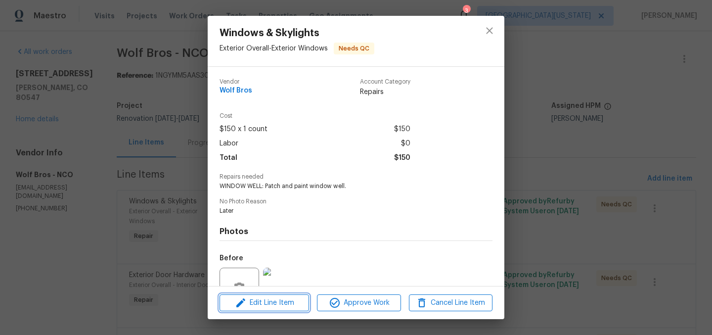
click at [286, 306] on span "Edit Line Item" at bounding box center [265, 303] width 84 height 12
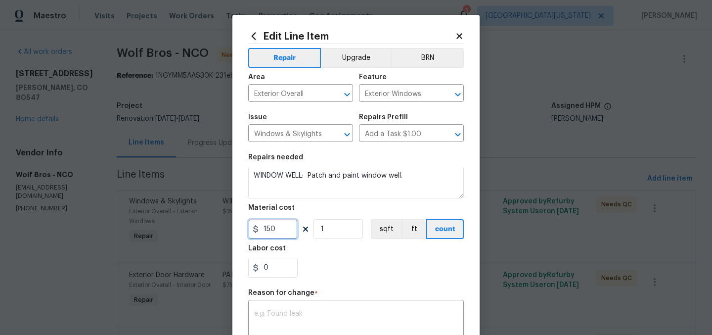
click at [275, 230] on input "150" at bounding box center [272, 229] width 49 height 20
type input "200"
click at [361, 279] on section "Repairs needed WINDOW WELL: Patch and paint window well. Material cost 200 1 sq…" at bounding box center [356, 216] width 216 height 136
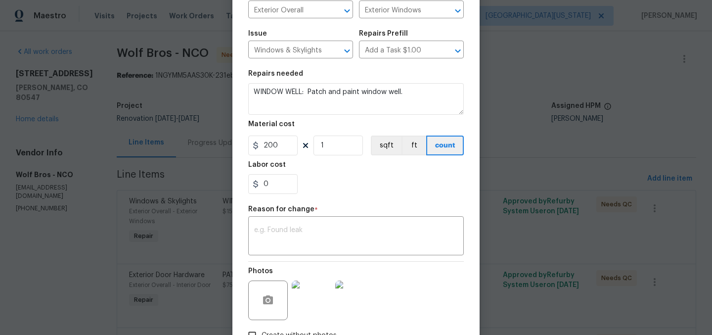
scroll to position [153, 0]
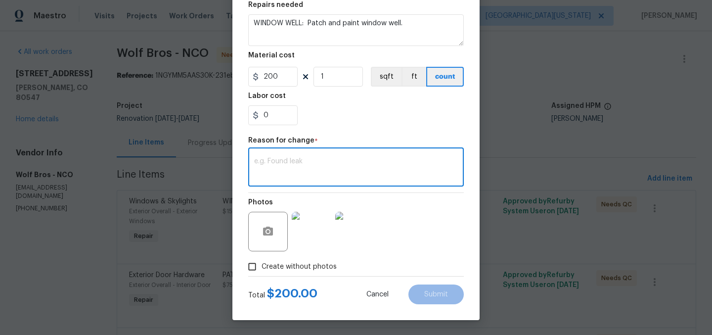
click at [338, 165] on textarea at bounding box center [356, 168] width 204 height 21
type textarea "Final pricing."
click at [431, 291] on span "Submit" at bounding box center [436, 294] width 24 height 7
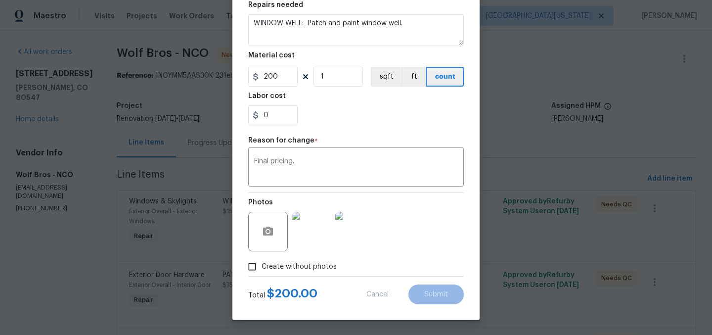
type input "150"
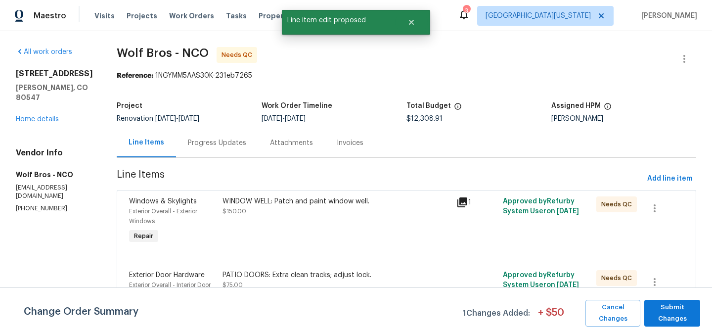
scroll to position [0, 0]
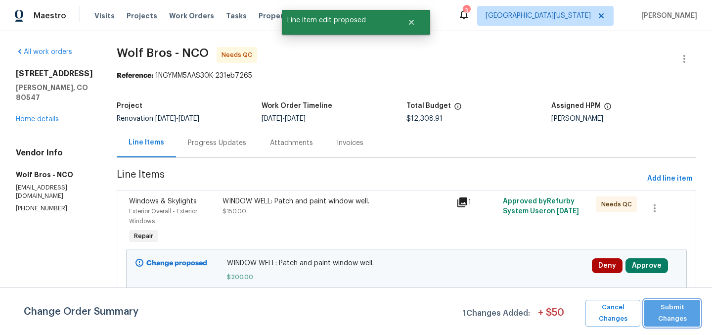
click at [683, 318] on span "Submit Changes" at bounding box center [672, 313] width 46 height 23
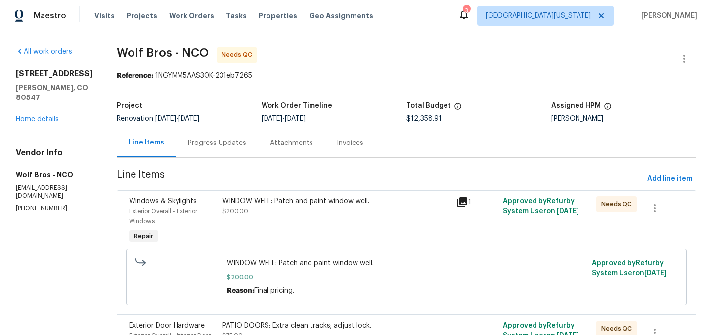
click at [237, 214] on span "$200.00" at bounding box center [236, 211] width 26 height 6
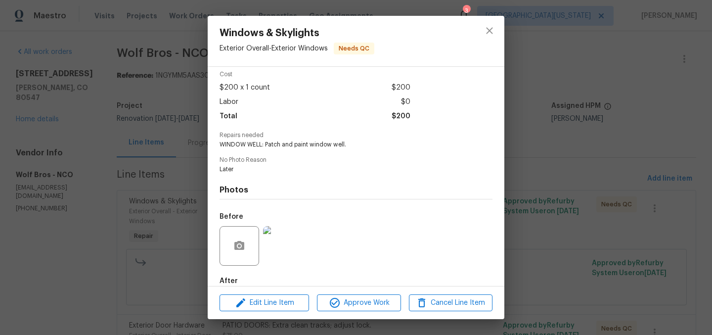
scroll to position [95, 0]
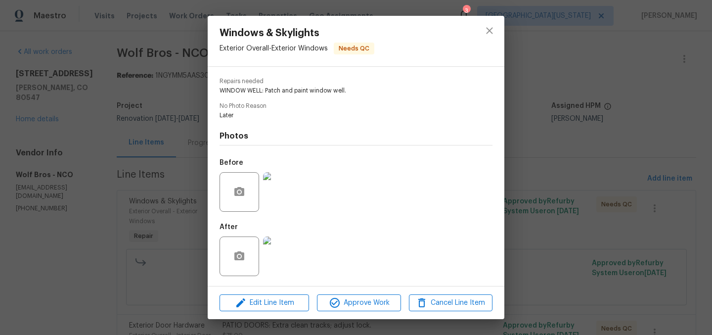
click at [284, 248] on img at bounding box center [283, 256] width 40 height 40
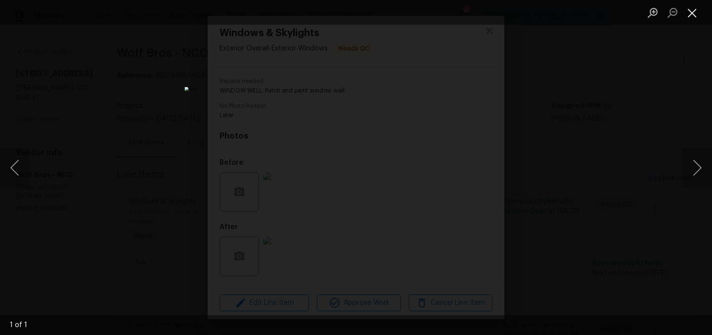
click at [696, 10] on button "Close lightbox" at bounding box center [693, 12] width 20 height 17
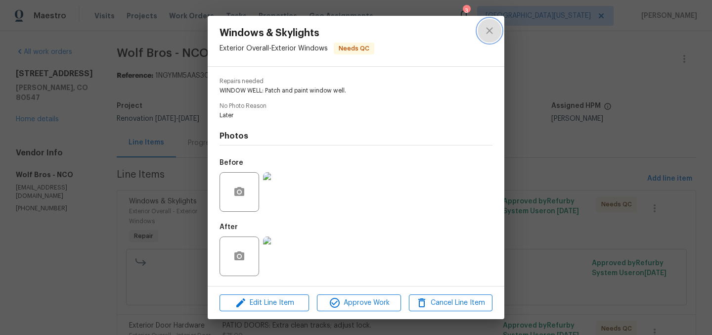
click at [484, 30] on icon "close" at bounding box center [490, 31] width 12 height 12
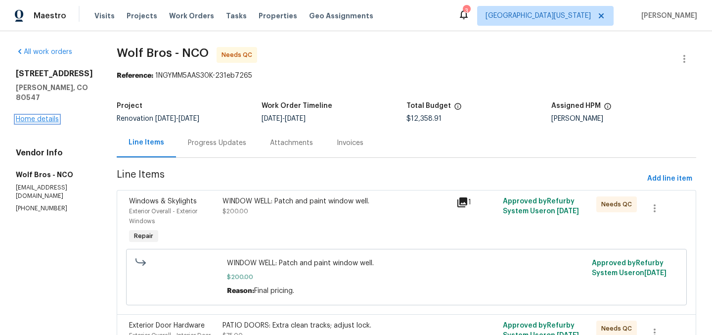
click at [34, 116] on link "Home details" at bounding box center [37, 119] width 43 height 7
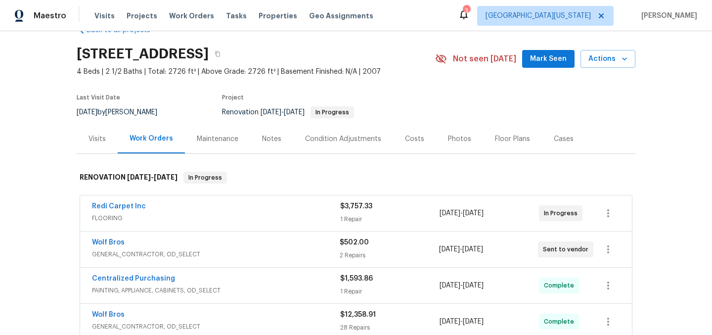
scroll to position [192, 0]
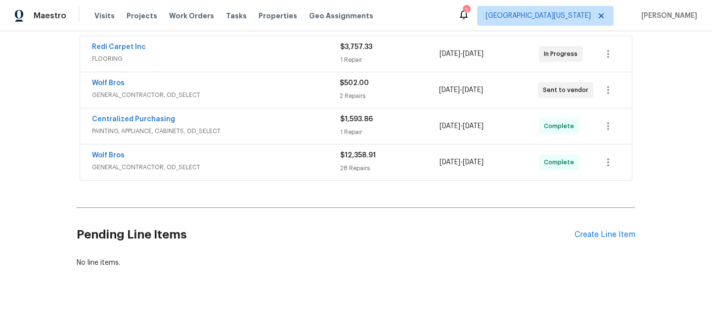
click at [275, 126] on span "PAINTING, APPLIANCE, CABINETS, OD_SELECT" at bounding box center [216, 131] width 248 height 10
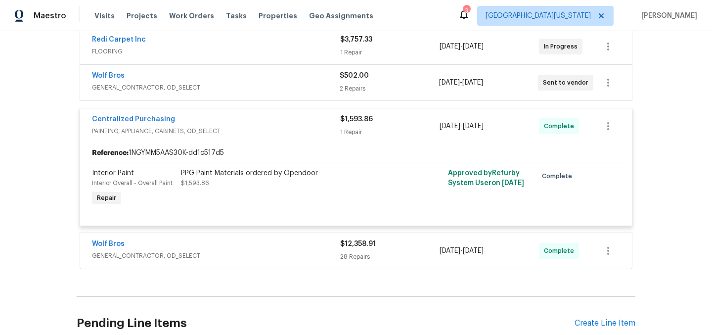
click at [275, 122] on div "Centralized Purchasing" at bounding box center [216, 120] width 248 height 12
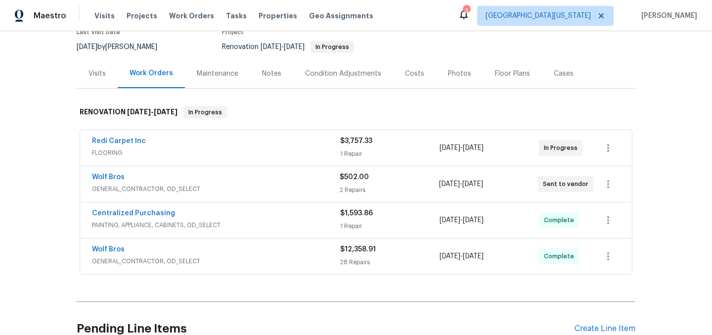
scroll to position [91, 0]
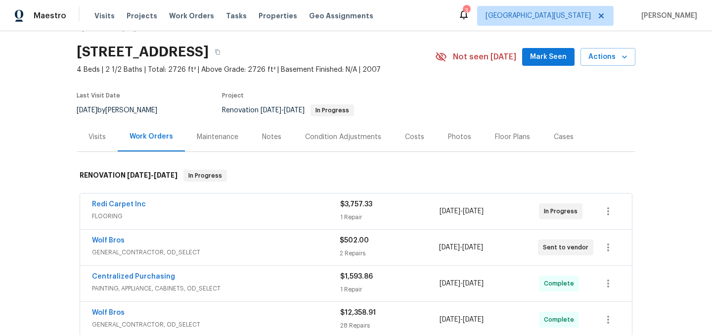
scroll to position [77, 0]
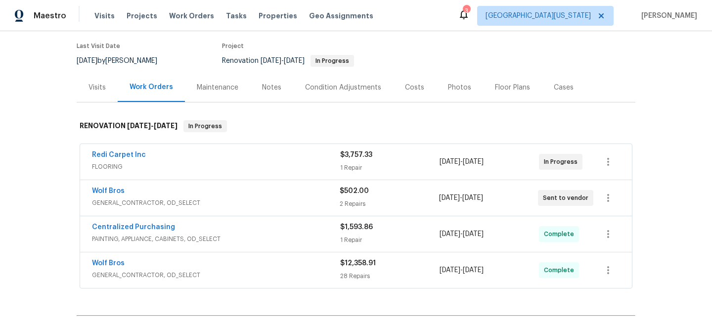
click at [261, 204] on span "GENERAL_CONTRACTOR, OD_SELECT" at bounding box center [216, 203] width 248 height 10
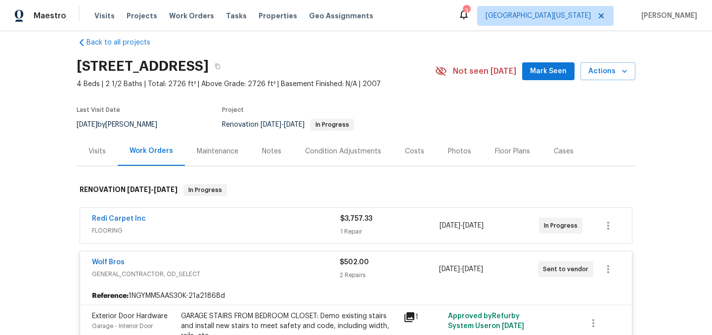
scroll to position [0, 0]
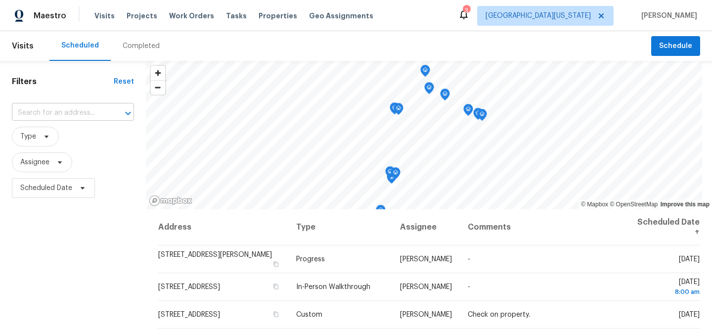
click at [89, 109] on input "text" at bounding box center [59, 112] width 94 height 15
type input "12742"
click at [584, 18] on span "[GEOGRAPHIC_DATA][US_STATE]" at bounding box center [538, 16] width 105 height 10
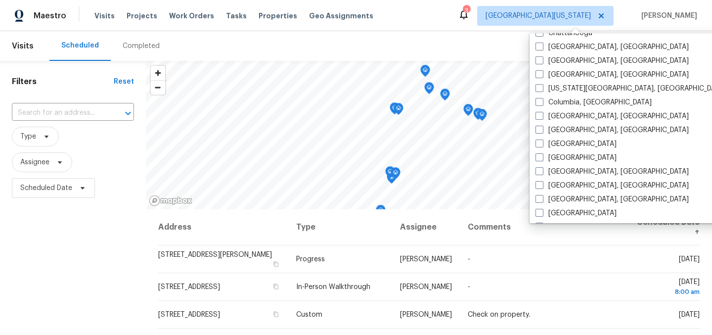
scroll to position [190, 0]
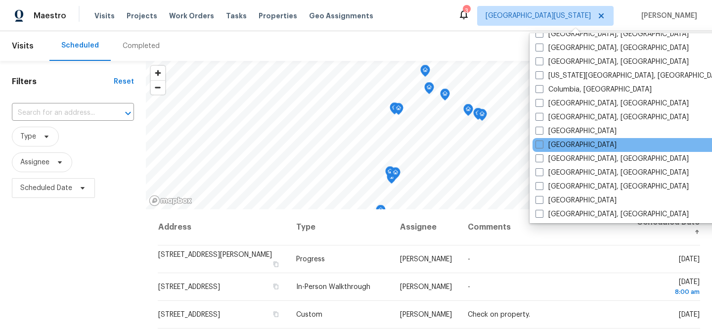
click at [574, 147] on div "[GEOGRAPHIC_DATA]" at bounding box center [632, 145] width 199 height 14
click at [544, 143] on label "[GEOGRAPHIC_DATA]" at bounding box center [576, 145] width 81 height 10
click at [542, 143] on input "[GEOGRAPHIC_DATA]" at bounding box center [539, 143] width 6 height 6
checkbox input "true"
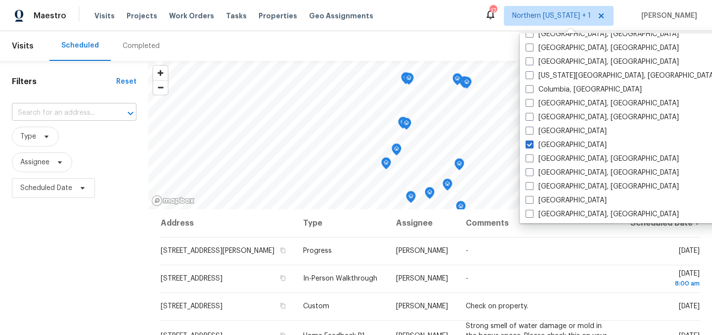
click at [81, 111] on input "text" at bounding box center [60, 112] width 97 height 15
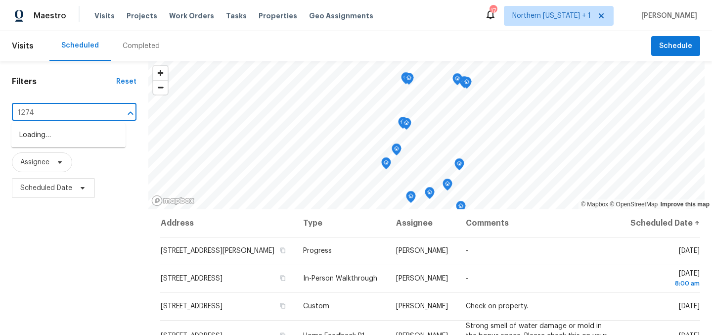
type input "12742"
click at [58, 143] on li "[STREET_ADDRESS]" at bounding box center [68, 135] width 114 height 16
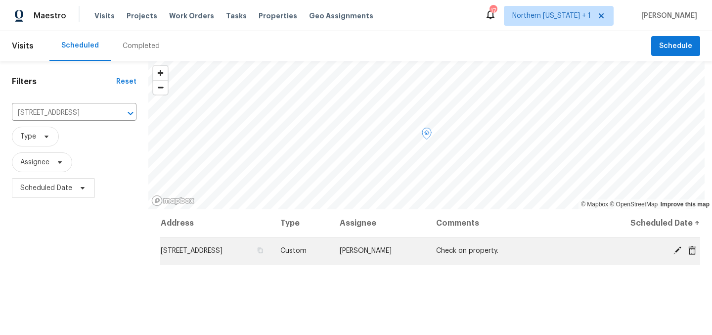
click at [670, 251] on span at bounding box center [677, 250] width 15 height 9
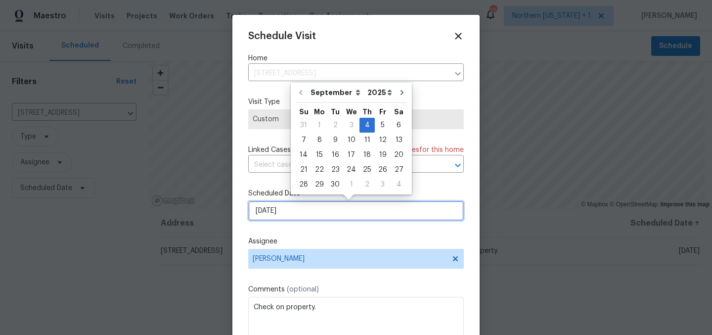
click at [324, 213] on input "[DATE]" at bounding box center [356, 211] width 216 height 20
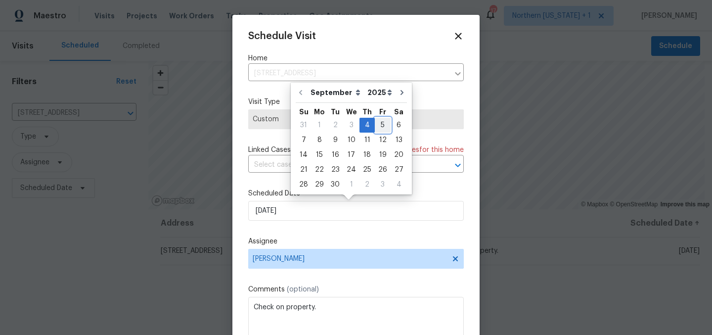
click at [379, 123] on div "5" at bounding box center [383, 125] width 16 height 14
type input "[DATE]"
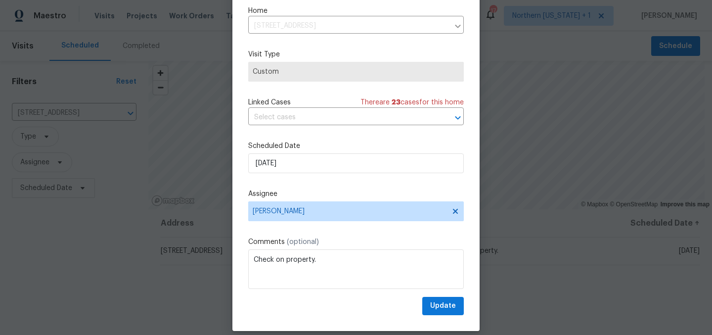
scroll to position [41, 0]
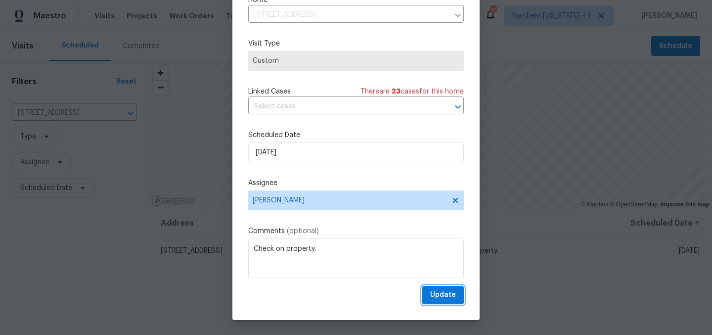
click at [435, 299] on span "Update" at bounding box center [443, 295] width 26 height 12
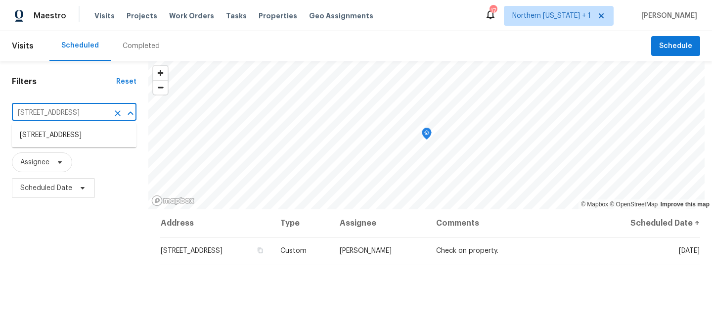
click at [91, 105] on input "[STREET_ADDRESS]" at bounding box center [60, 112] width 97 height 15
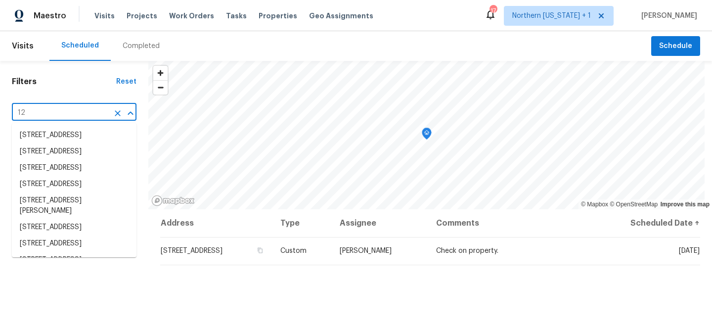
type input "1"
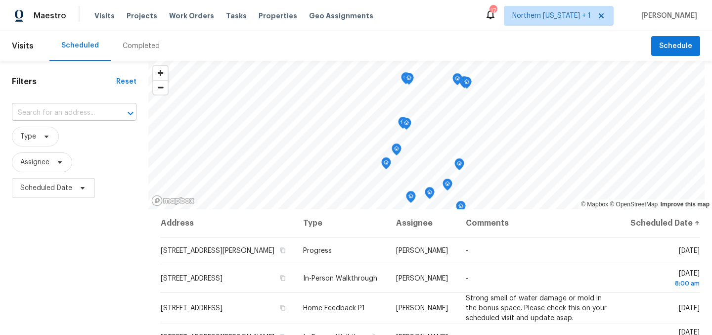
click at [70, 108] on input "text" at bounding box center [60, 112] width 97 height 15
type input "12742"
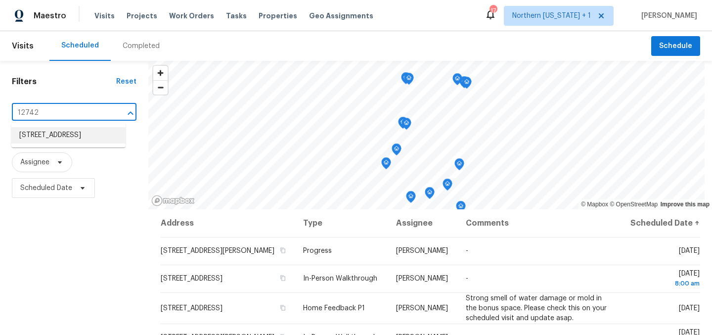
click at [79, 143] on li "[STREET_ADDRESS]" at bounding box center [68, 135] width 114 height 16
